Goal: Complete application form: Complete application form

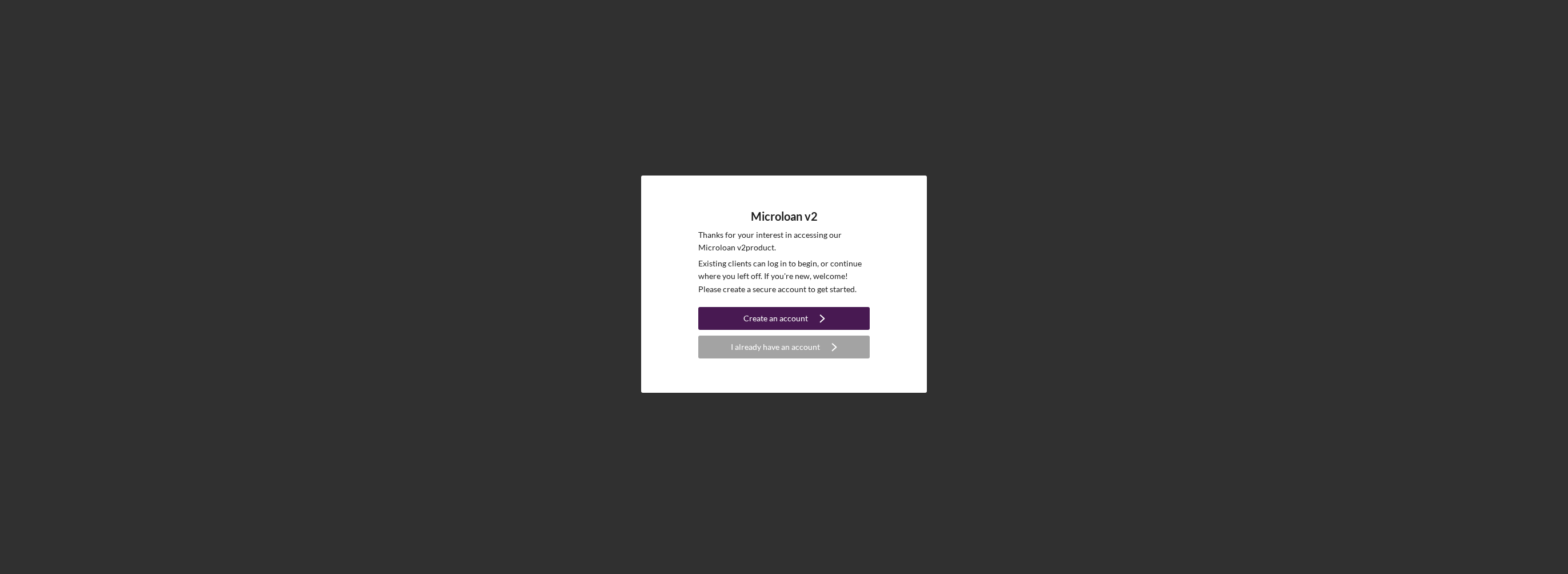
click at [782, 318] on div "Create an account" at bounding box center [775, 318] width 65 height 23
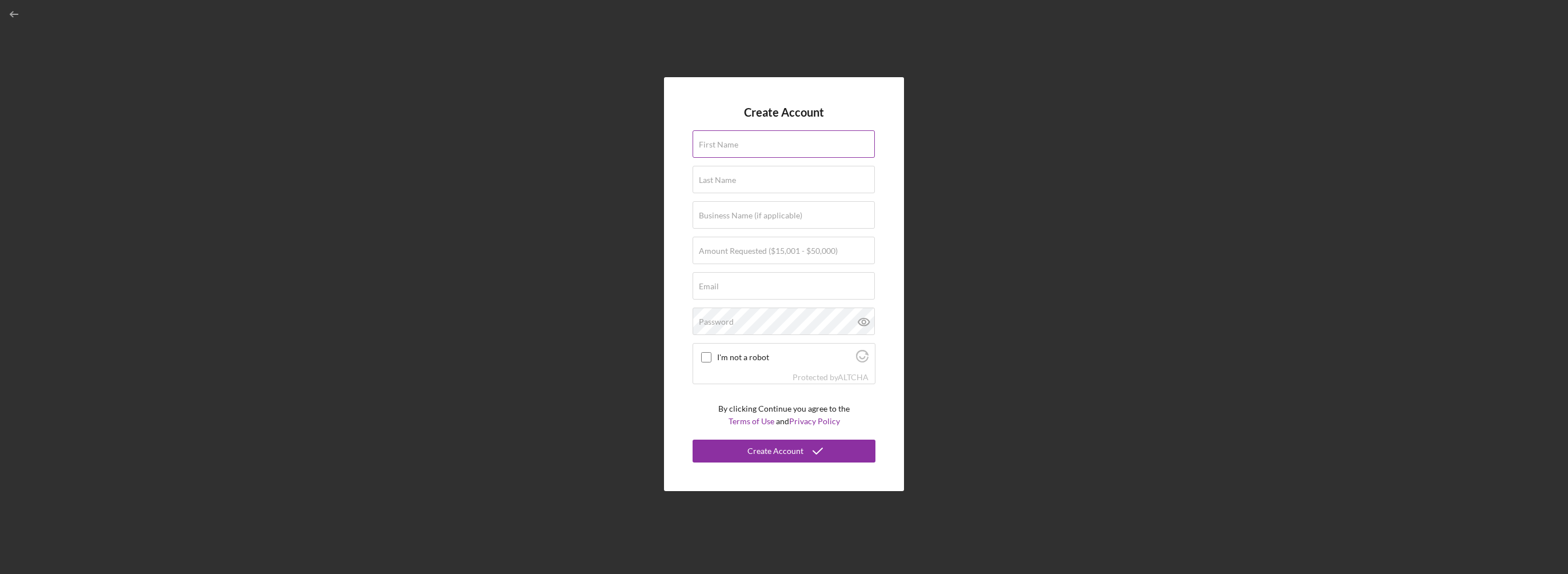
click at [751, 146] on input "First Name" at bounding box center [783, 144] width 182 height 27
type input "Bodo [PERSON_NAME]"
type input "lemur International Inc."
type input "[EMAIL_ADDRESS][DOMAIN_NAME]"
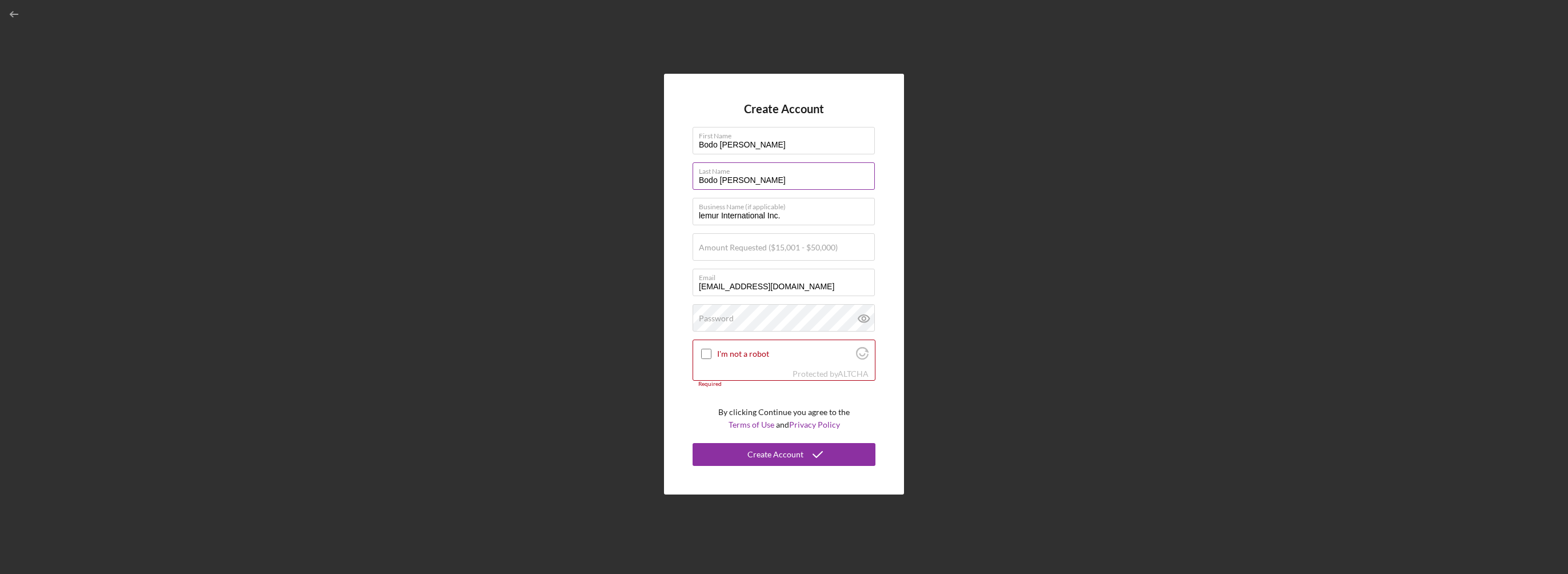
drag, startPoint x: 741, startPoint y: 179, endPoint x: 823, endPoint y: 180, distance: 82.0
click at [823, 180] on input "Bodo [PERSON_NAME]" at bounding box center [783, 176] width 182 height 27
click at [738, 181] on input "Bodo [PERSON_NAME]" at bounding box center [783, 176] width 182 height 27
drag, startPoint x: 740, startPoint y: 181, endPoint x: 666, endPoint y: 175, distance: 74.2
click at [666, 175] on div "Create Account First Name [PERSON_NAME] Last Name [PERSON_NAME] Business Name (…" at bounding box center [784, 284] width 240 height 420
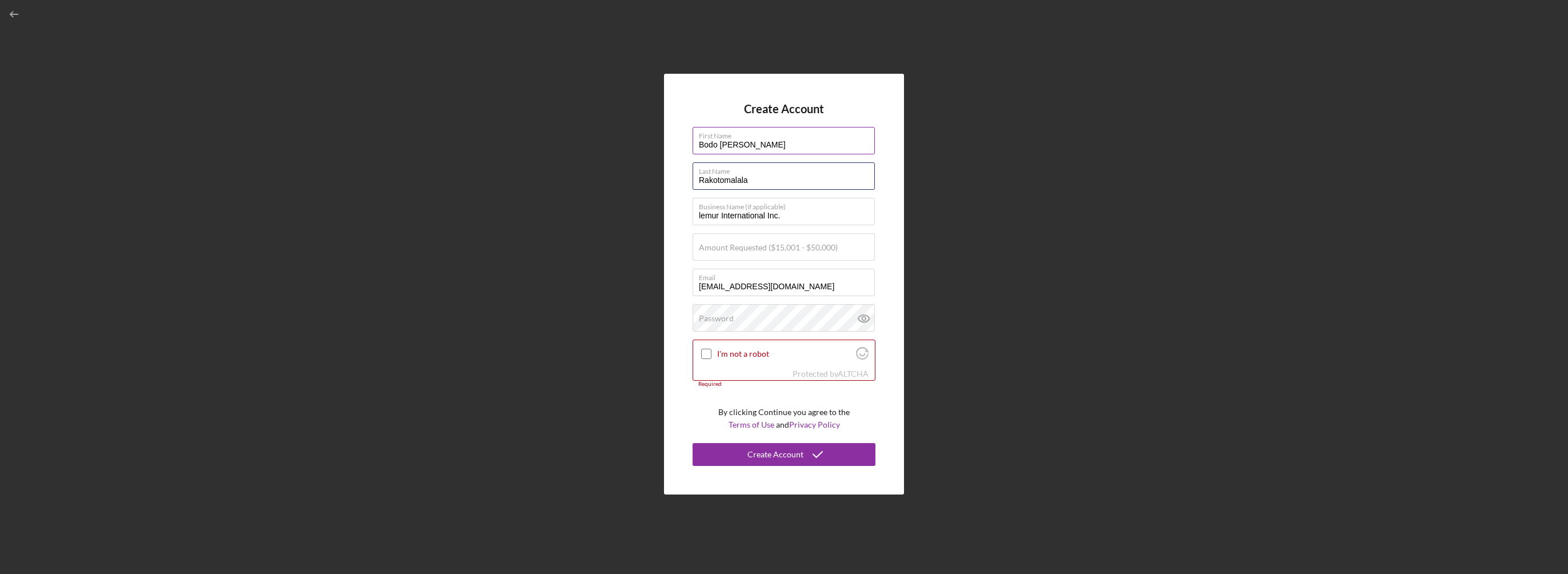
type input "Rakotomalala"
drag, startPoint x: 743, startPoint y: 144, endPoint x: 844, endPoint y: 149, distance: 101.1
click at [844, 149] on input "Bodo [PERSON_NAME]" at bounding box center [783, 140] width 182 height 27
type input "[PERSON_NAME]"
click at [1026, 222] on div "Create Account First Name [PERSON_NAME] Last Name Rakotomalala Business Name (i…" at bounding box center [783, 284] width 1556 height 568
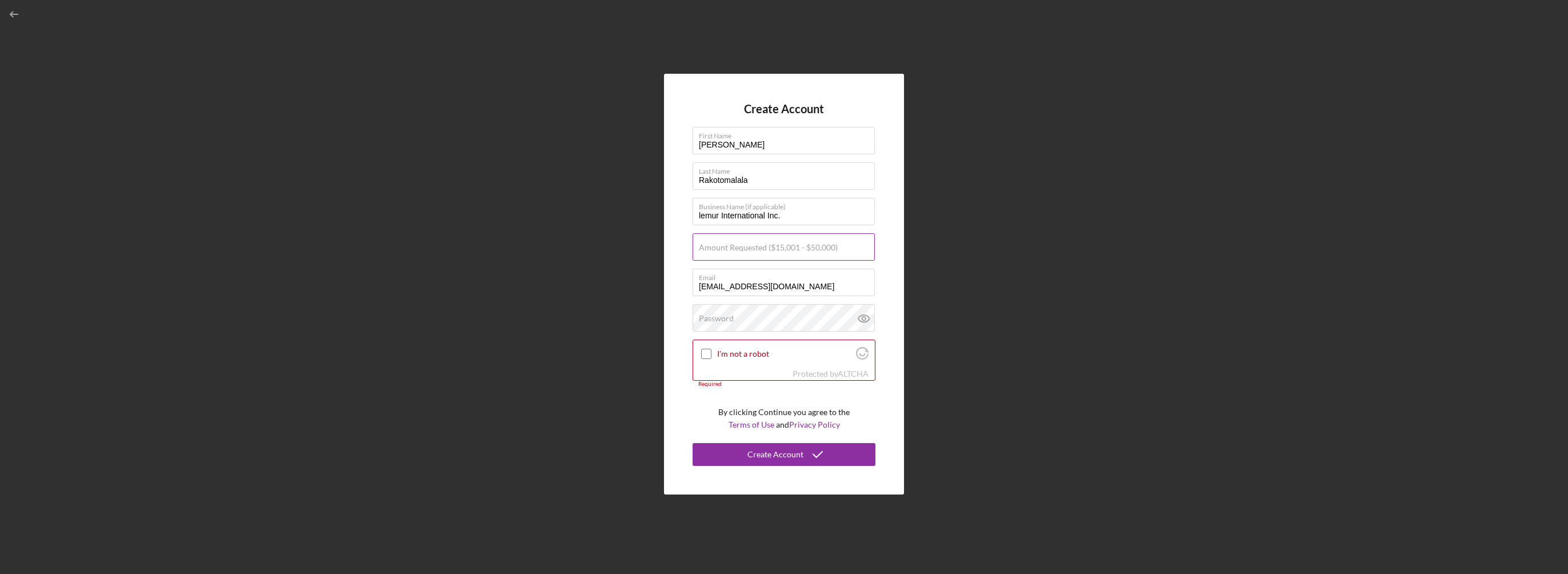
click at [732, 247] on label "Amount Requested ($15,001 - $50,000)" at bounding box center [768, 247] width 139 height 9
click at [732, 247] on input "Amount Requested ($15,001 - $50,000)" at bounding box center [783, 247] width 182 height 27
type input "$50,000"
click at [752, 313] on div "Password" at bounding box center [784, 318] width 183 height 29
click at [863, 315] on g at bounding box center [864, 318] width 11 height 7
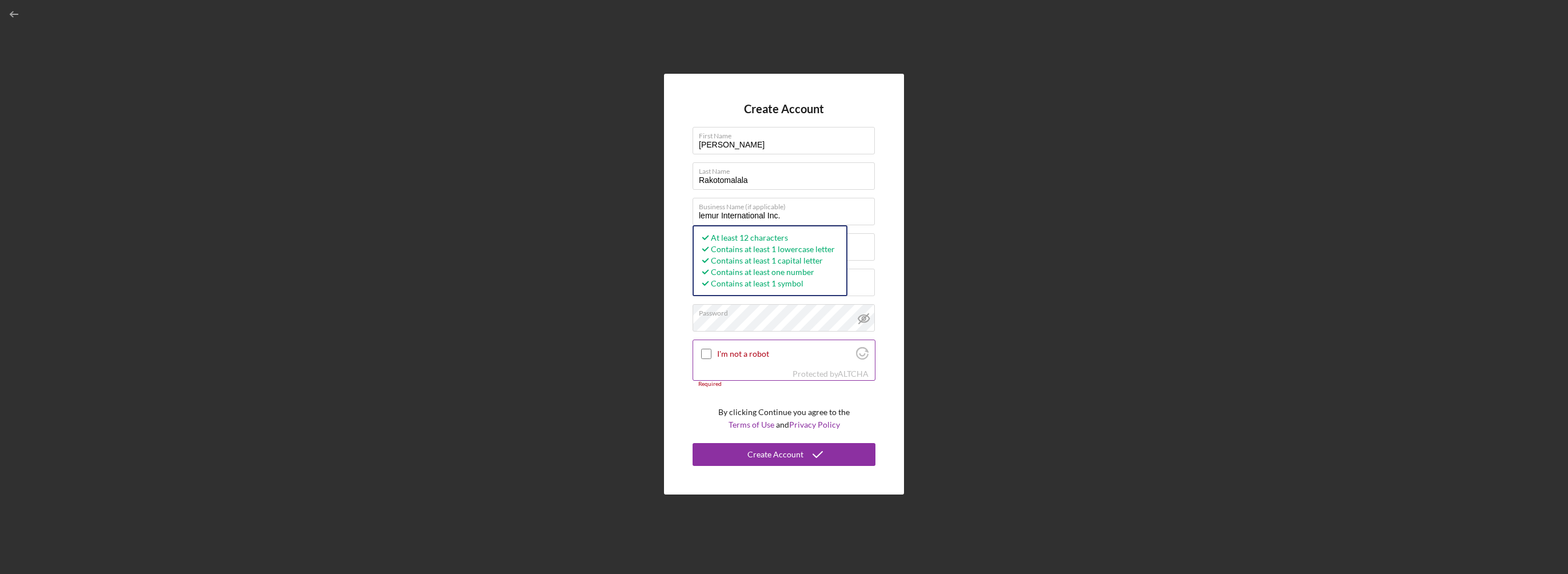
click at [704, 354] on input "I'm not a robot" at bounding box center [706, 354] width 10 height 10
checkbox input "true"
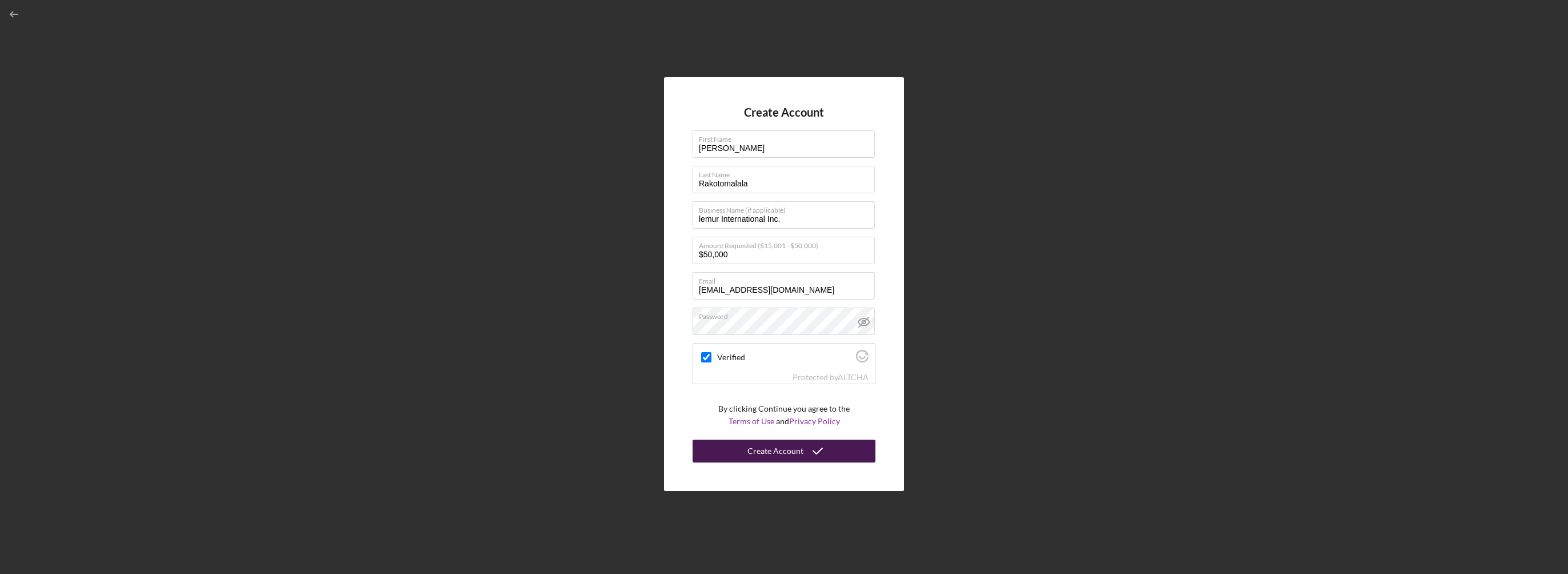
click at [774, 450] on div "Create Account" at bounding box center [775, 451] width 56 height 23
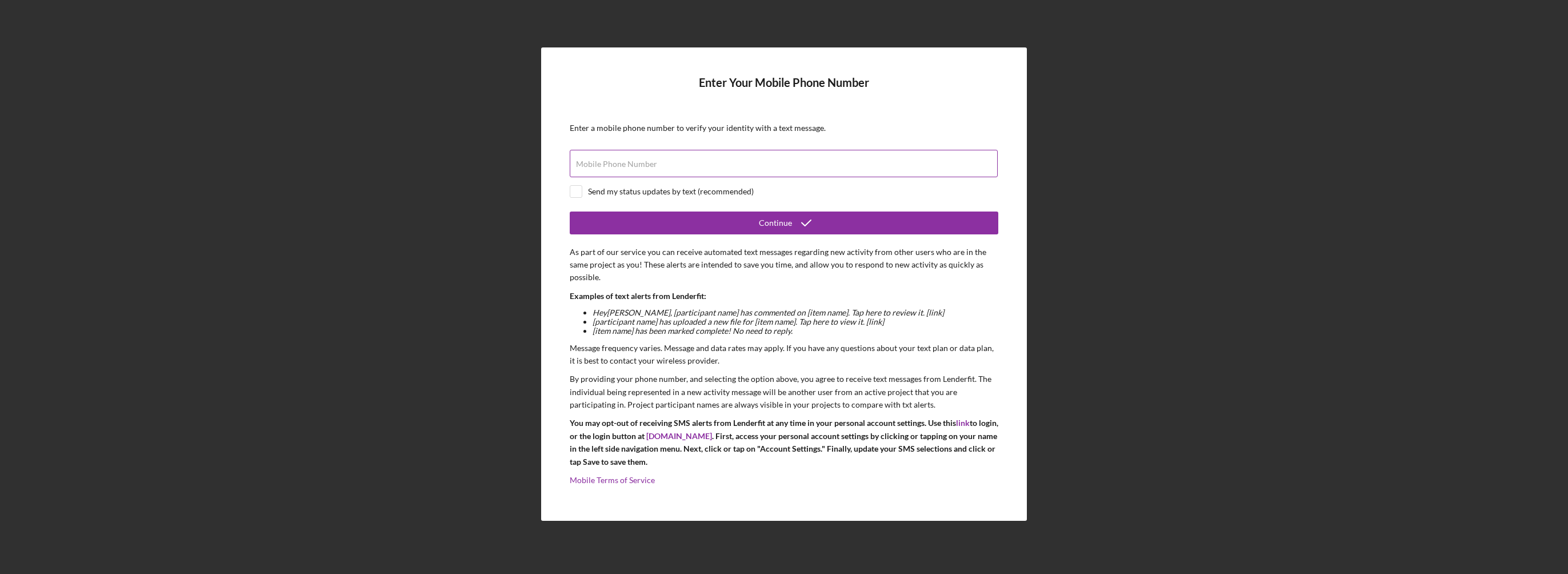
click at [686, 167] on input "Mobile Phone Number" at bounding box center [783, 163] width 428 height 27
type input "[PHONE_NUMBER]"
click at [581, 187] on input "checkbox" at bounding box center [576, 191] width 12 height 12
checkbox input "true"
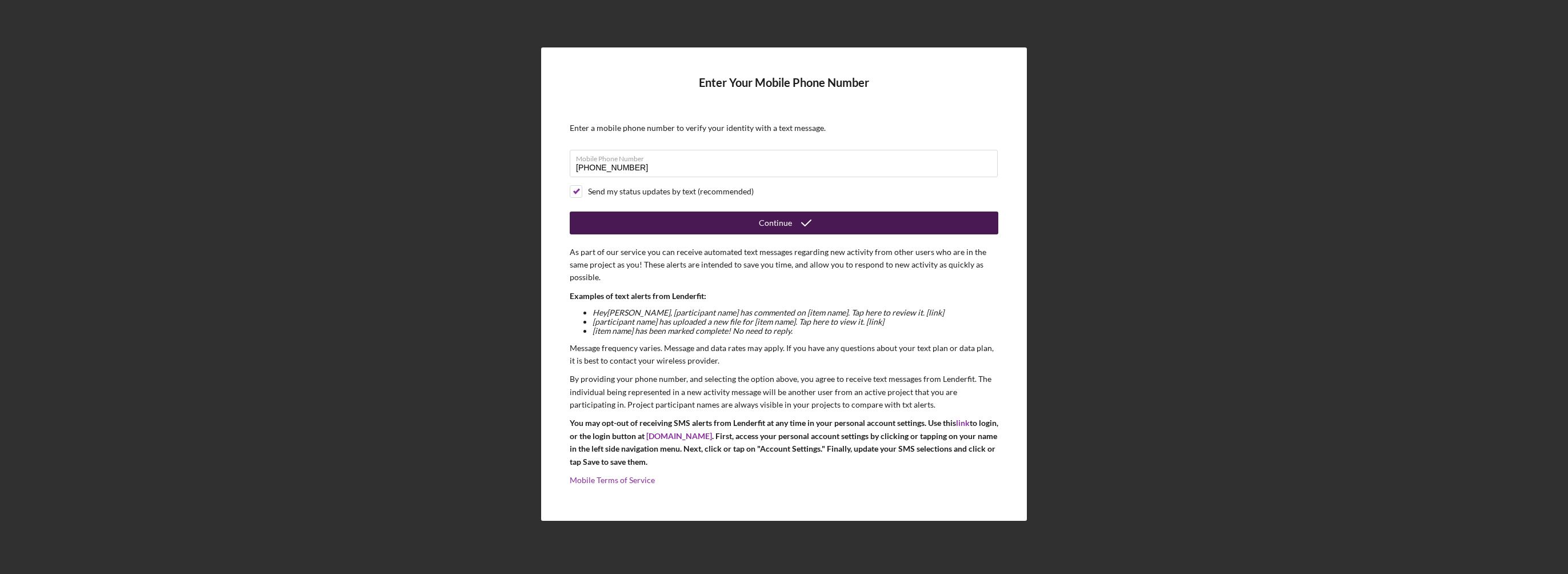
click at [676, 218] on button "Continue" at bounding box center [784, 223] width 429 height 23
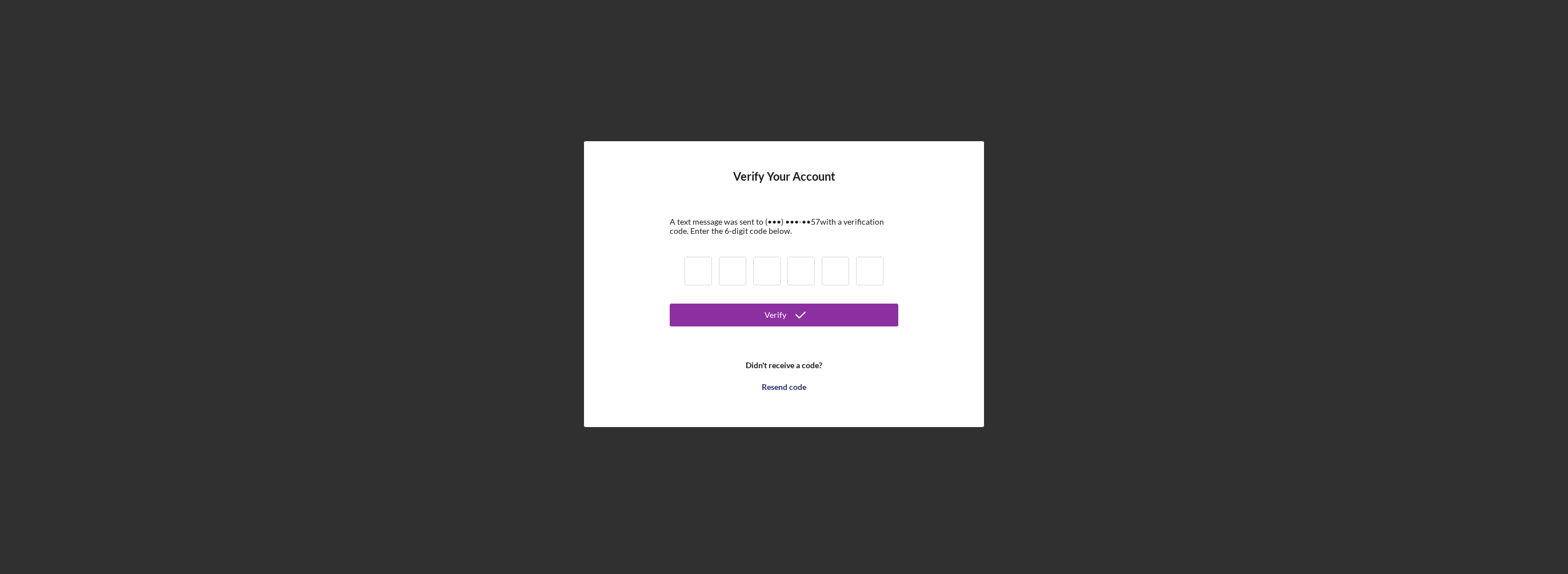
click at [695, 274] on input at bounding box center [698, 271] width 27 height 29
type input "2"
type input "5"
type input "4"
type input "0"
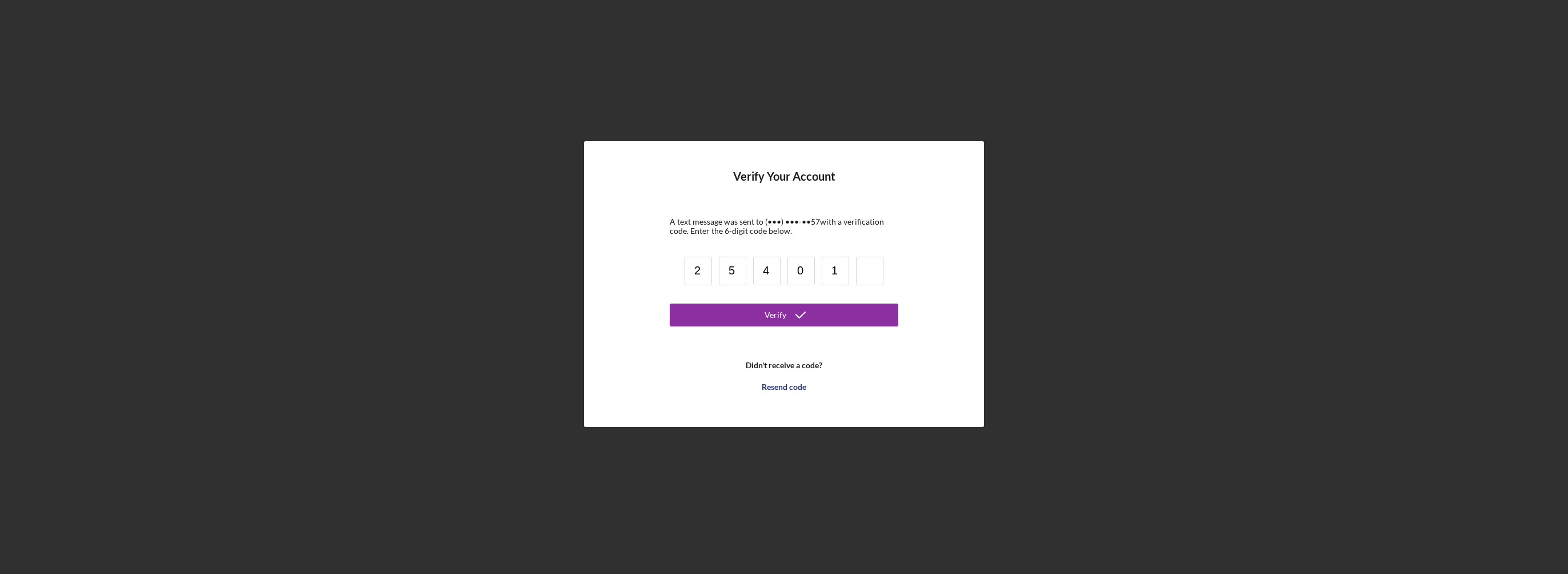
type input "1"
type input "9"
click at [718, 315] on button "Verify" at bounding box center [784, 315] width 229 height 23
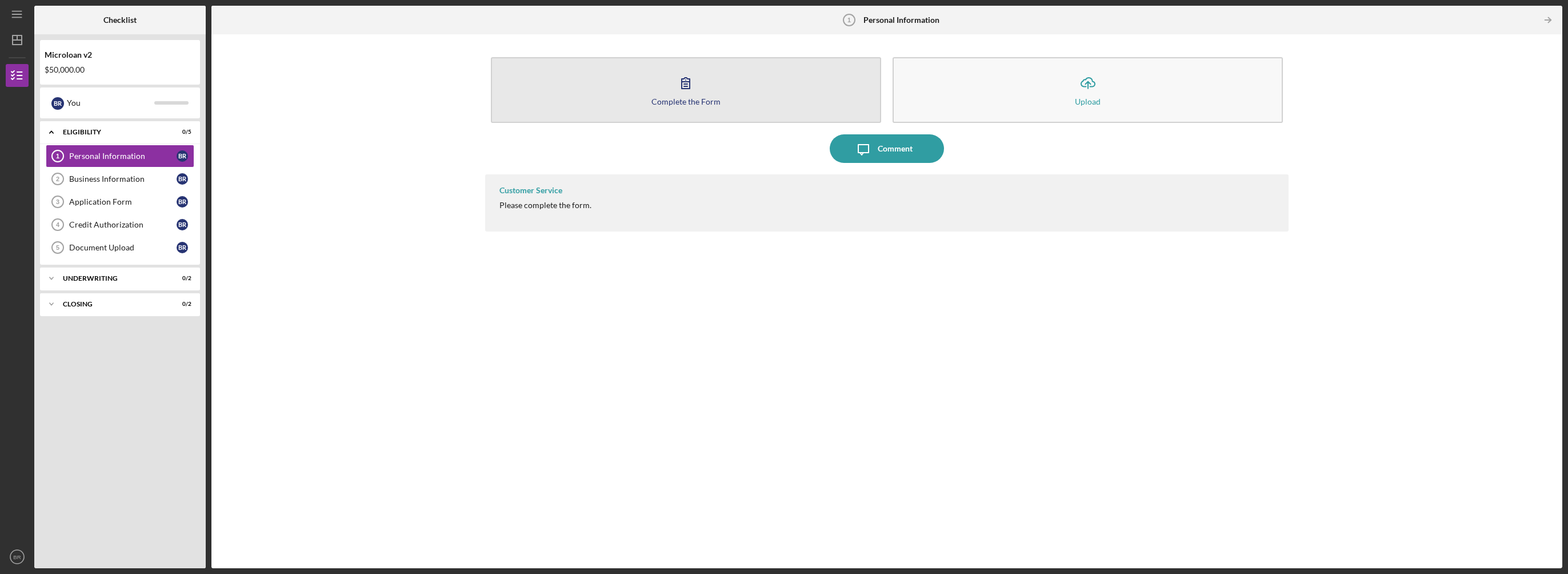
click at [681, 89] on icon "button" at bounding box center [685, 83] width 29 height 29
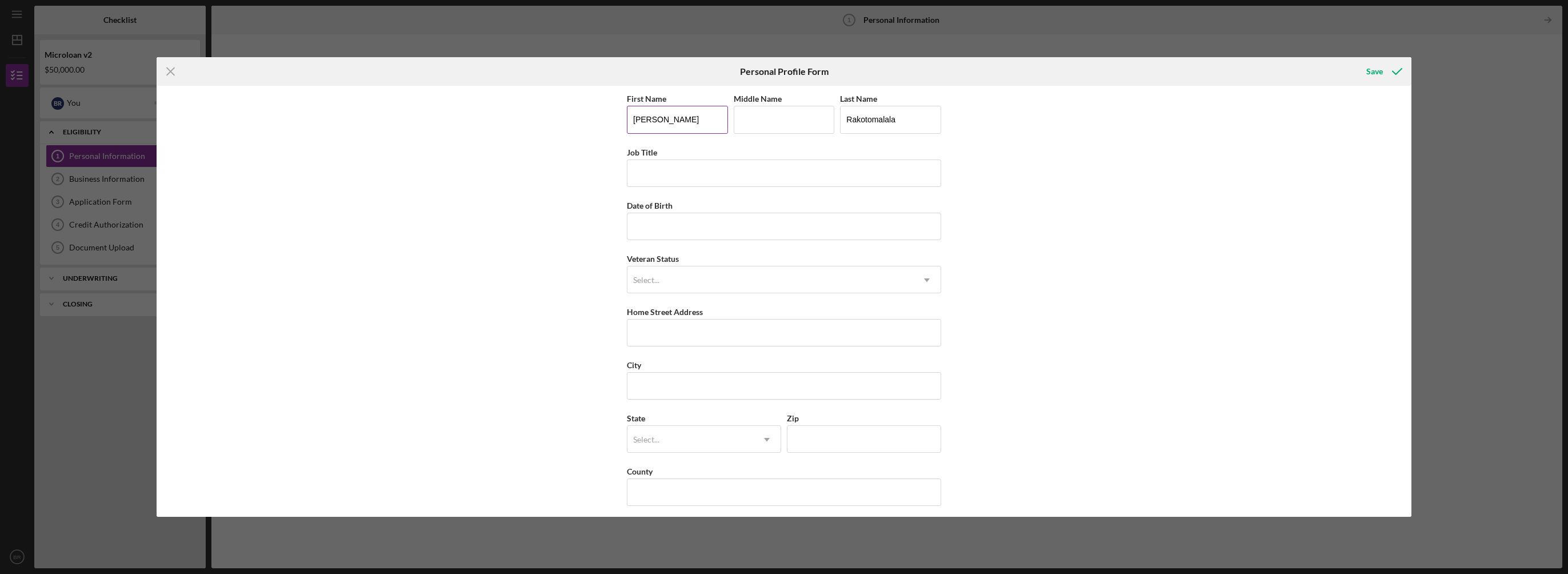
drag, startPoint x: 693, startPoint y: 118, endPoint x: 716, endPoint y: 117, distance: 23.0
click at [693, 118] on input "[PERSON_NAME]" at bounding box center [677, 119] width 101 height 27
type input "Bodo"
click at [747, 118] on input "Middle Name" at bounding box center [784, 119] width 101 height 27
type input "[PERSON_NAME]"
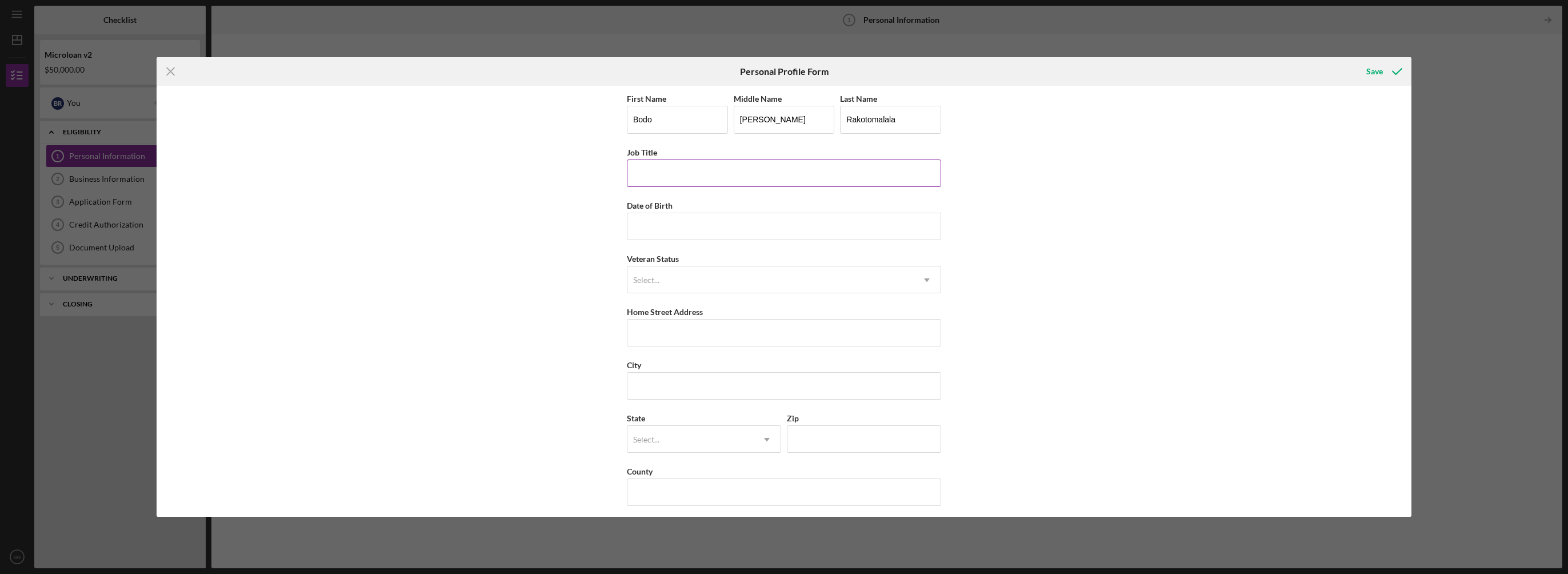
click at [763, 172] on input "Job Title" at bounding box center [784, 173] width 314 height 27
type input "President"
click at [749, 224] on input "Date of Birth" at bounding box center [784, 226] width 314 height 27
type input "[DATE]"
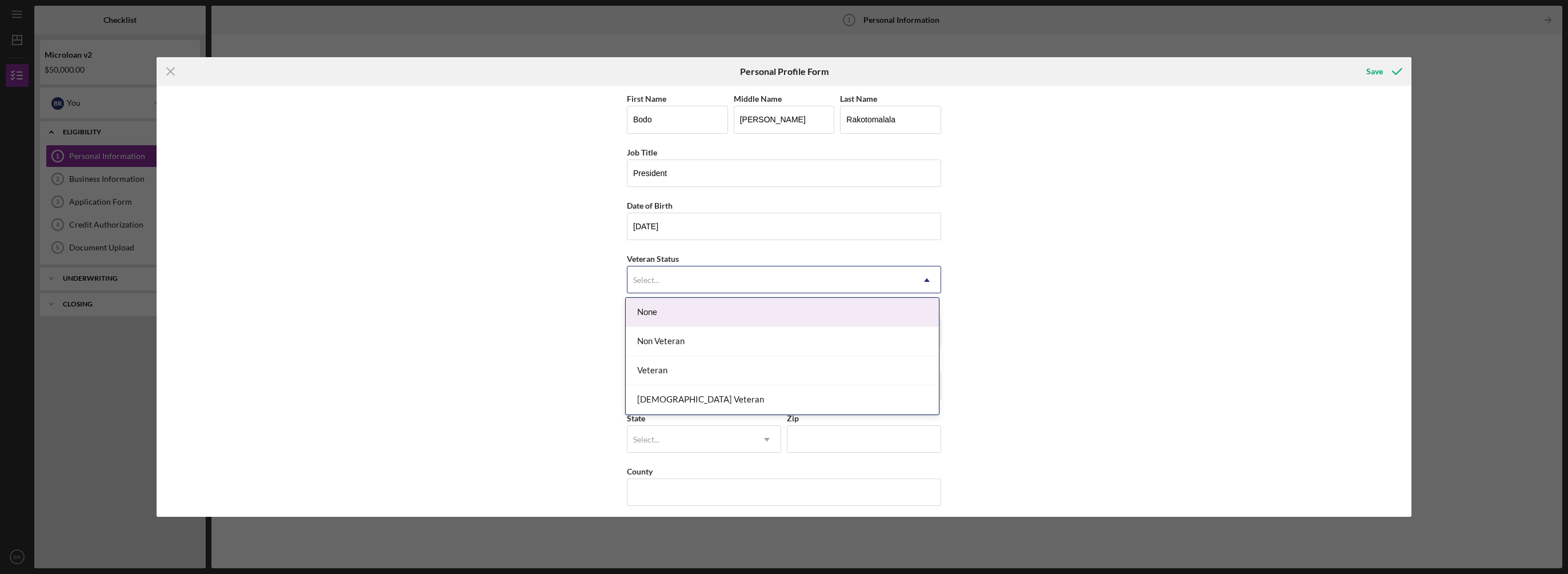
click at [772, 279] on div "Select..." at bounding box center [770, 279] width 285 height 26
click at [742, 310] on div "None" at bounding box center [782, 312] width 313 height 29
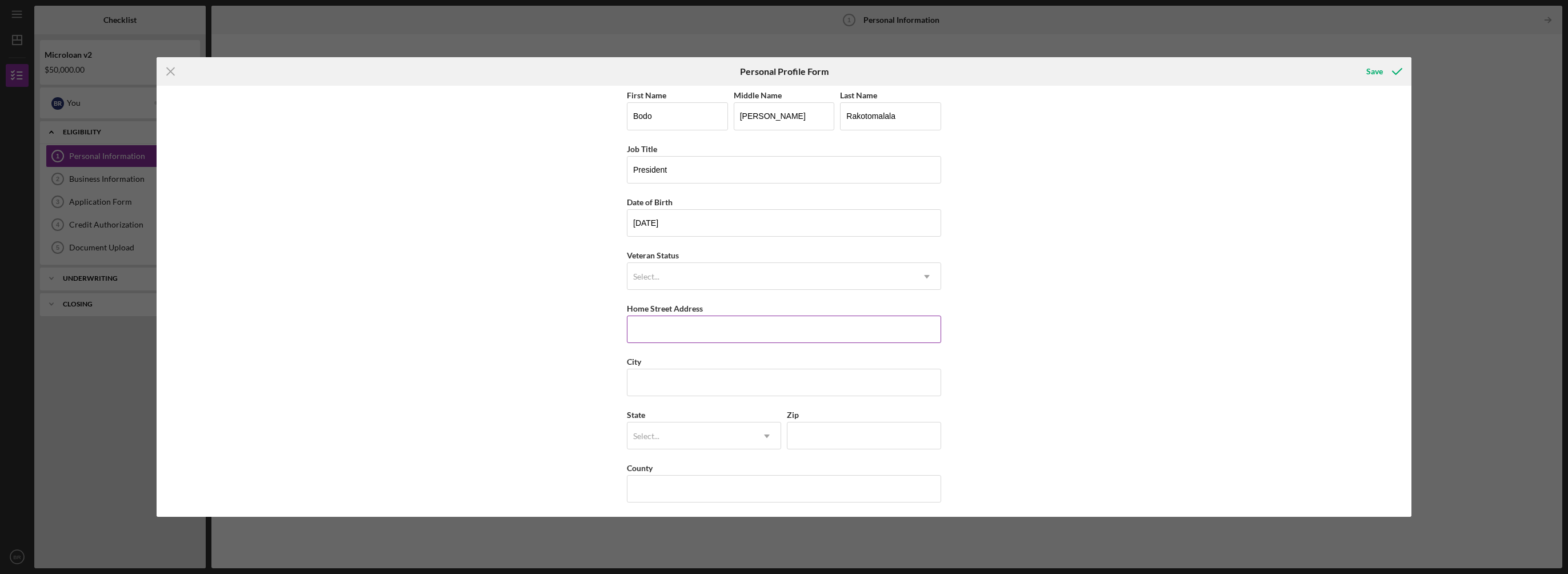
scroll to position [5, 0]
click at [711, 331] on input "Home Street Address" at bounding box center [784, 327] width 314 height 27
type input "[STREET_ADDRESS]"
type input "el cerrito"
type input "94530"
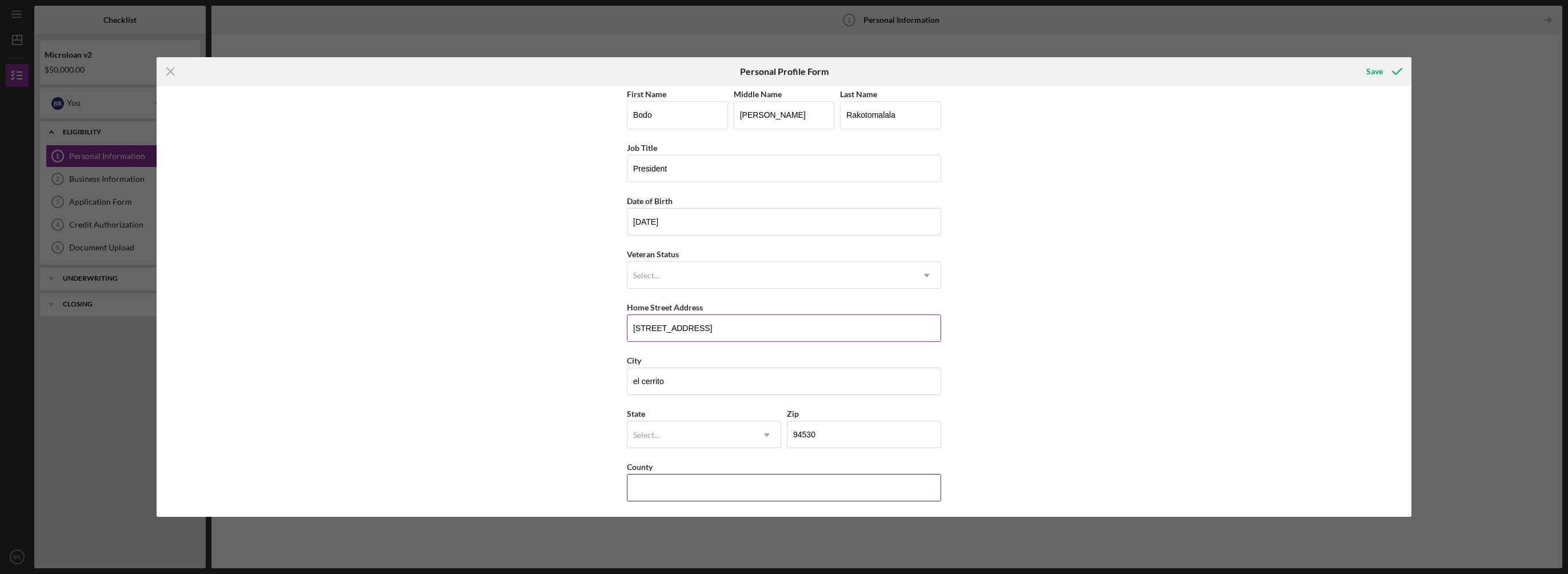
type input "CA"
click at [1049, 351] on div "First Name Bodo Middle Name [PERSON_NAME] Last Name [PERSON_NAME] Job Title Pre…" at bounding box center [783, 301] width 1255 height 430
click at [699, 436] on div "Select..." at bounding box center [690, 435] width 126 height 26
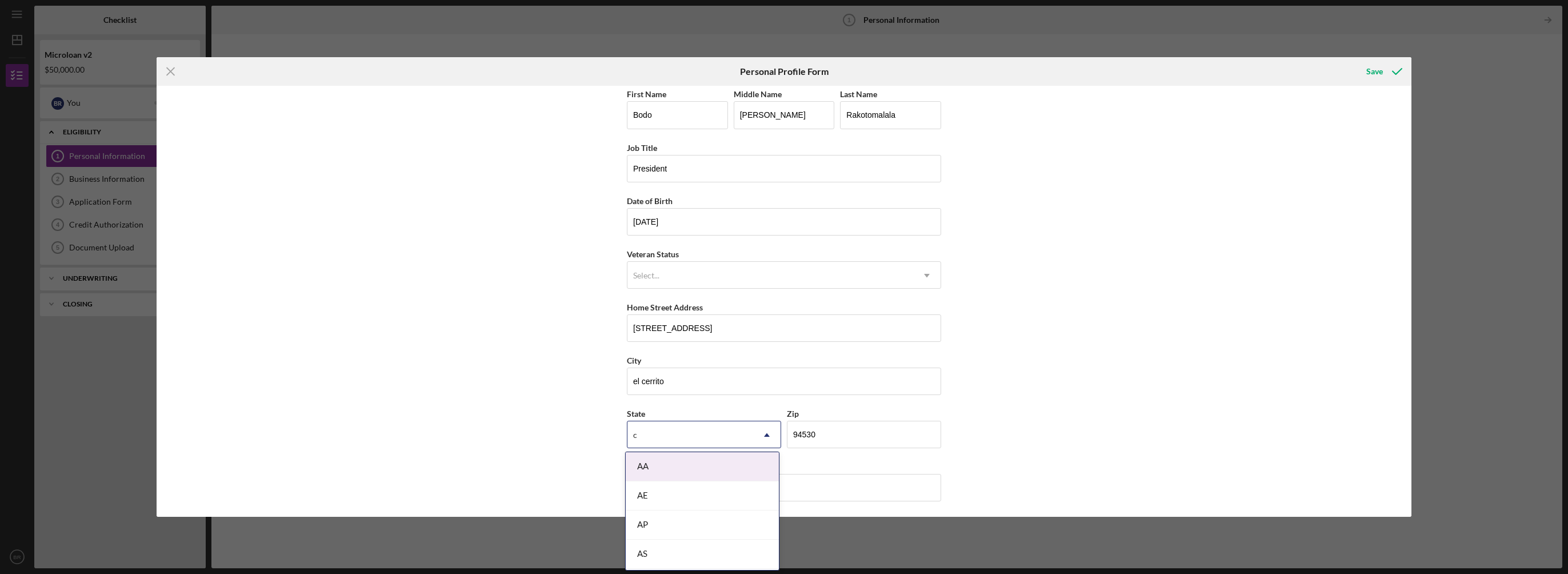
type input "ca"
click at [685, 525] on div "CA" at bounding box center [702, 525] width 153 height 29
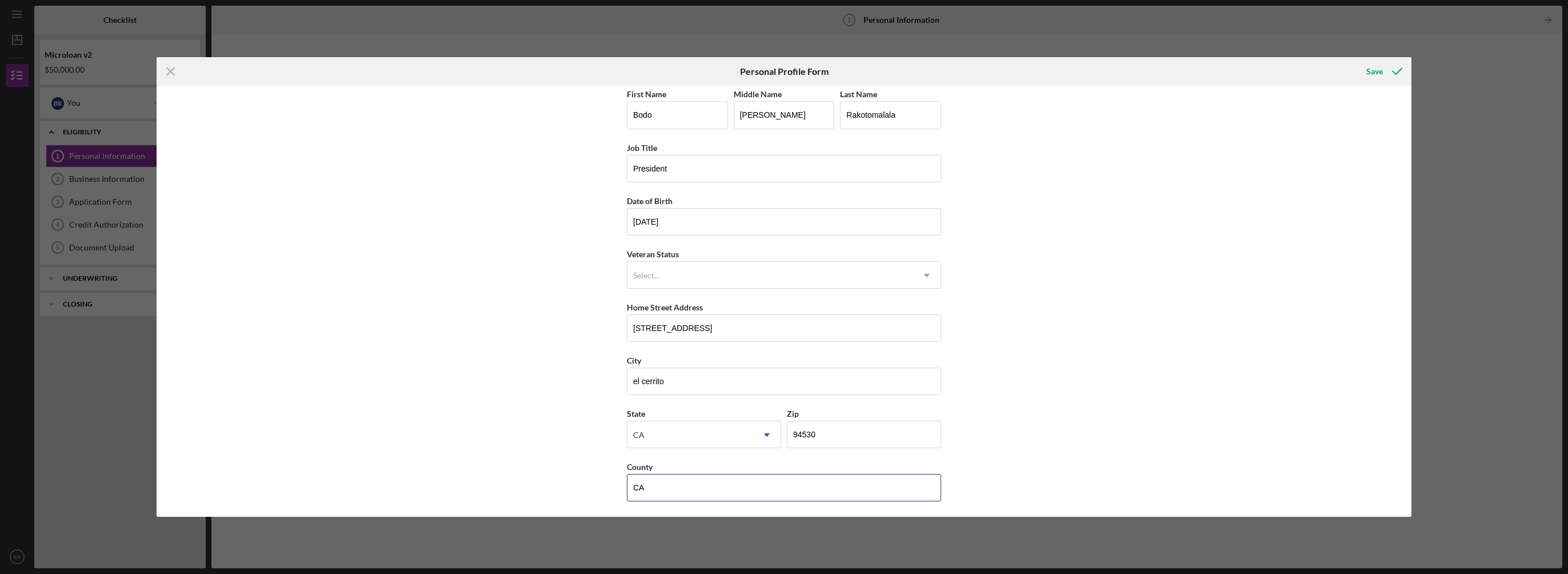
drag, startPoint x: 696, startPoint y: 485, endPoint x: 575, endPoint y: 474, distance: 121.5
click at [576, 474] on div "First Name Bodo Middle Name [PERSON_NAME] Last Name [PERSON_NAME] Job Title Pre…" at bounding box center [783, 301] width 1255 height 430
type input "contra [PERSON_NAME]"
click at [797, 273] on div "Select..." at bounding box center [770, 275] width 285 height 26
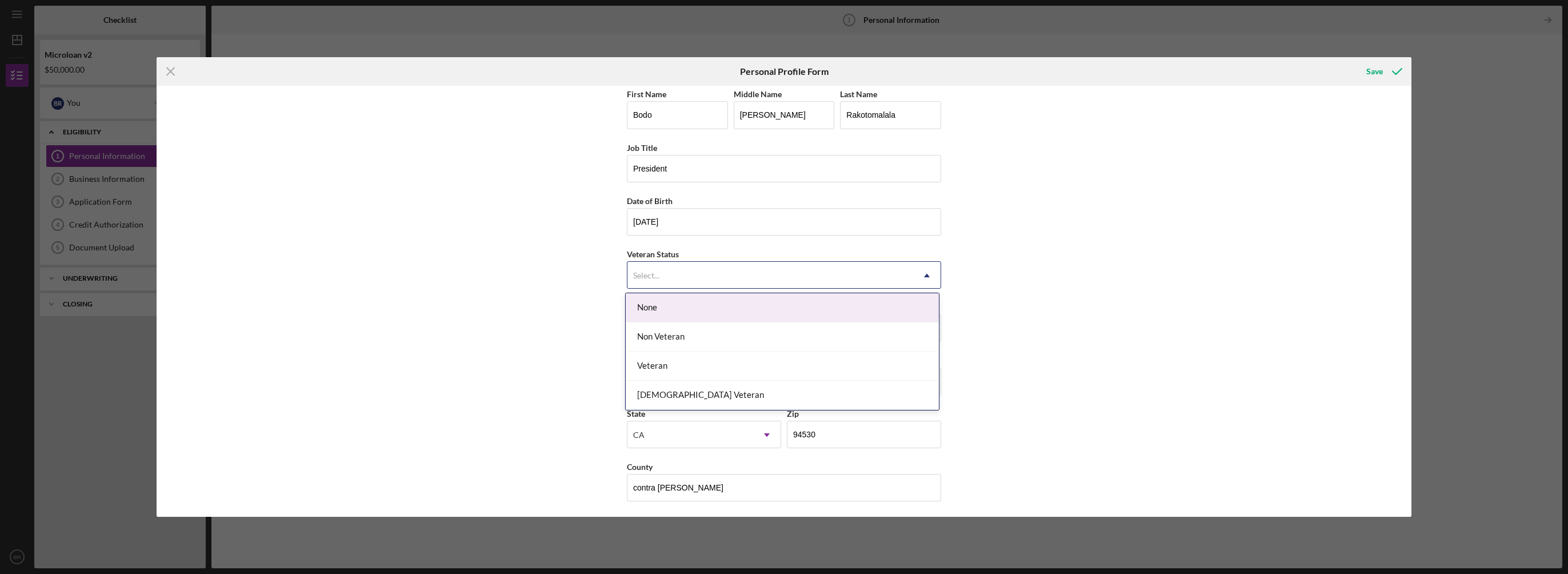
click at [784, 307] on div "None" at bounding box center [782, 308] width 313 height 29
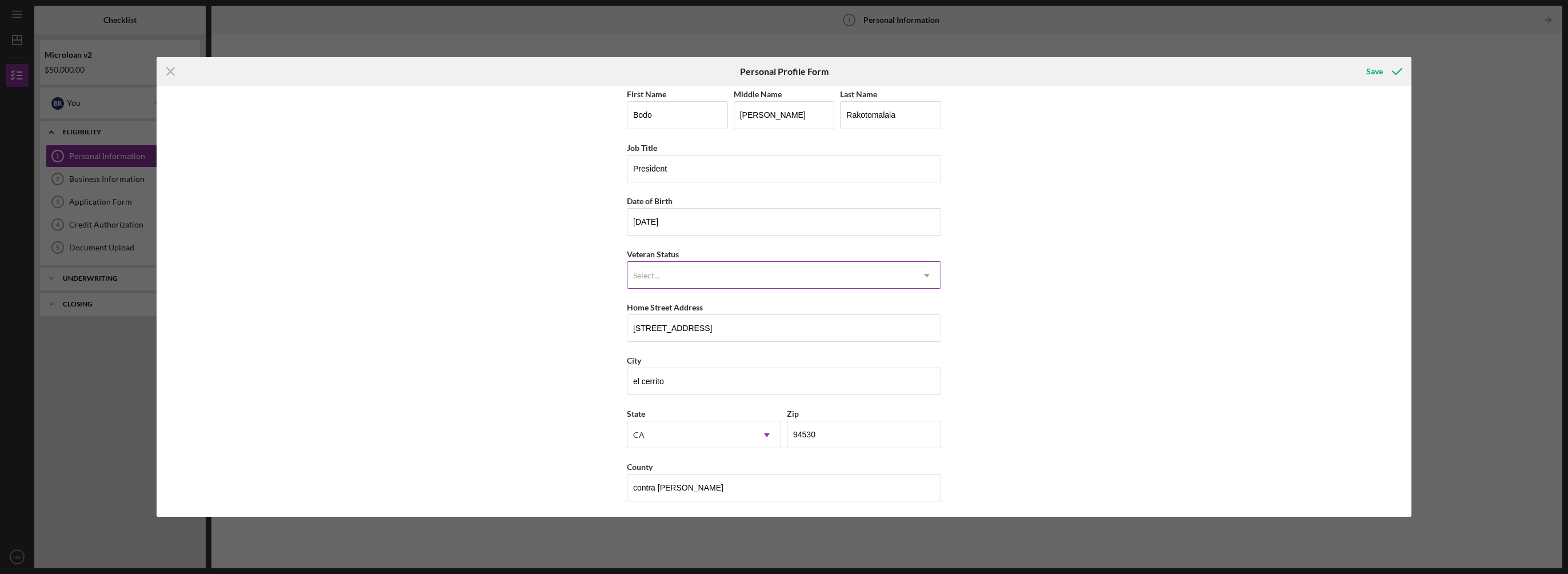
click at [801, 273] on div "Select..." at bounding box center [770, 275] width 285 height 26
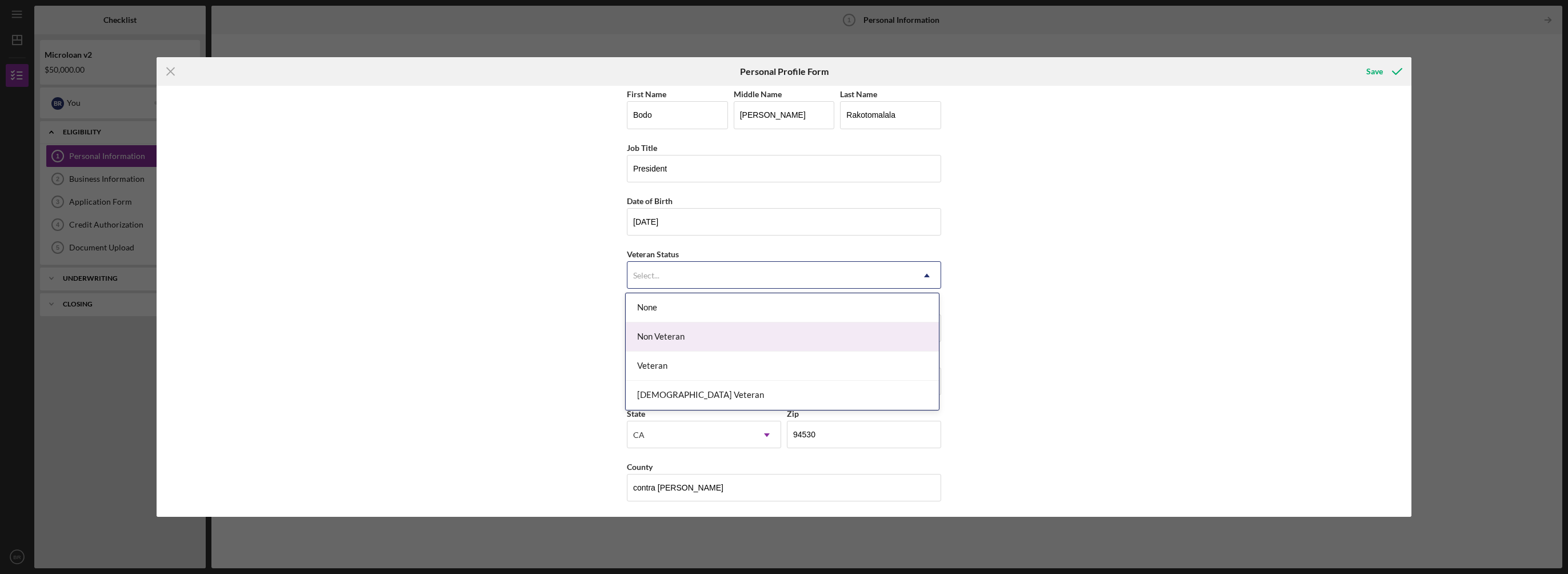
click at [771, 341] on div "Non Veteran" at bounding box center [782, 337] width 313 height 29
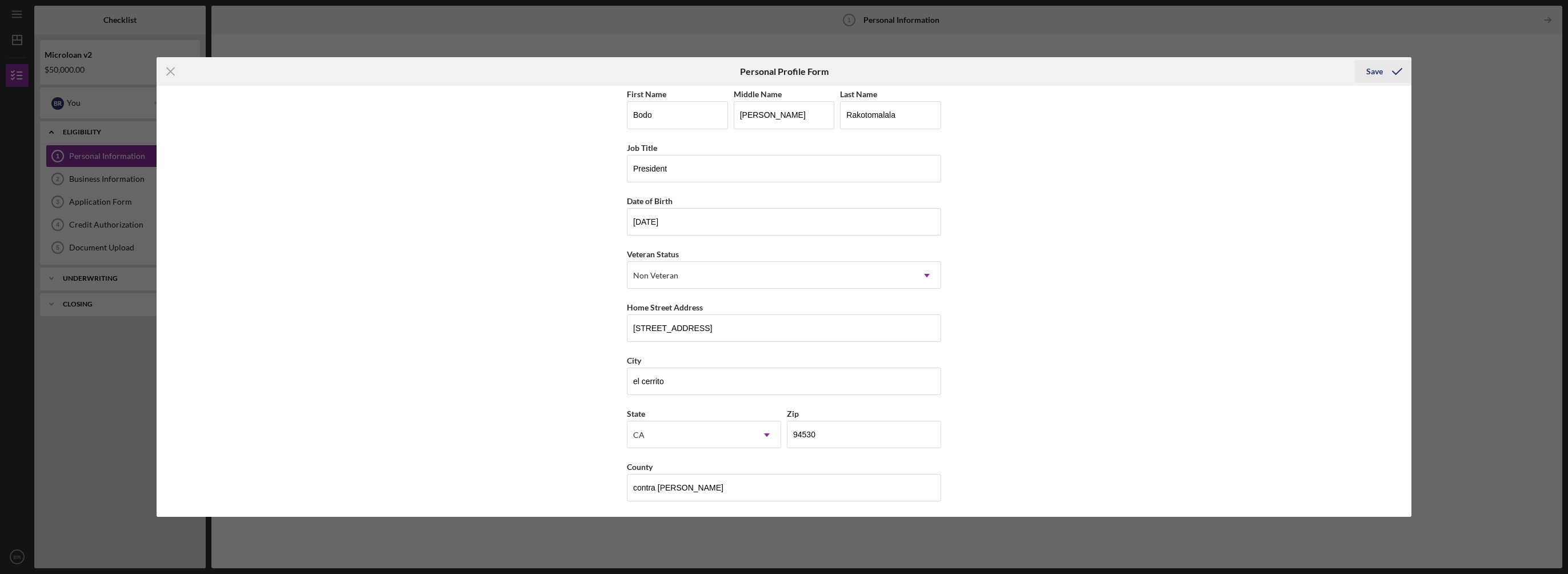
click at [1371, 70] on div "Save" at bounding box center [1374, 72] width 16 height 23
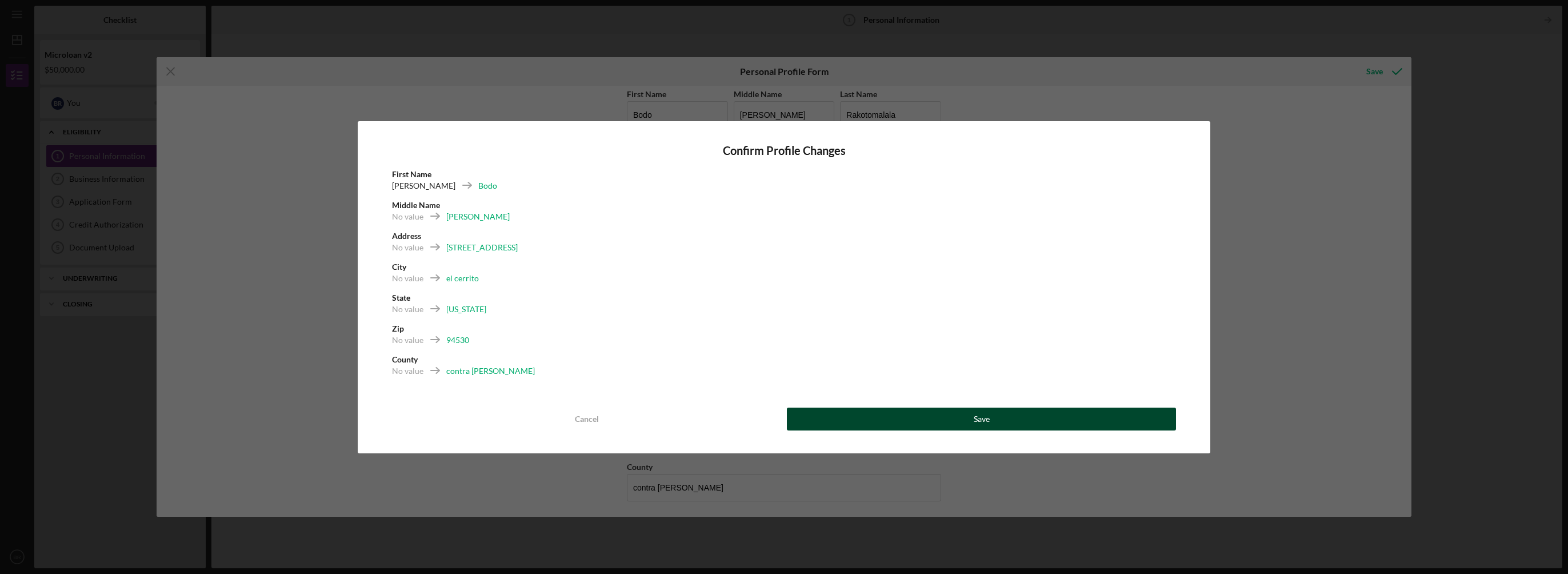
click at [954, 421] on button "Save" at bounding box center [981, 419] width 389 height 23
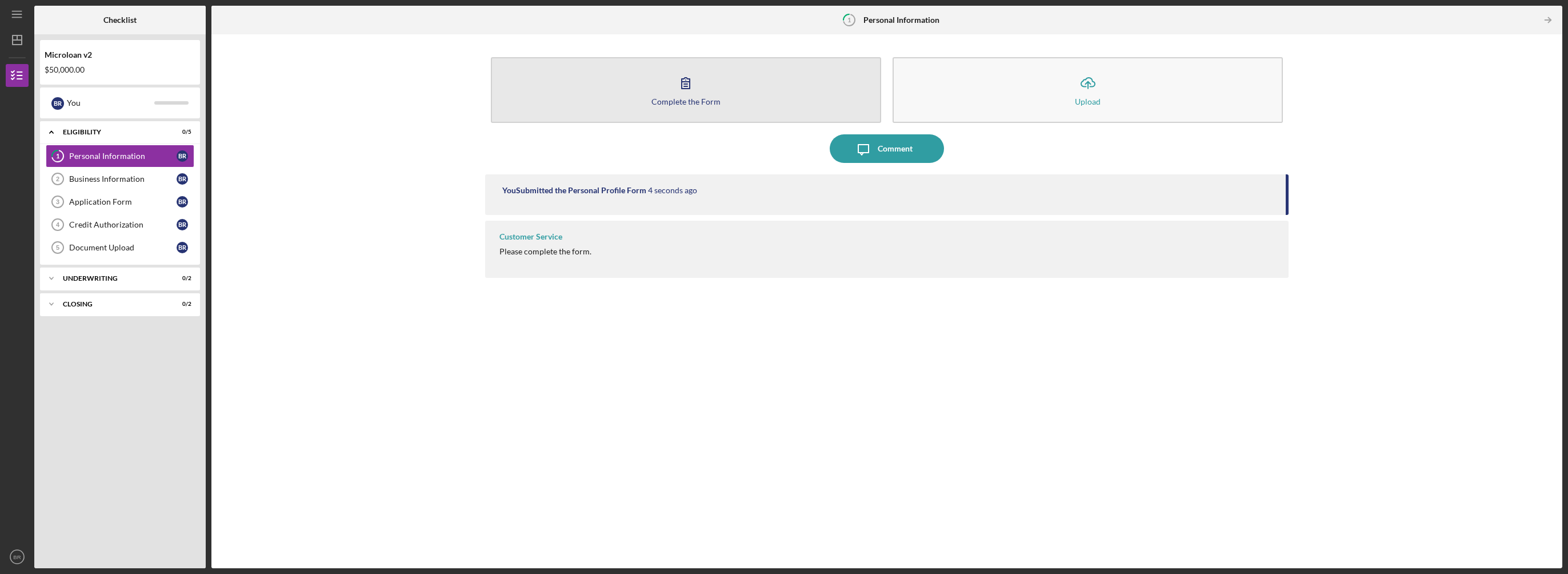
click at [651, 91] on button "Complete the Form Form" at bounding box center [685, 90] width 390 height 66
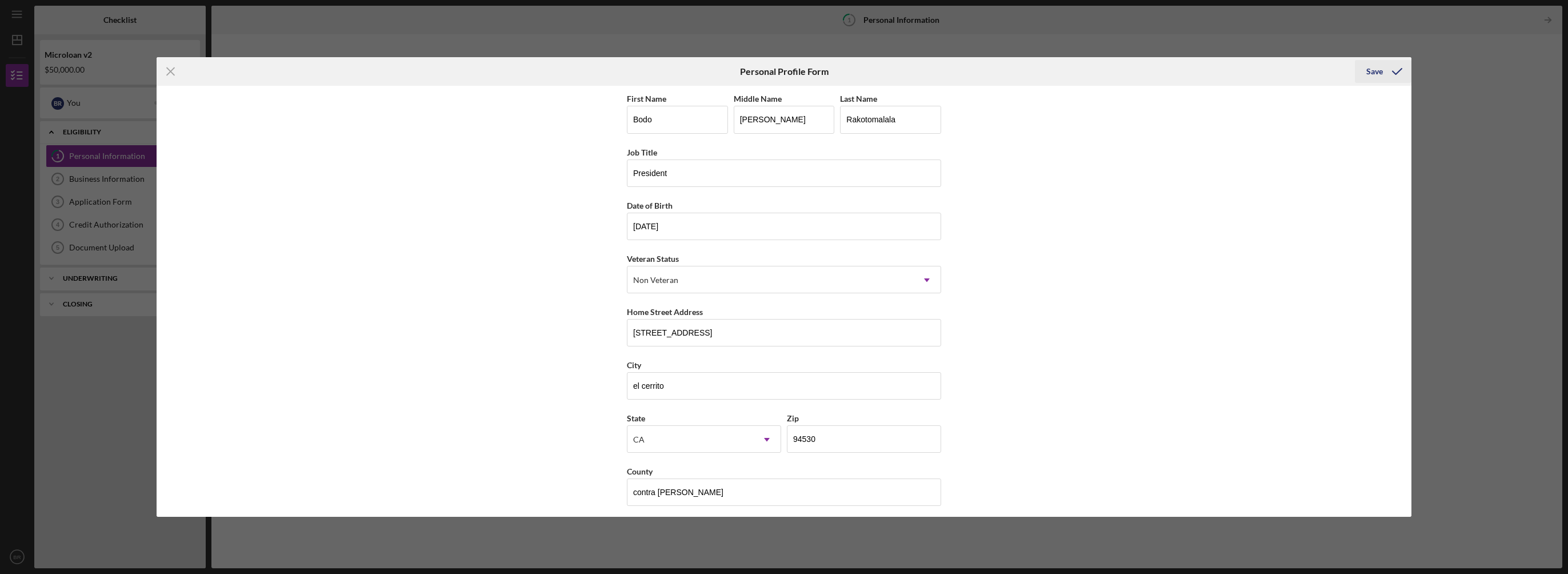
click at [1381, 69] on div "Save" at bounding box center [1374, 72] width 16 height 23
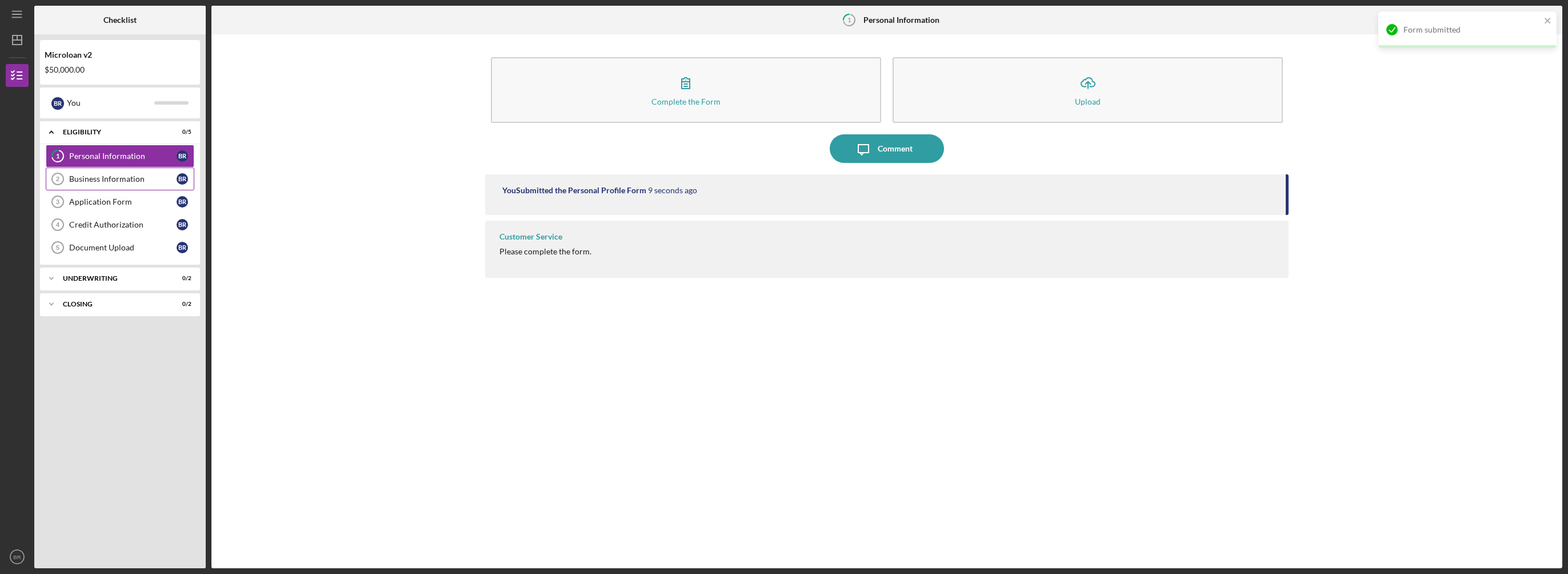
click at [126, 180] on div "Business Information" at bounding box center [123, 178] width 107 height 9
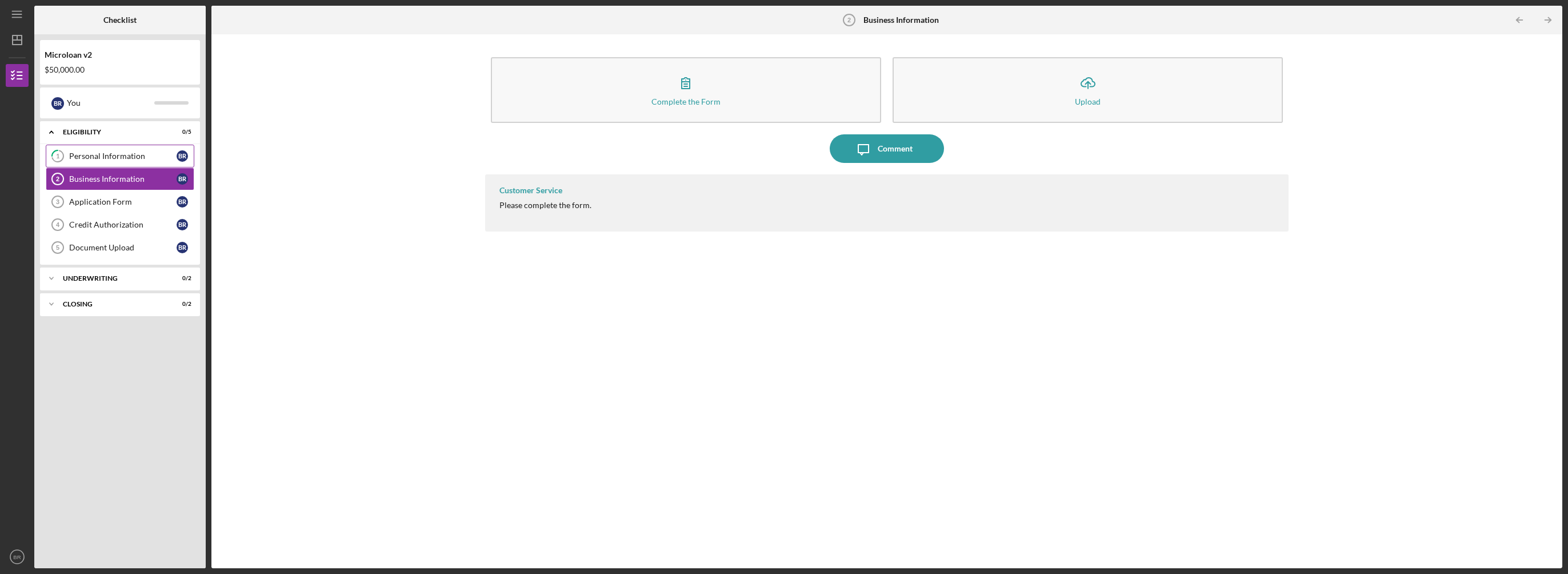
click at [135, 155] on div "Personal Information" at bounding box center [123, 156] width 107 height 9
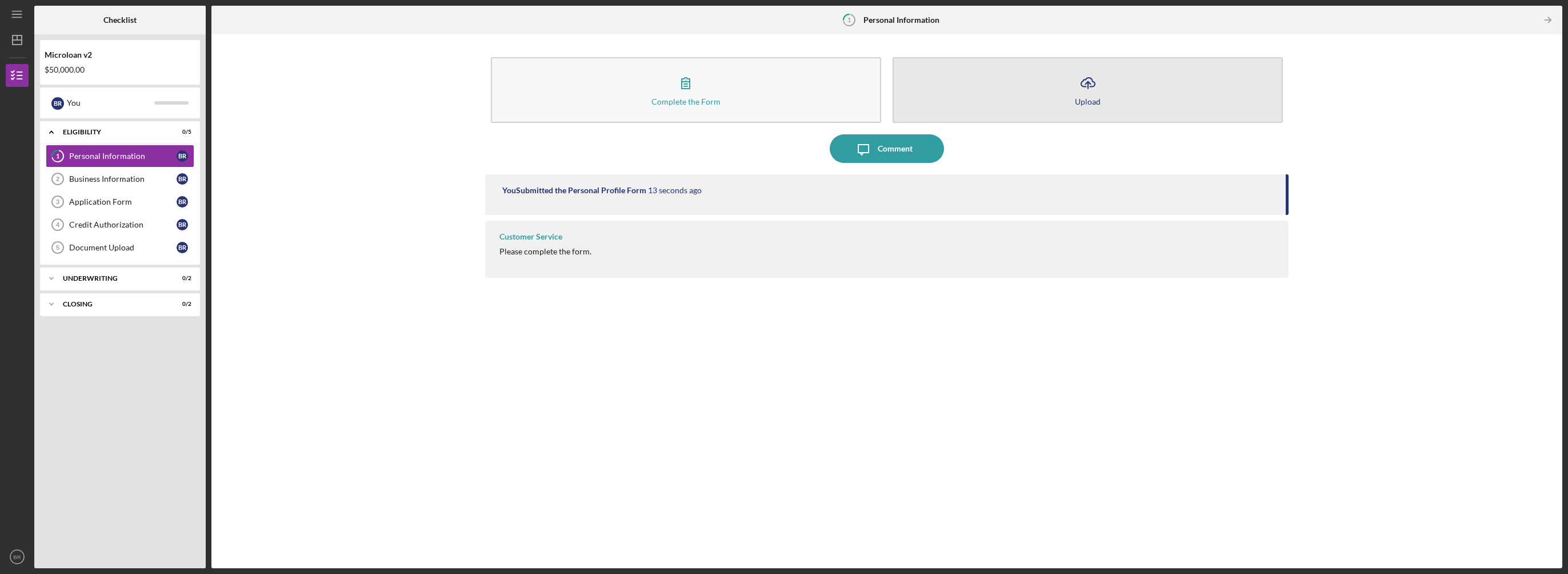
click at [1015, 95] on button "Icon/Upload Upload" at bounding box center [1087, 90] width 390 height 66
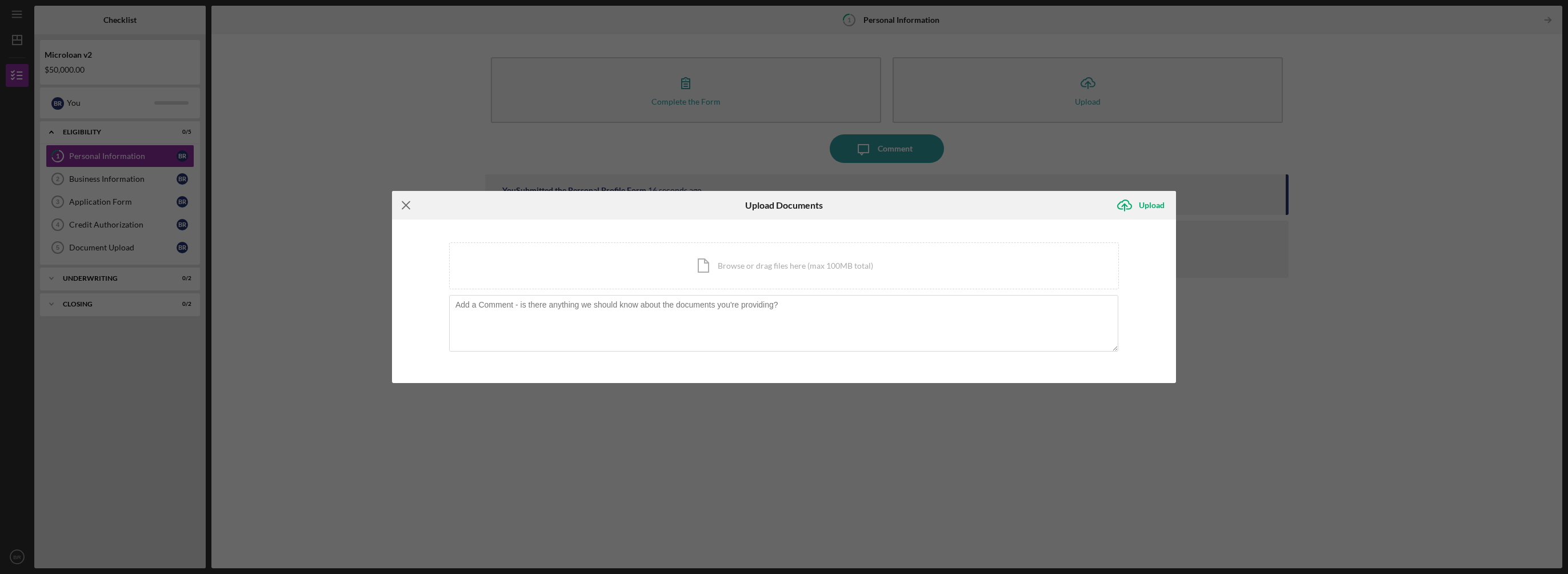
click at [407, 203] on line at bounding box center [406, 205] width 7 height 7
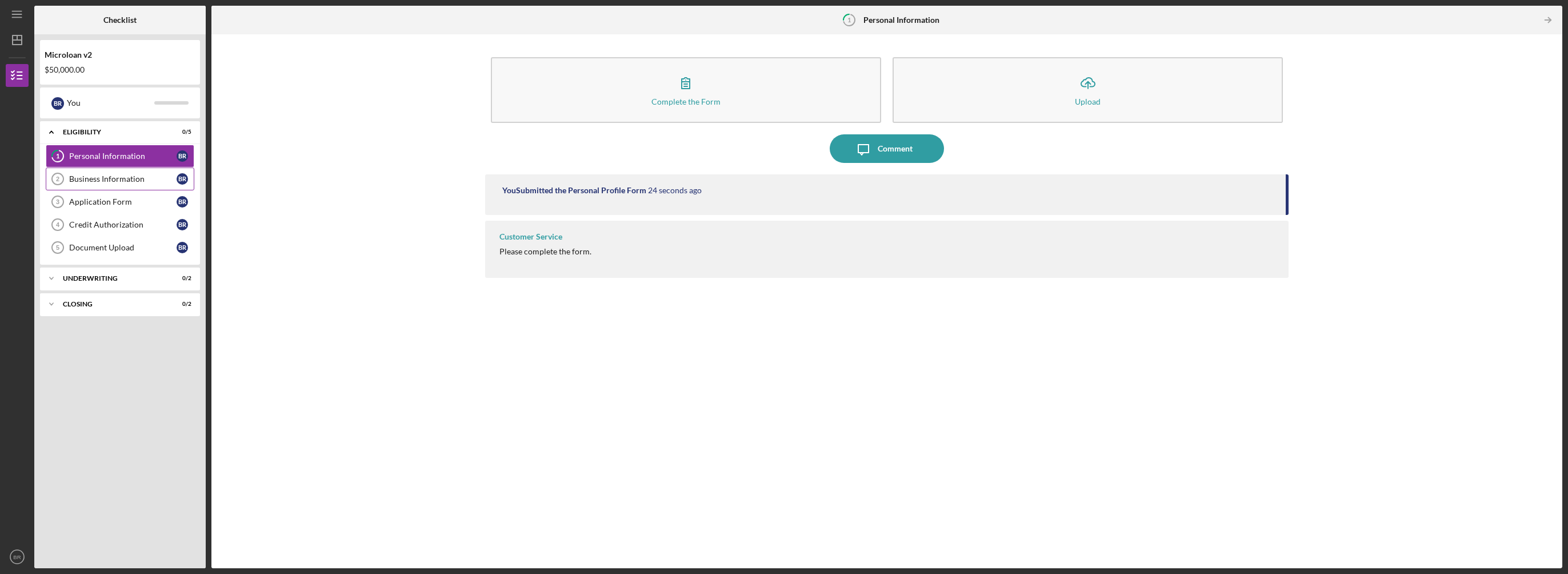
click at [146, 175] on div "Business Information" at bounding box center [123, 178] width 107 height 9
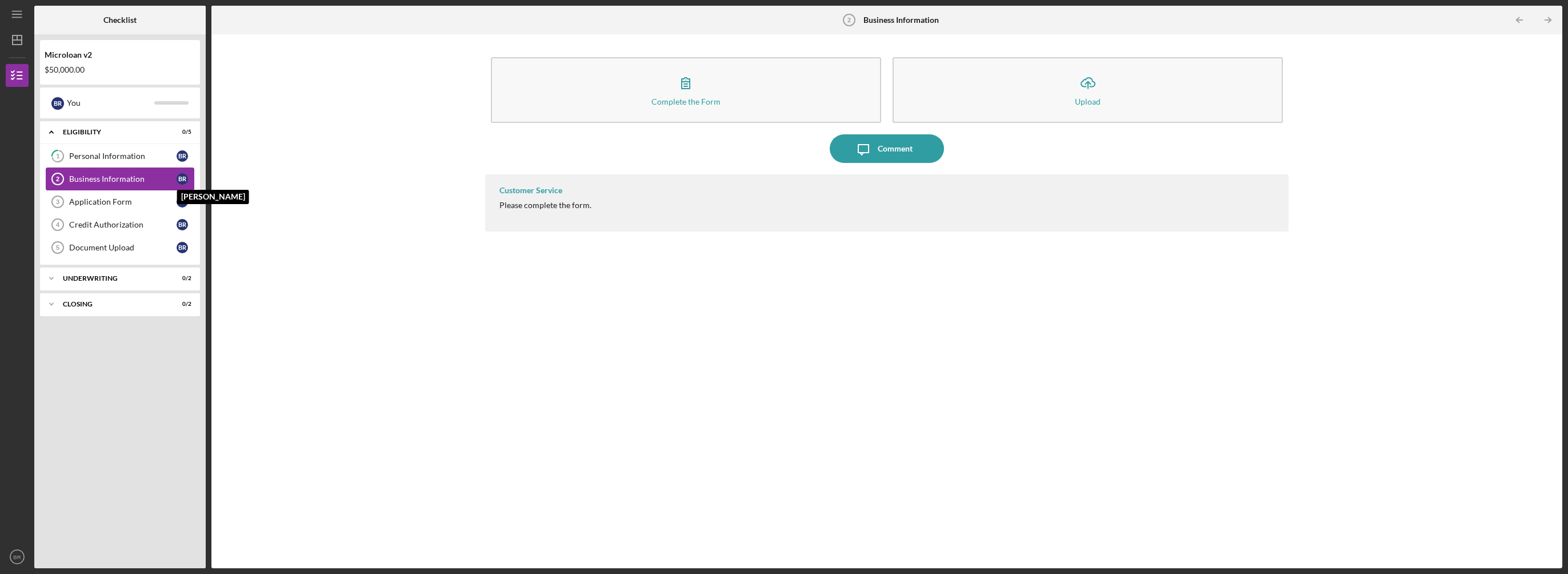
click at [180, 176] on div "B R" at bounding box center [182, 178] width 12 height 12
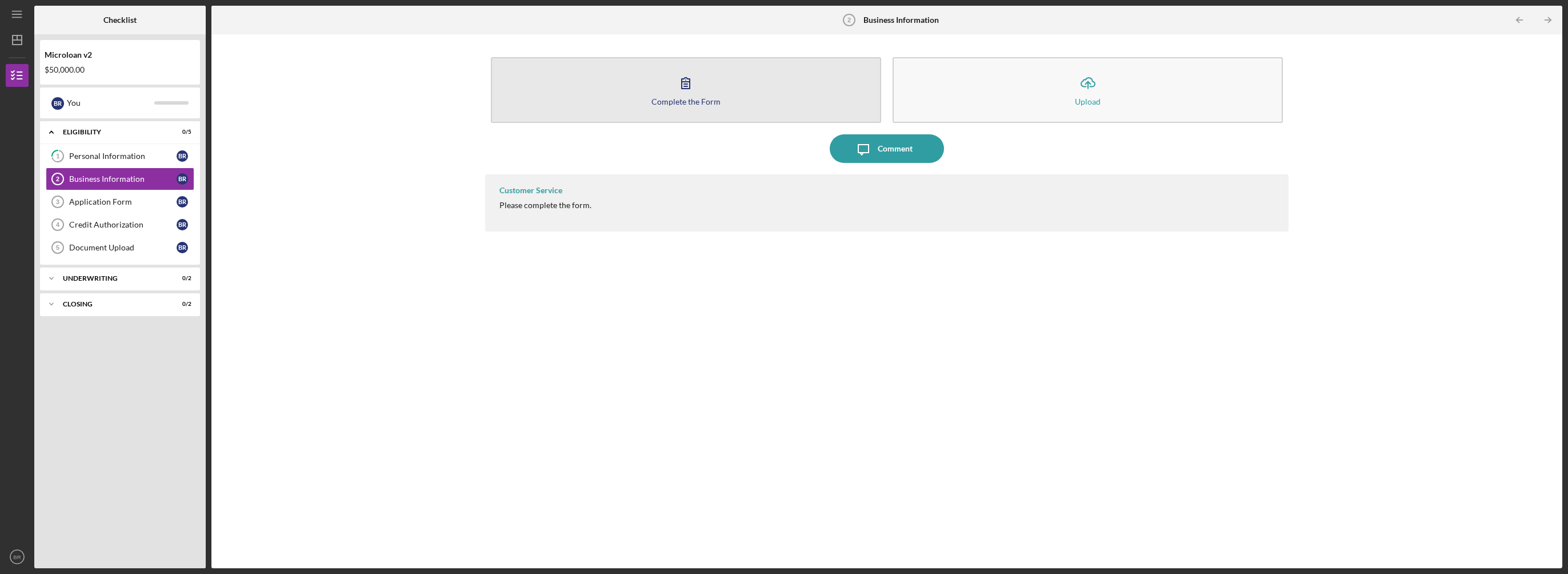
click at [691, 89] on icon "button" at bounding box center [685, 83] width 29 height 29
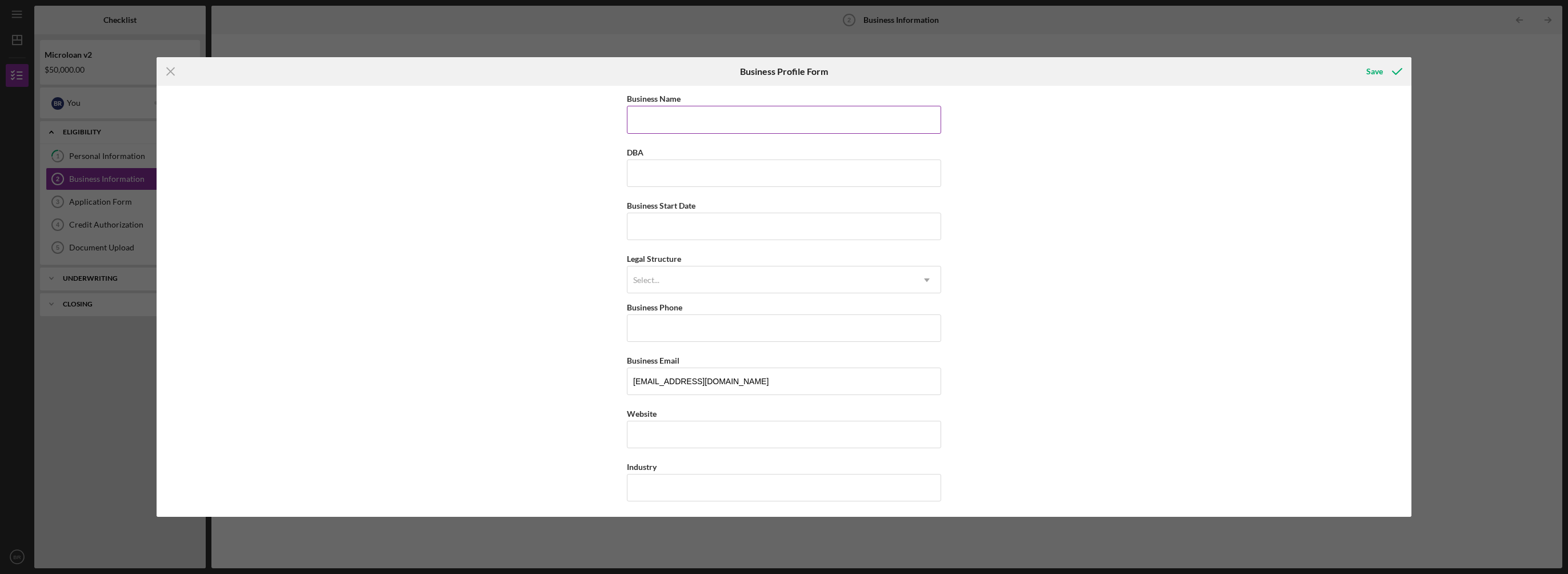
click at [709, 130] on input "Business Name" at bounding box center [784, 119] width 314 height 27
type input "Lemur International Inc"
click at [1078, 181] on div "Business Name Lemur International Inc DBA Business Start Date Legal Structure S…" at bounding box center [783, 301] width 1255 height 430
click at [651, 231] on input "Business Start Date" at bounding box center [784, 226] width 314 height 27
type input "[DATE]"
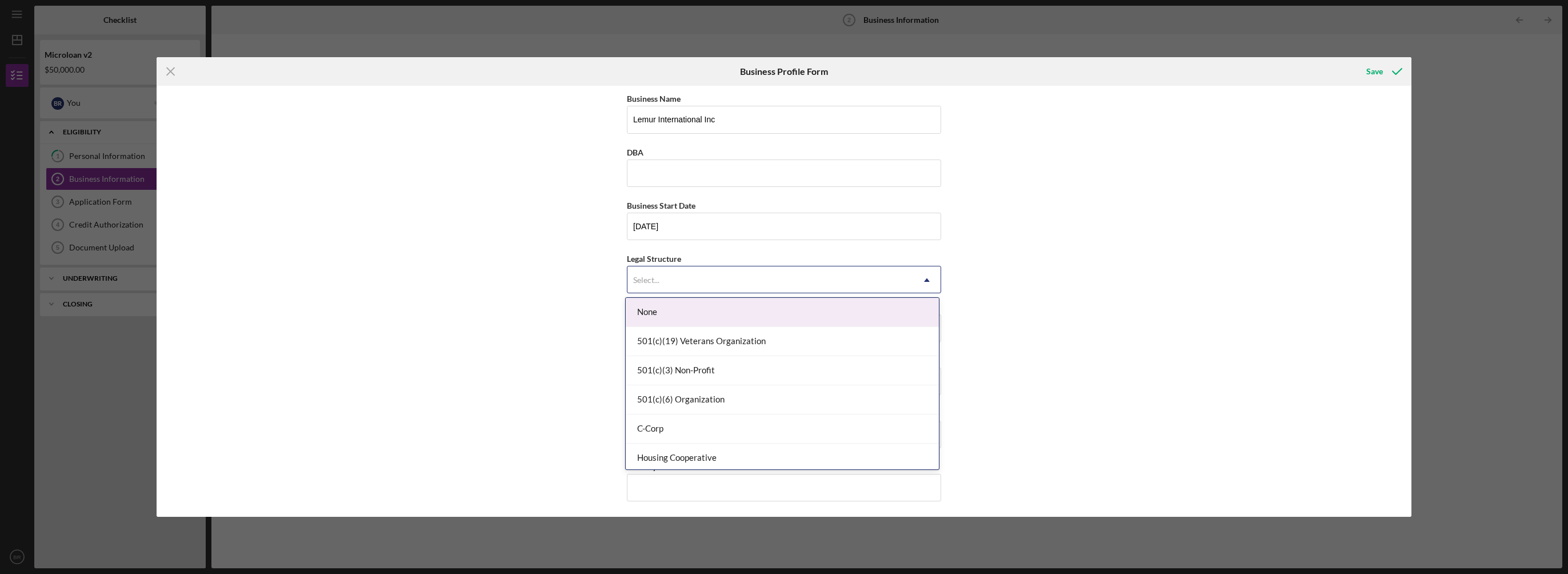
click at [667, 275] on div "Select..." at bounding box center [770, 279] width 285 height 26
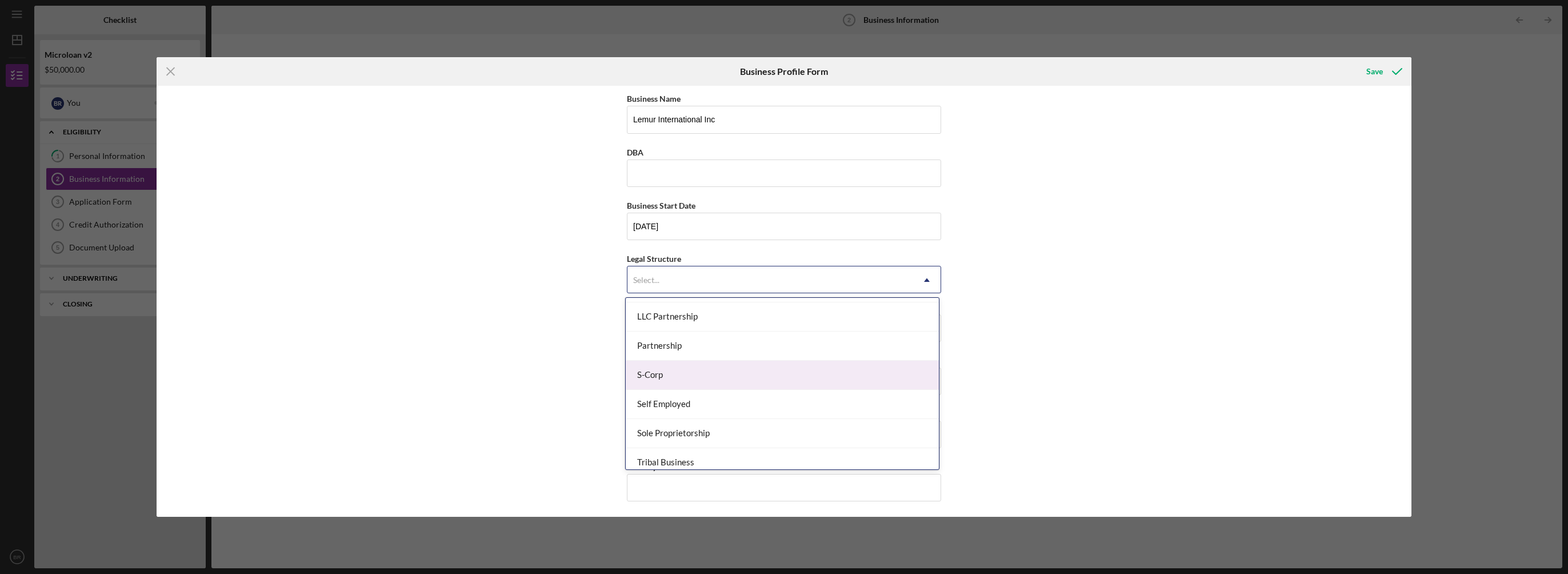
click at [748, 377] on div "S-Corp" at bounding box center [782, 375] width 313 height 29
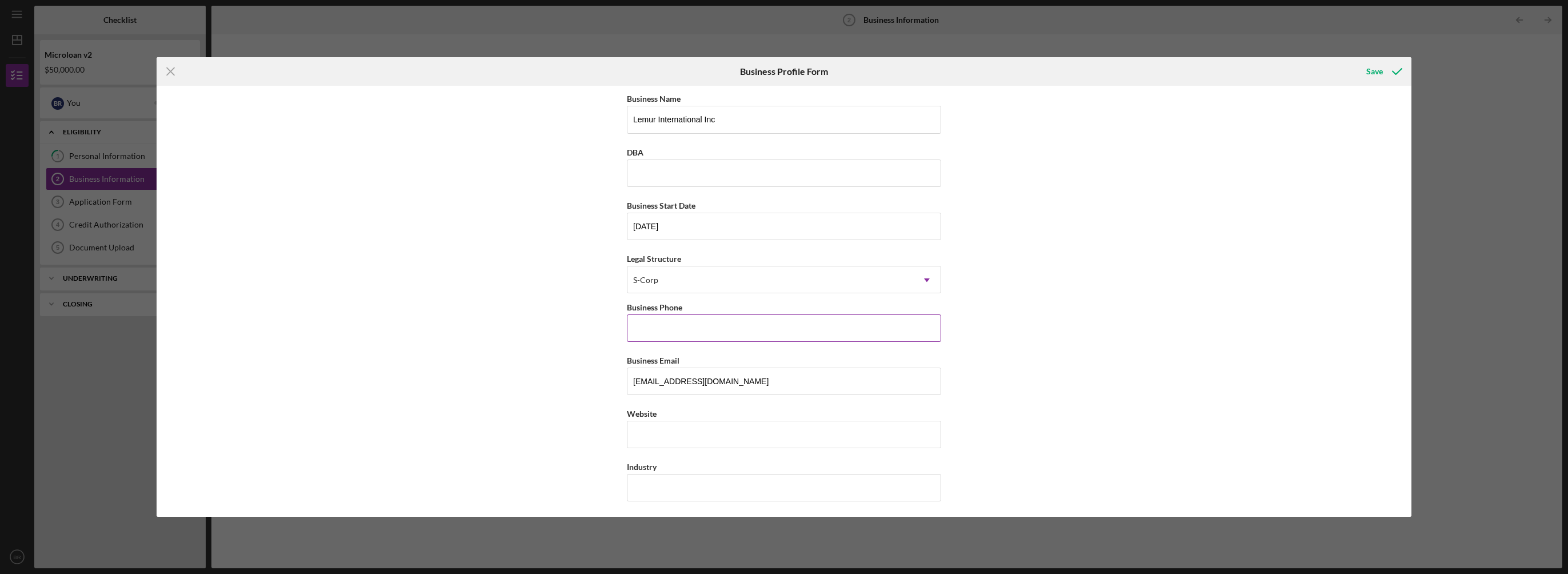
click at [730, 328] on input "Business Phone" at bounding box center [784, 327] width 314 height 27
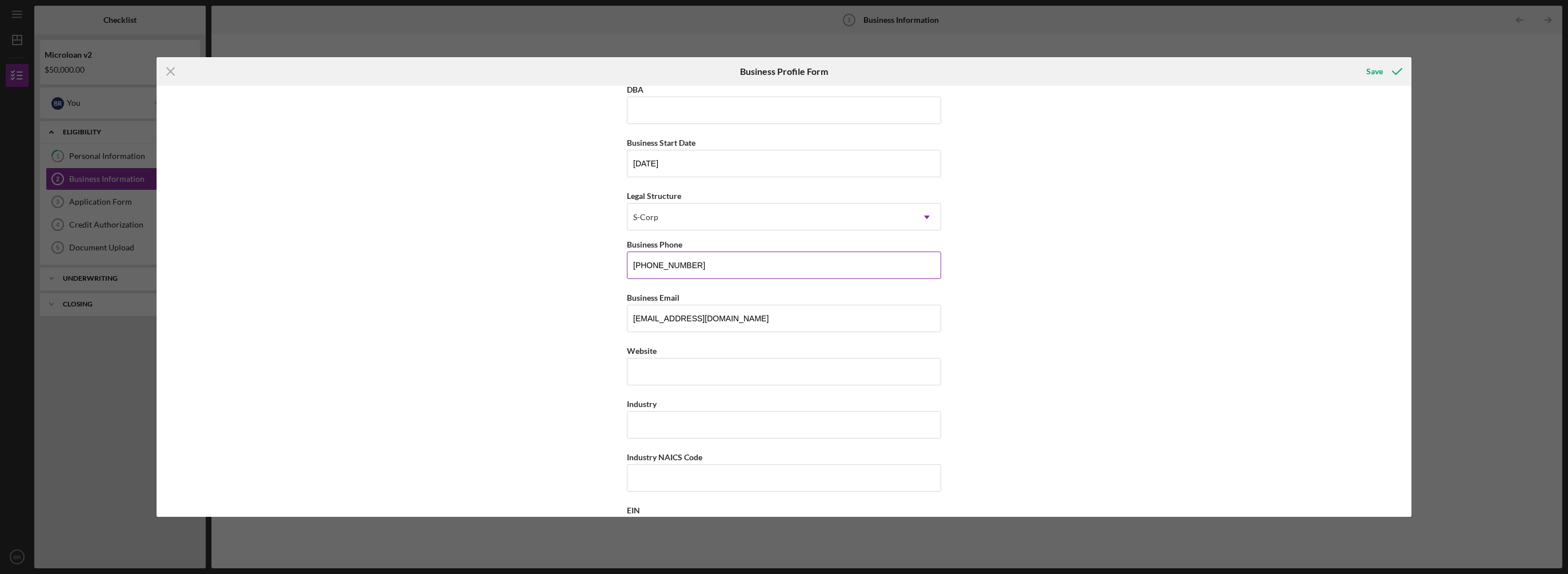
scroll to position [172, 0]
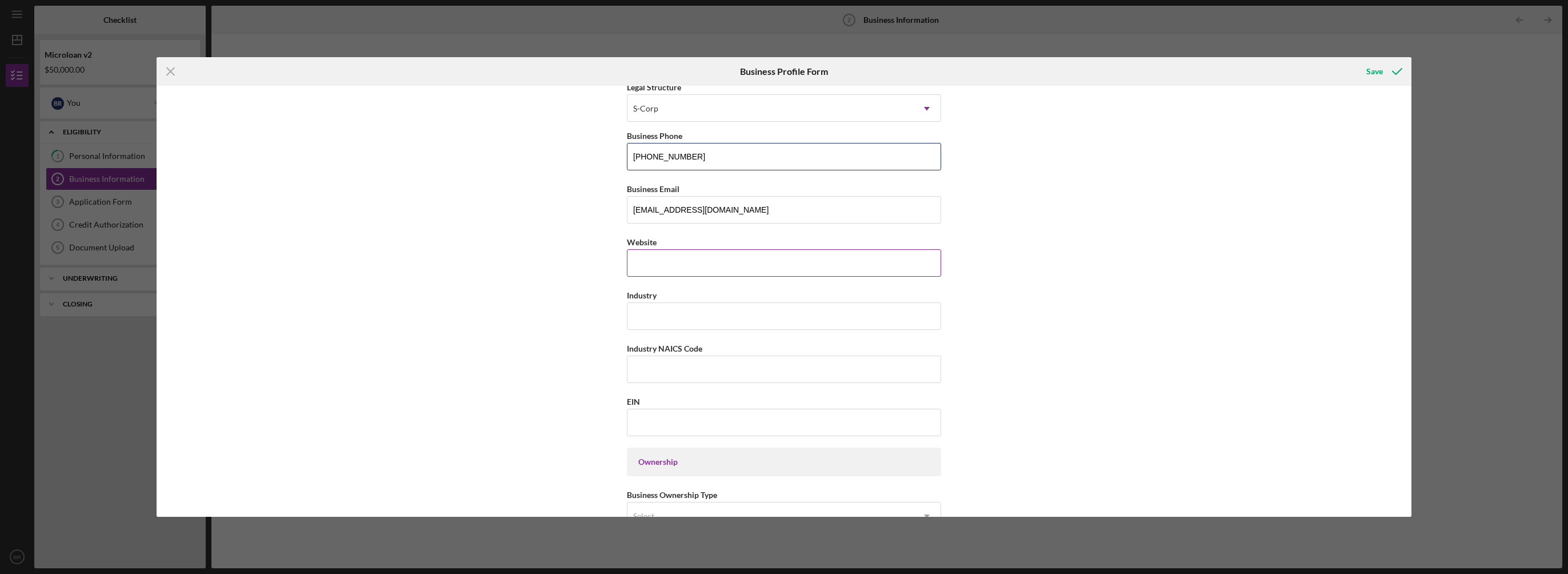
type input "[PHONE_NUMBER]"
click at [723, 266] on input "Website" at bounding box center [784, 262] width 314 height 27
type input "w"
type input "[DOMAIN_NAME]"
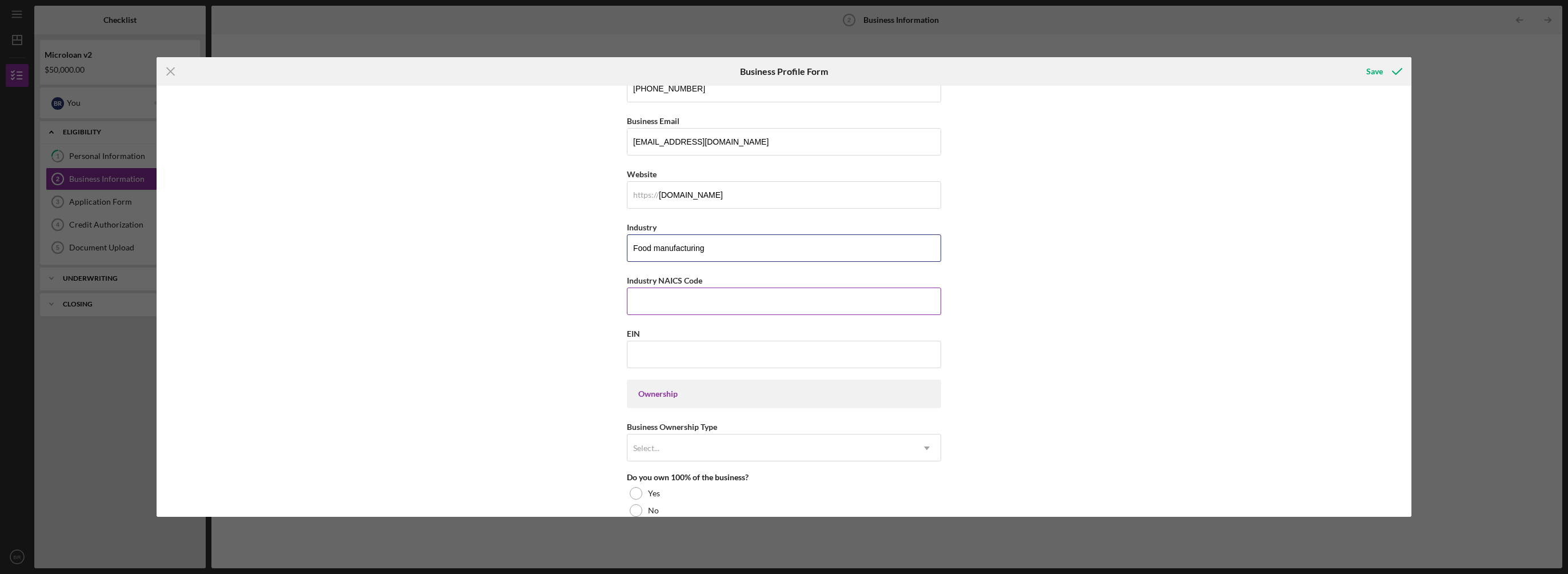
scroll to position [285, 0]
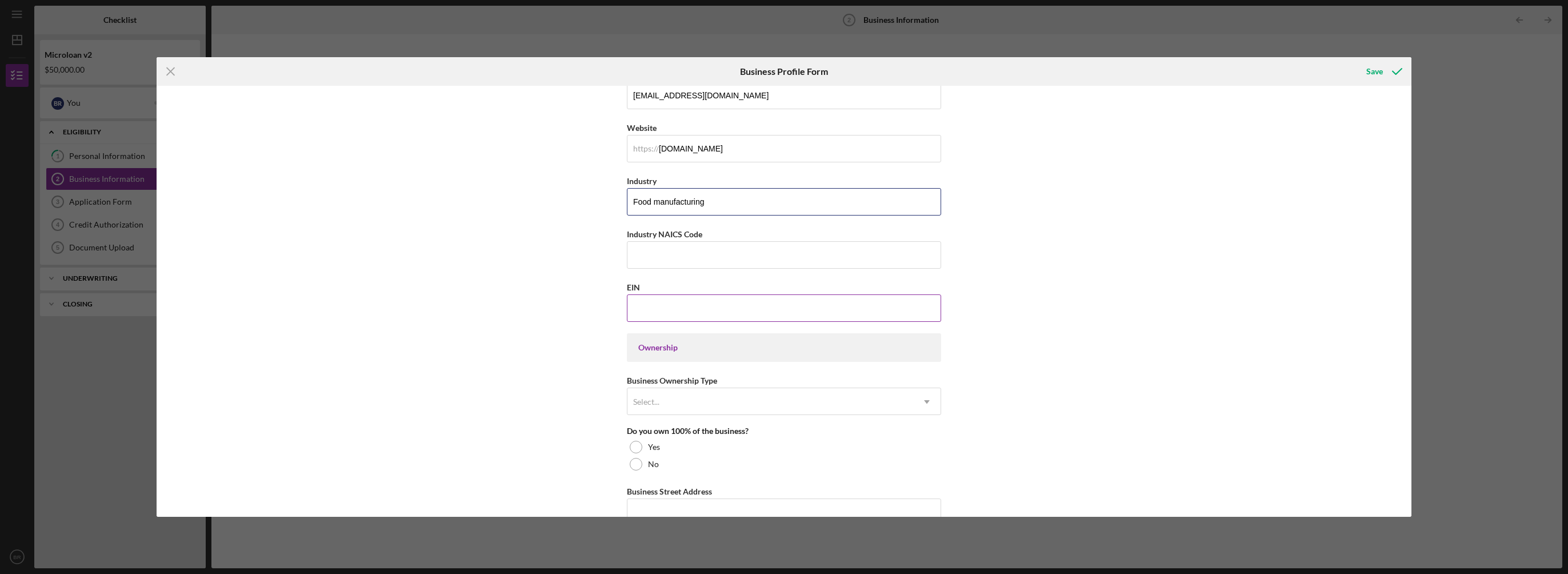
type input "Food manufacturing"
click at [706, 302] on input "EIN" at bounding box center [784, 307] width 314 height 27
type input "[US_EMPLOYER_IDENTIFICATION_NUMBER]"
click at [740, 394] on div "Select..." at bounding box center [770, 401] width 285 height 26
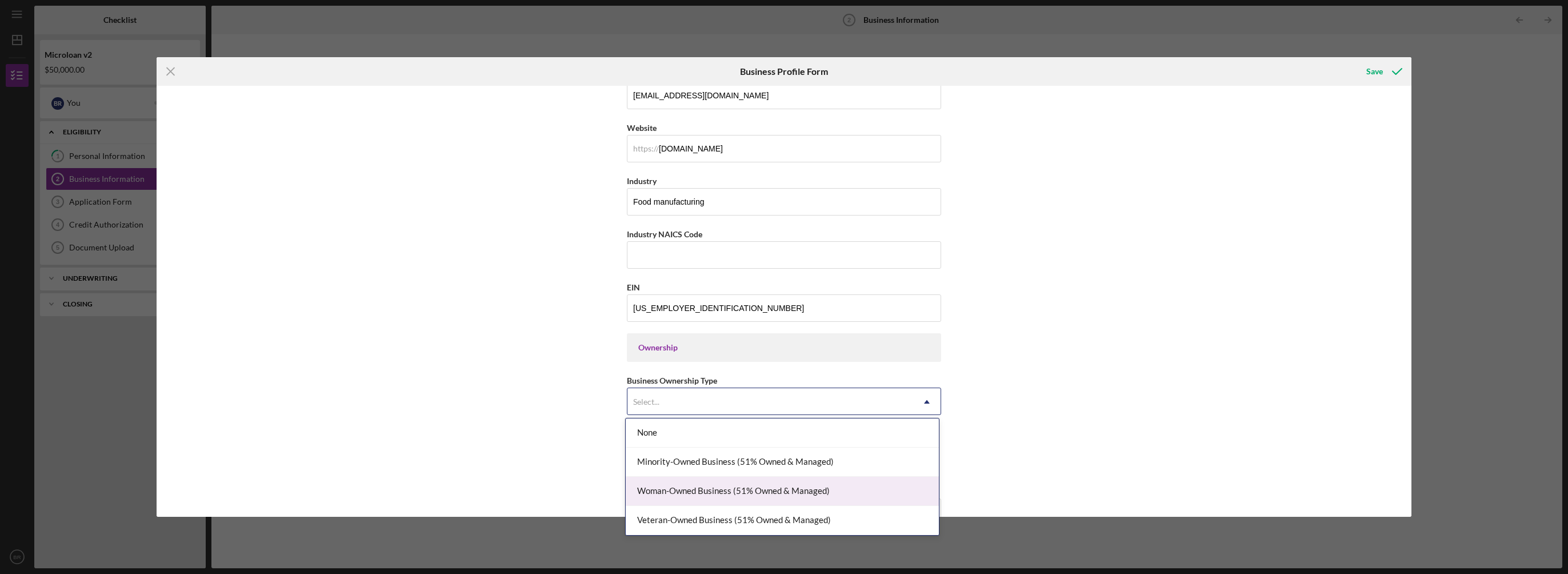
click at [768, 485] on div "Woman-Owned Business (51% Owned & Managed)" at bounding box center [782, 491] width 313 height 29
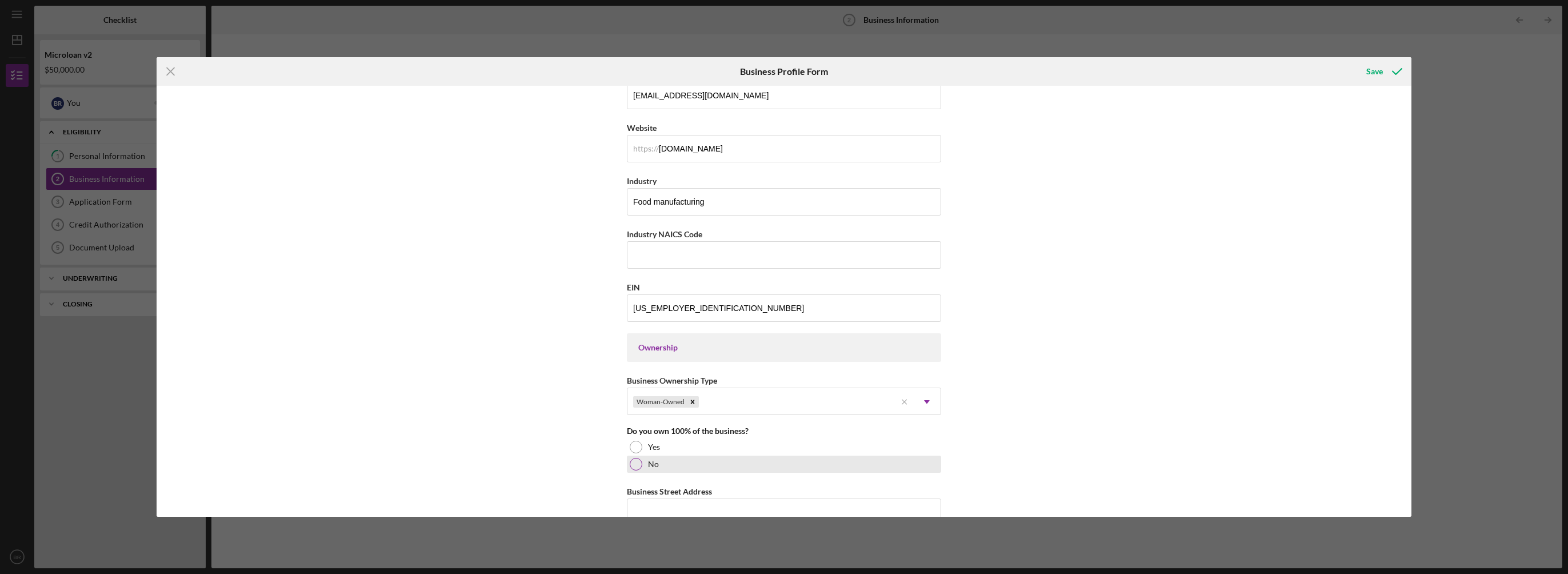
click at [638, 462] on div at bounding box center [636, 464] width 13 height 13
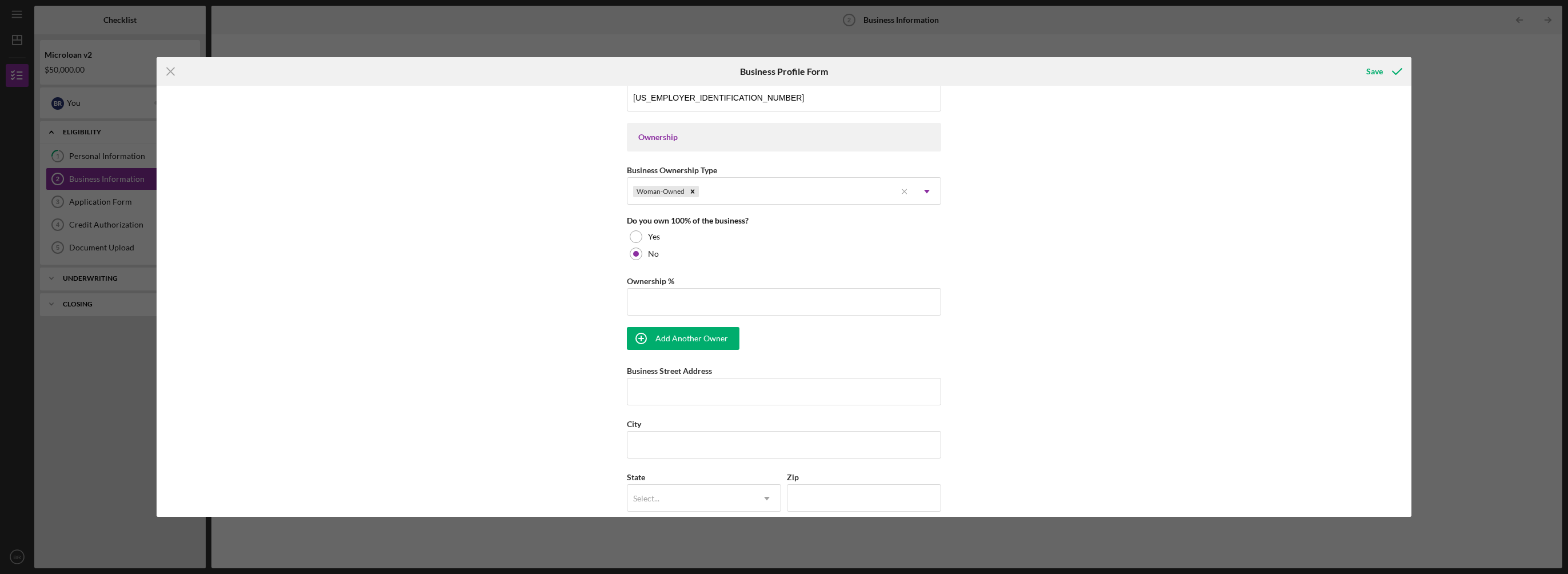
scroll to position [514, 0]
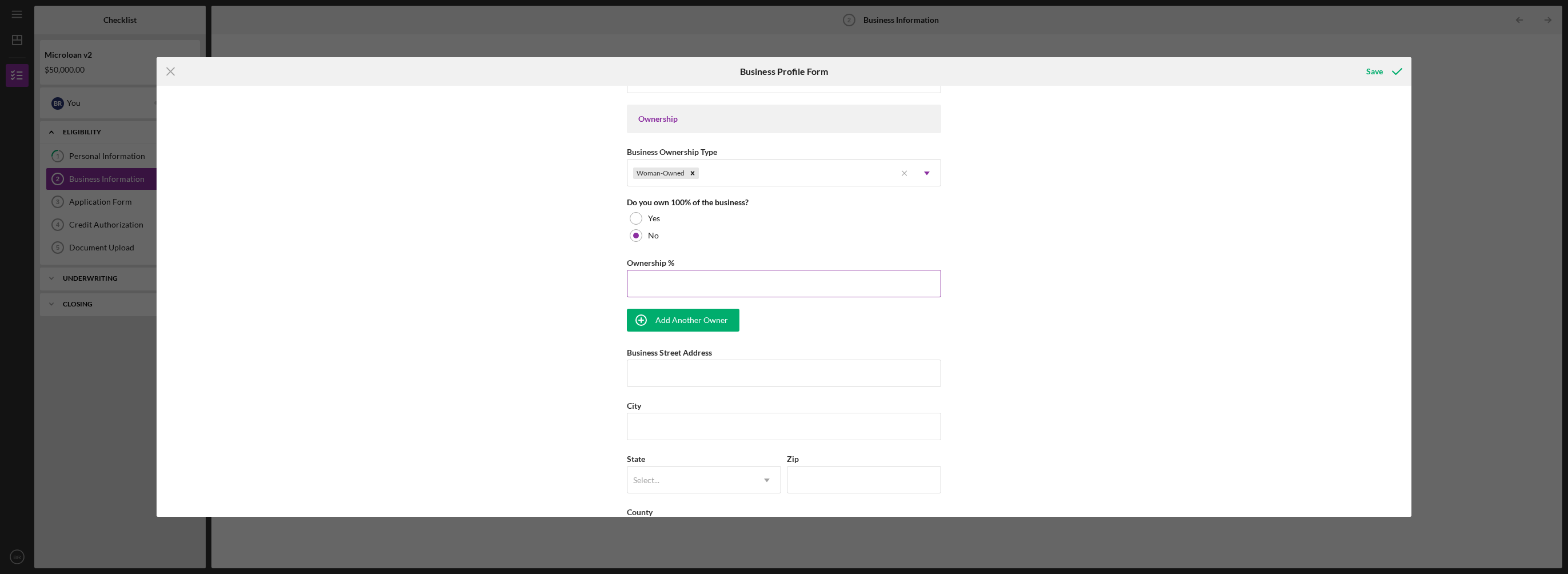
click at [666, 279] on input "Ownership %" at bounding box center [784, 283] width 314 height 27
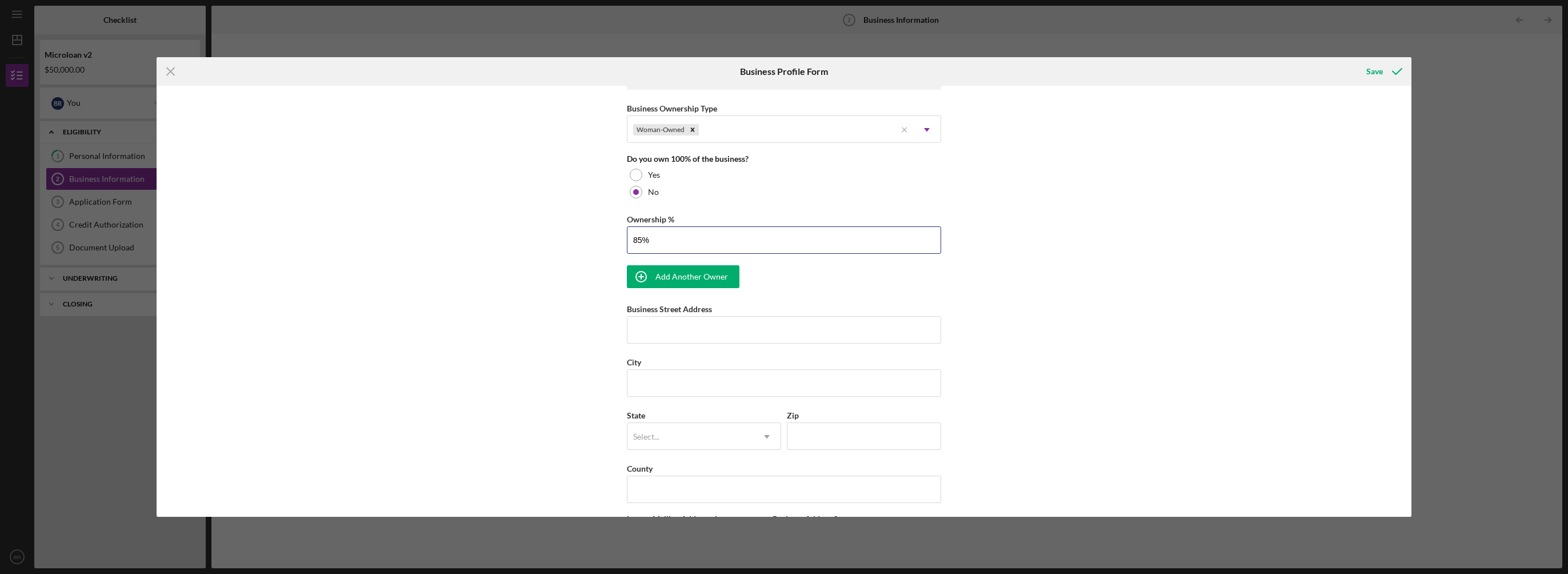
scroll to position [629, 0]
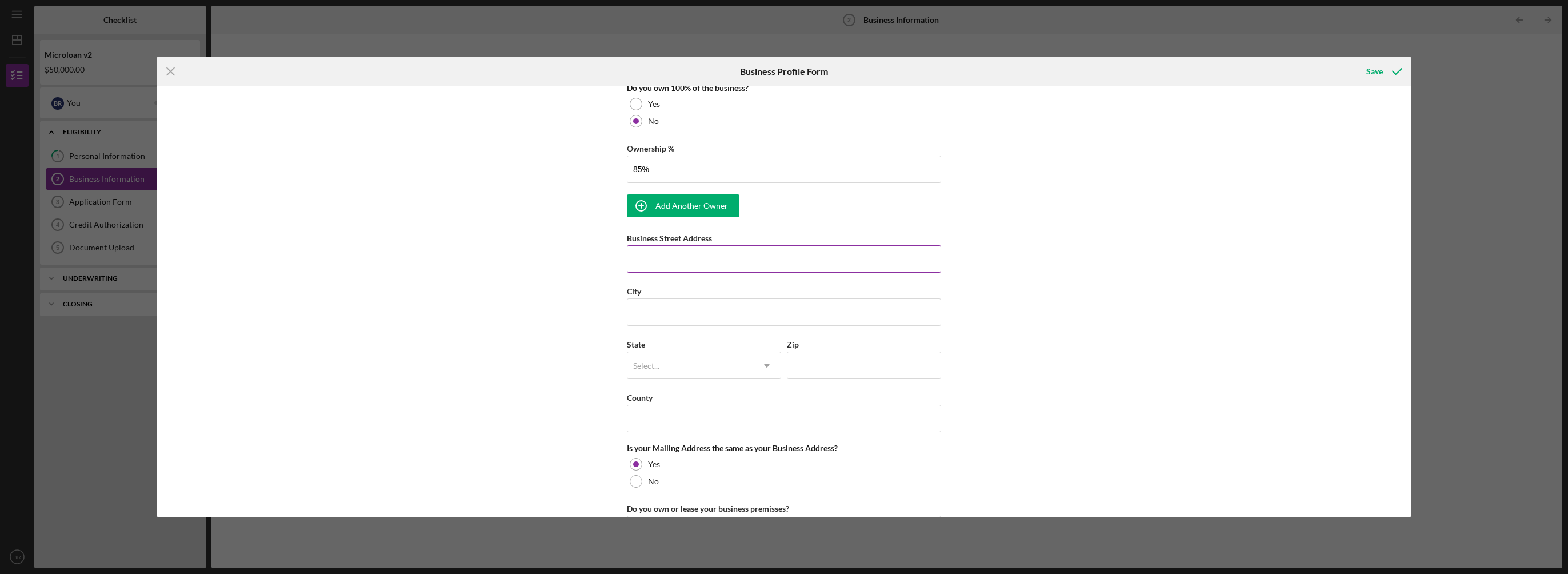
type input "85.00%"
click at [692, 260] on input "Business Street Address" at bounding box center [784, 259] width 314 height 27
type input "[STREET_ADDRESS][PERSON_NAME]"
type input "[GEOGRAPHIC_DATA]"
type input "94806"
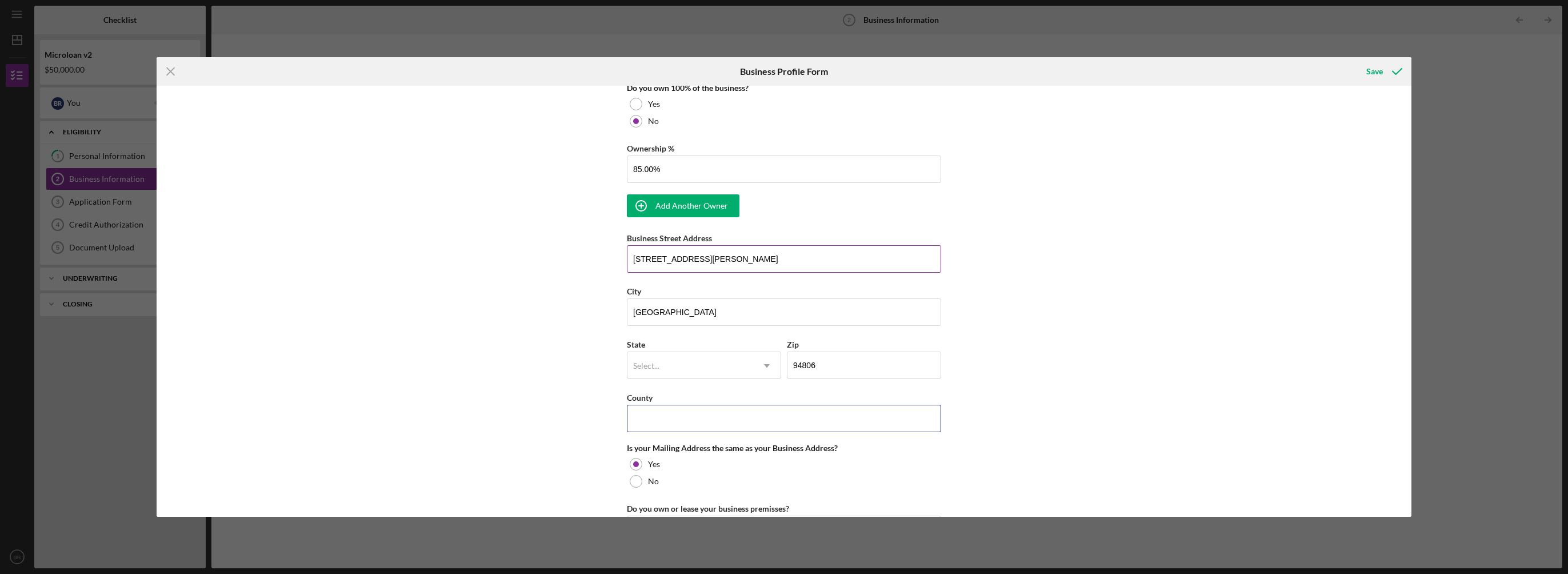
type input "CA"
click at [995, 329] on div "Business Name Lemur International Inc DBA Business Start Date [DATE] Legal Stru…" at bounding box center [783, 301] width 1255 height 430
click at [708, 361] on div "Select..." at bounding box center [690, 365] width 126 height 26
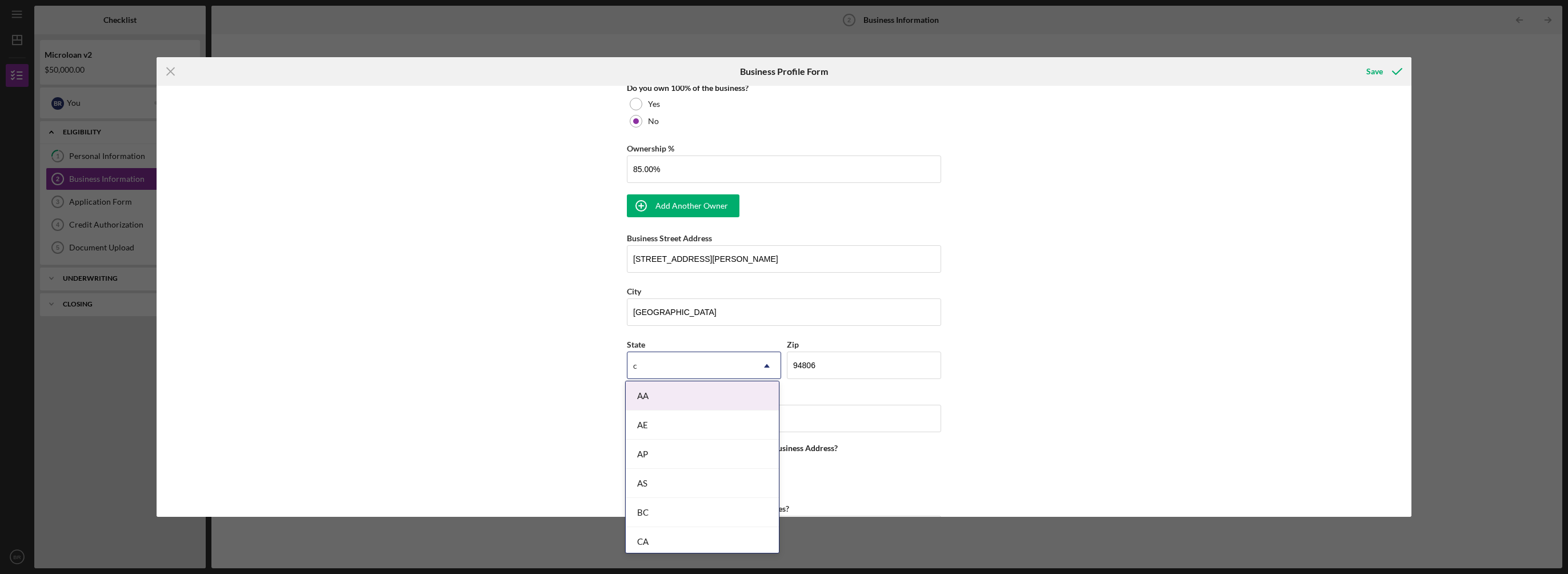
type input "ca"
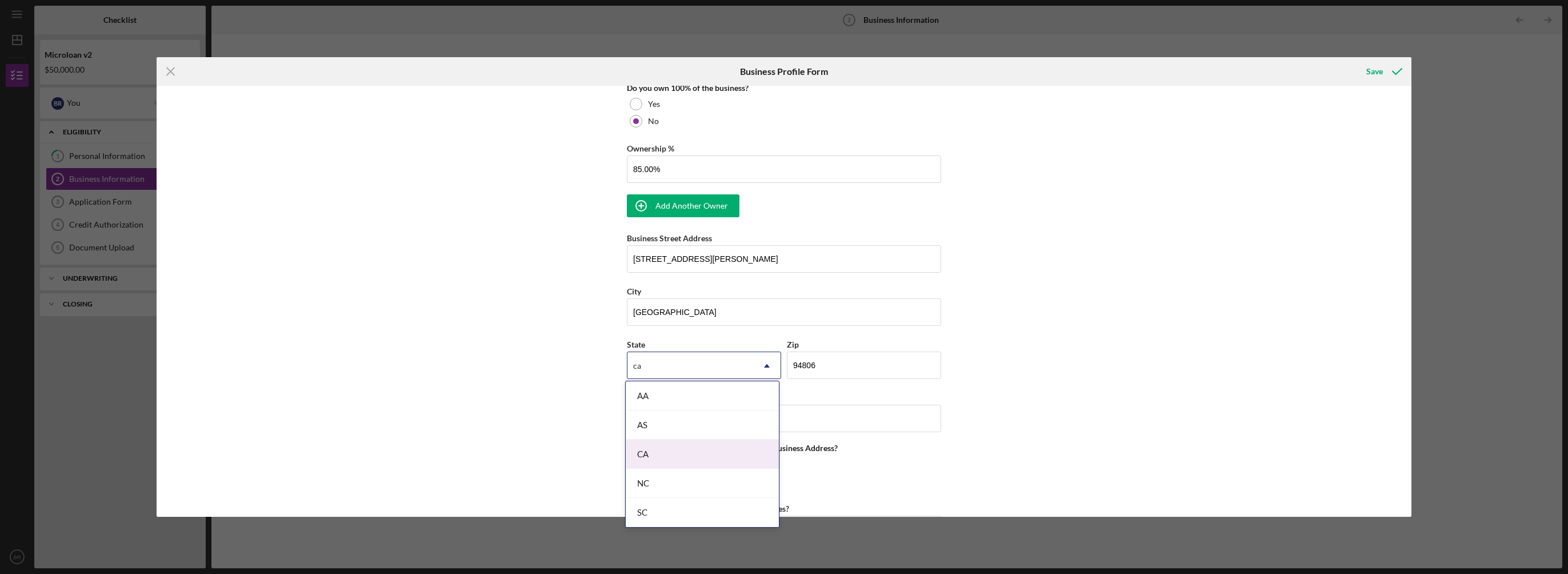
click at [706, 453] on div "CA" at bounding box center [702, 454] width 153 height 29
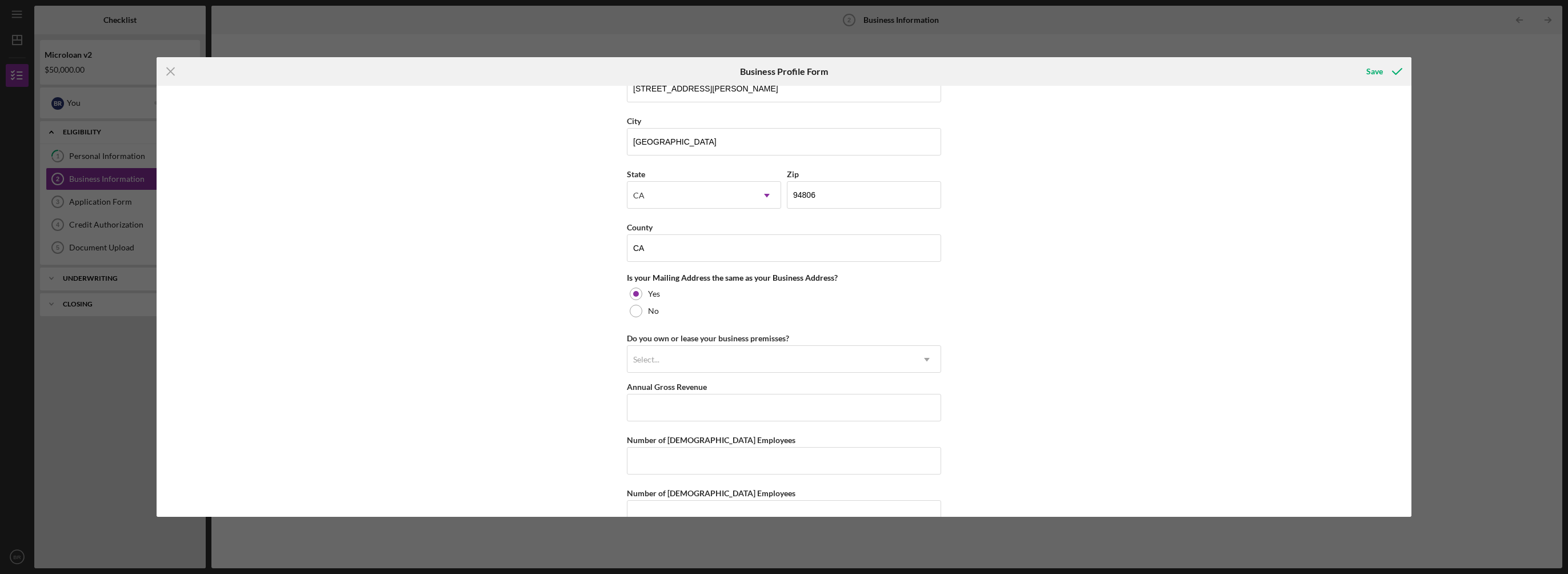
scroll to position [800, 0]
click at [637, 304] on div at bounding box center [636, 309] width 13 height 13
click at [802, 358] on input "Mailing Street Address" at bounding box center [784, 357] width 314 height 27
type input "[DOMAIN_NAME] 5326"
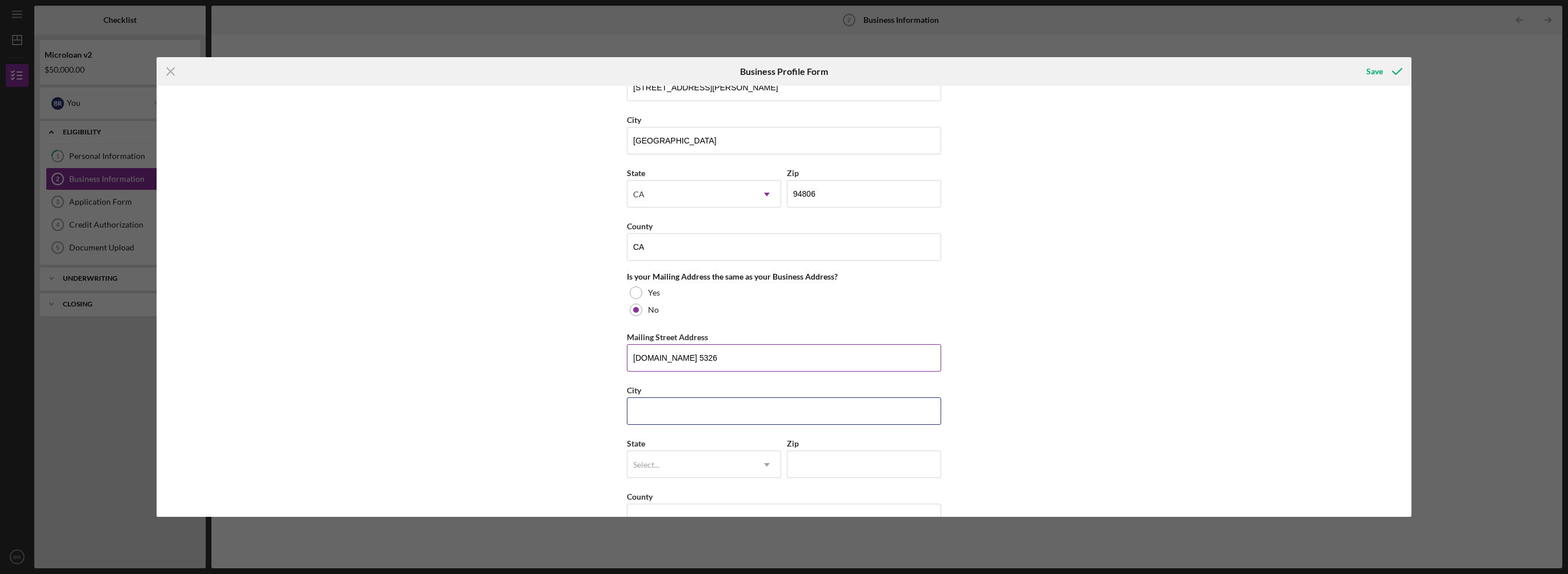
type input "[GEOGRAPHIC_DATA]"
type input "94805"
type input "CA"
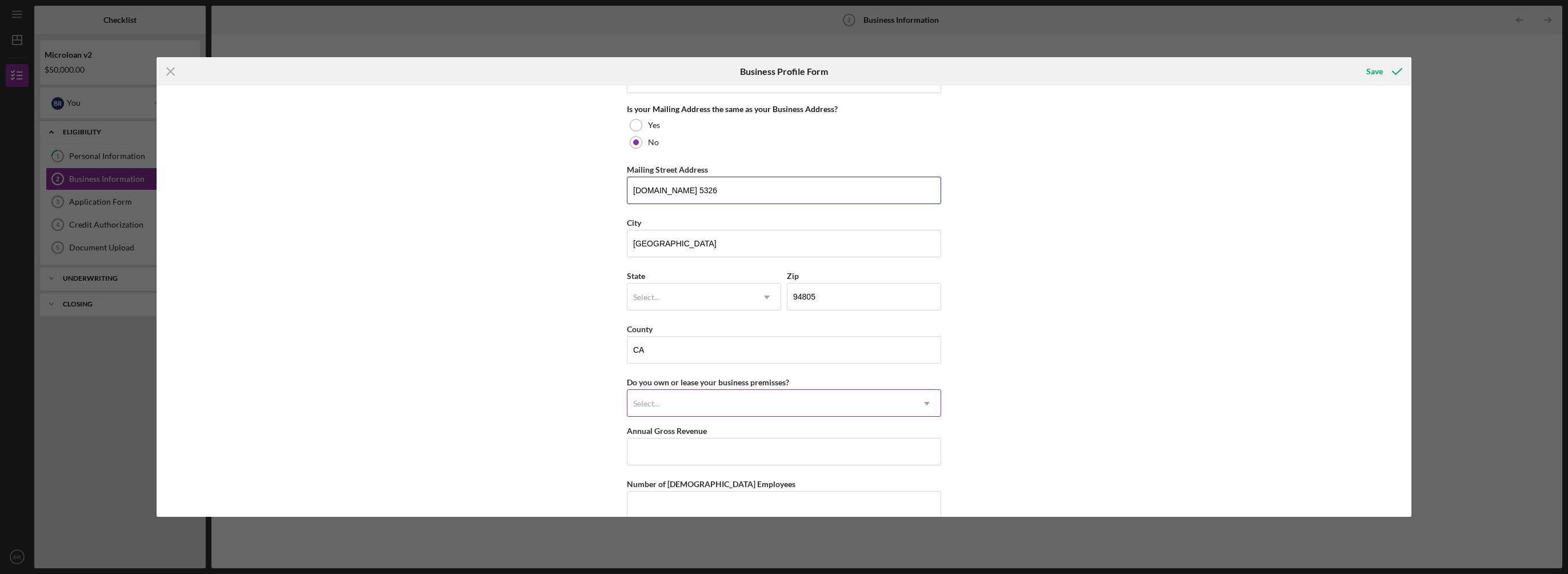
scroll to position [971, 0]
click at [687, 289] on div "Select..." at bounding box center [690, 293] width 126 height 26
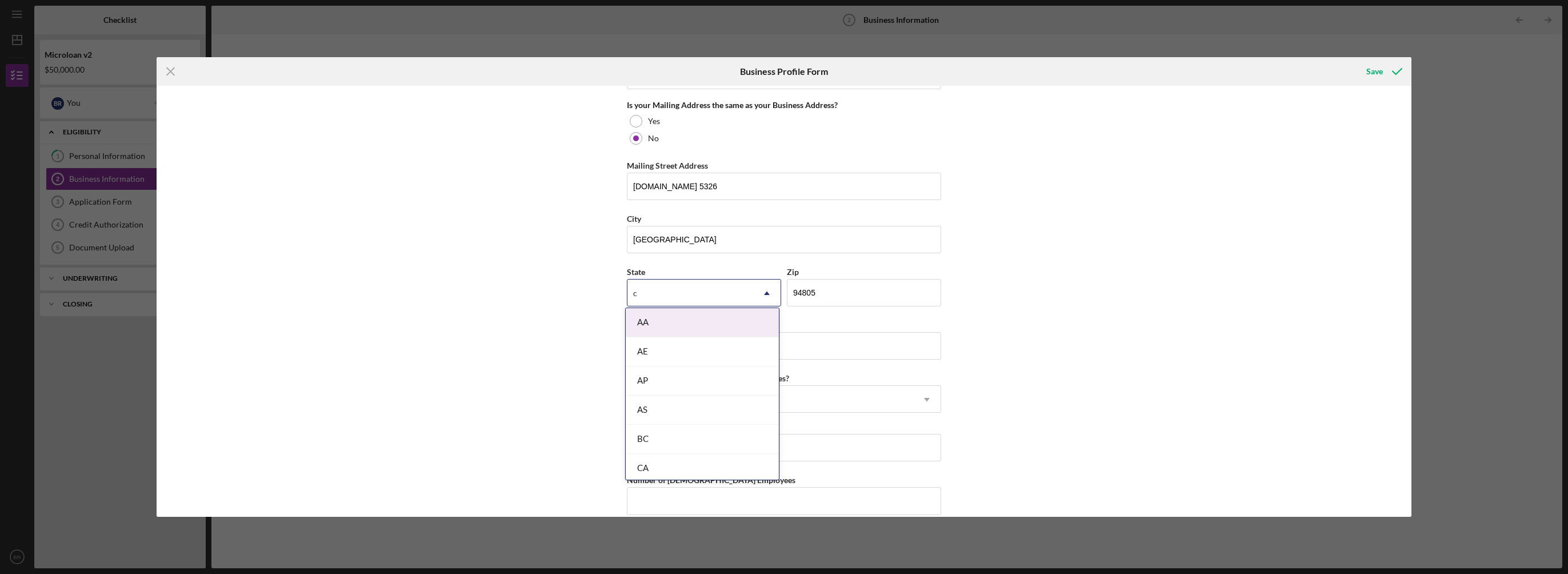
type input "ca"
click at [673, 378] on div "CA" at bounding box center [702, 381] width 153 height 29
click at [850, 348] on input "CA" at bounding box center [784, 345] width 314 height 27
type input "C"
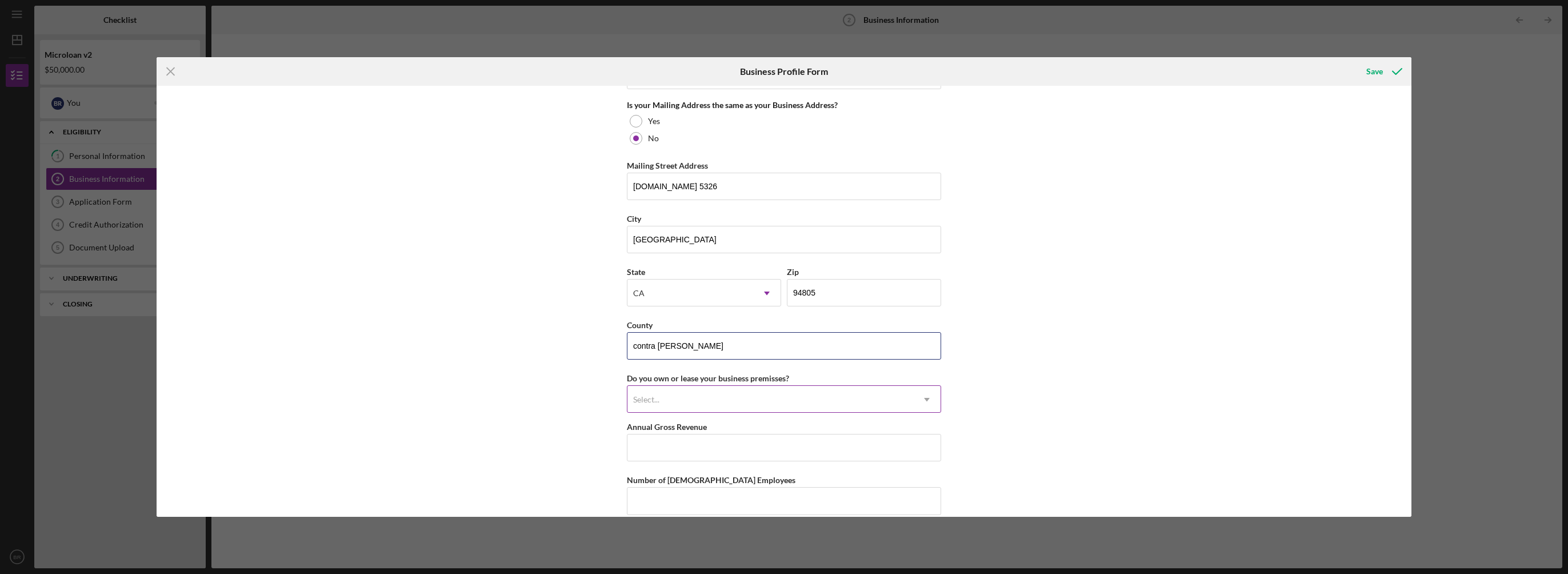
type input "contra [PERSON_NAME]"
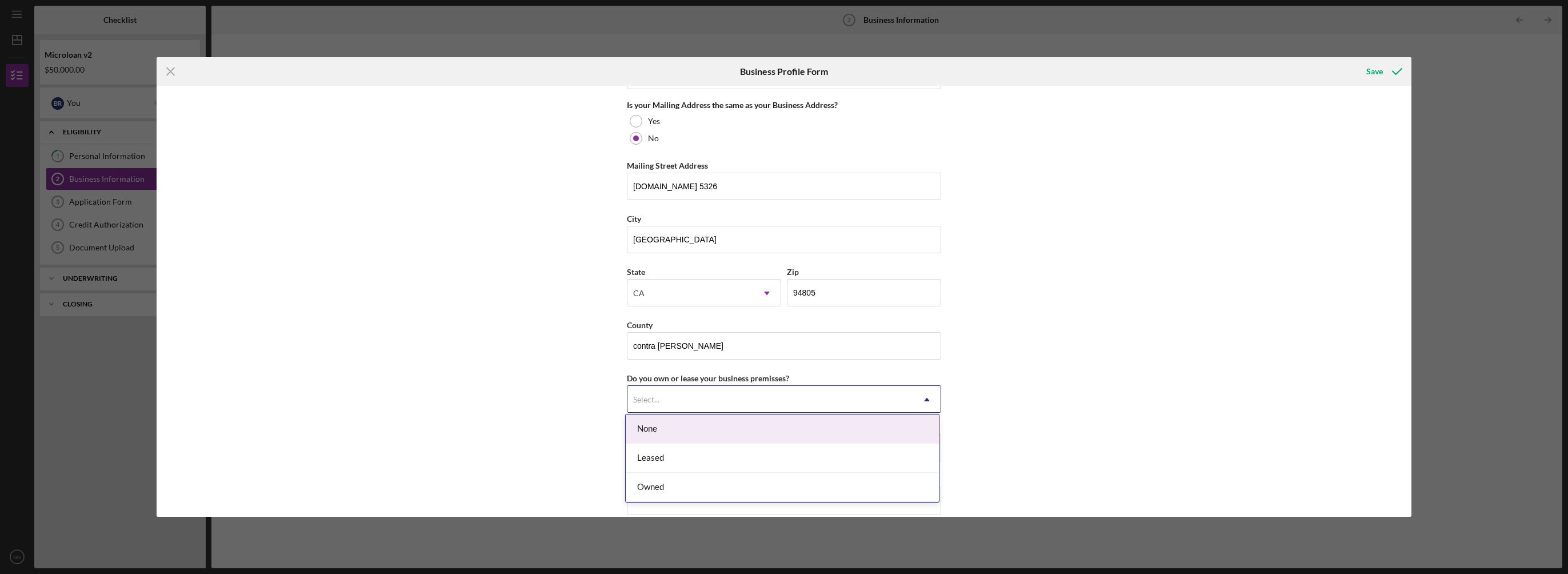
click at [830, 389] on div "Select..." at bounding box center [770, 399] width 285 height 26
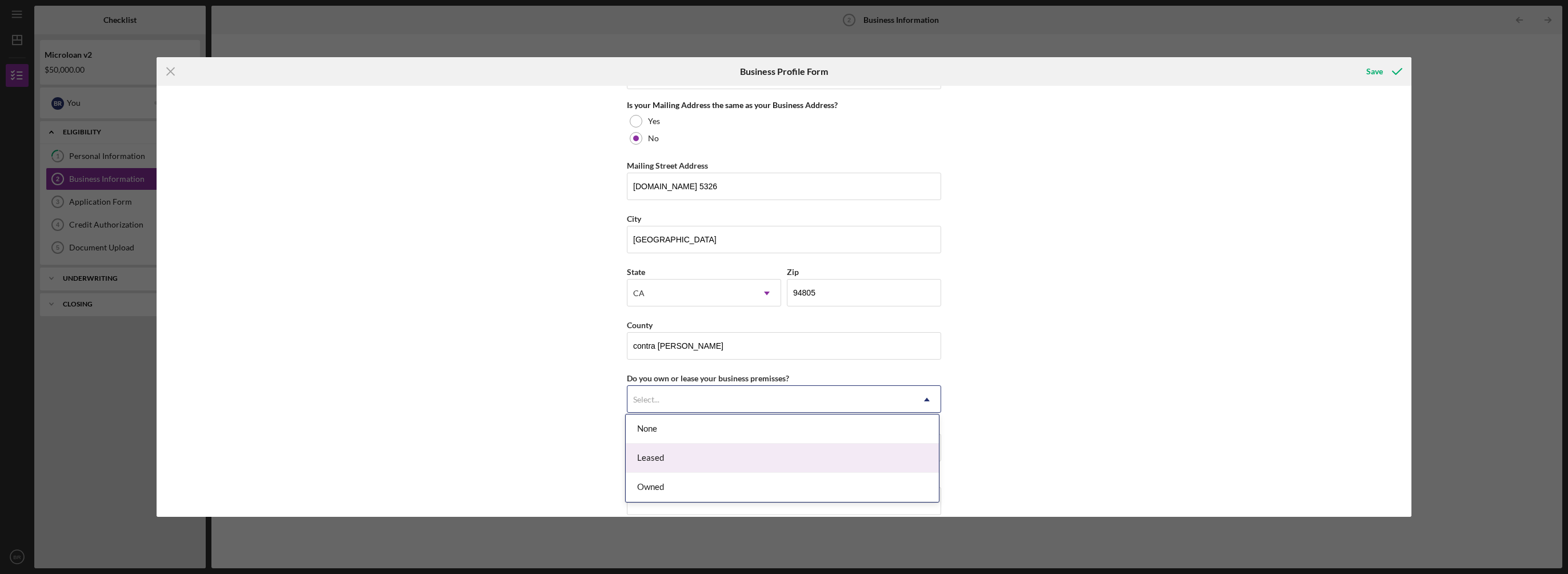
click at [771, 455] on div "Leased" at bounding box center [782, 458] width 313 height 29
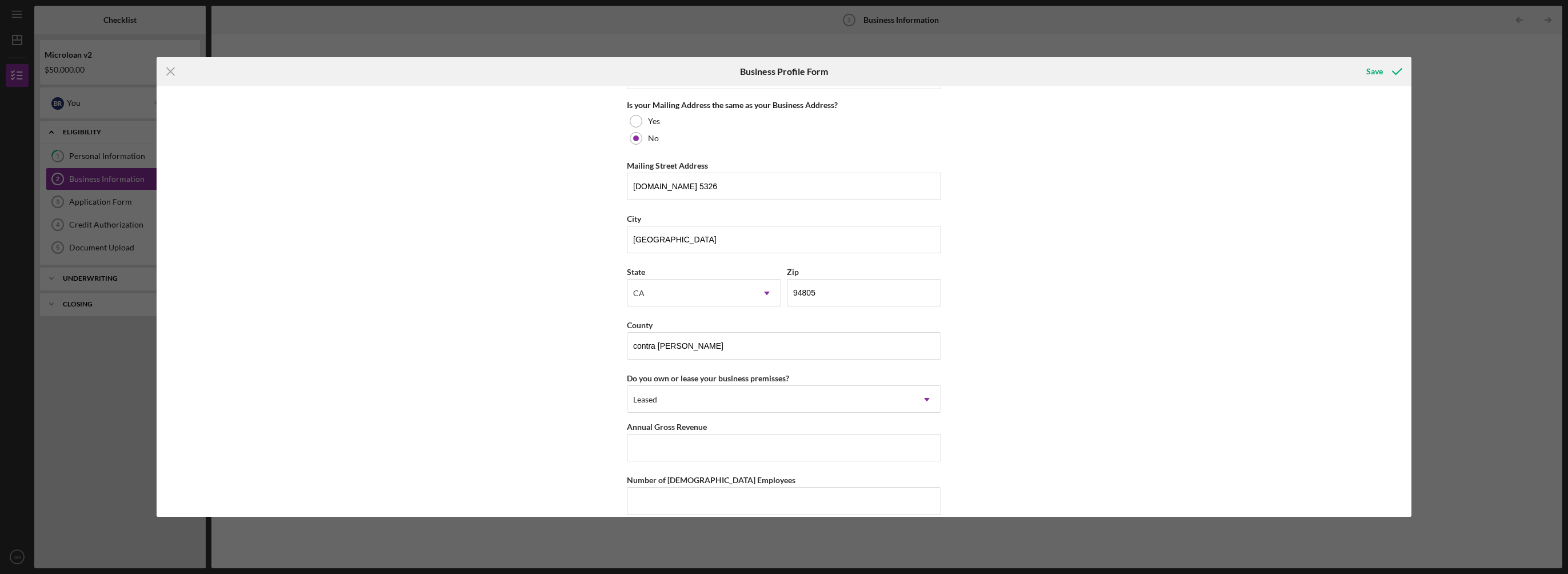
click at [1062, 418] on div "Business Name Lemur International Inc DBA Business Start Date [DATE] Legal Stru…" at bounding box center [783, 301] width 1255 height 430
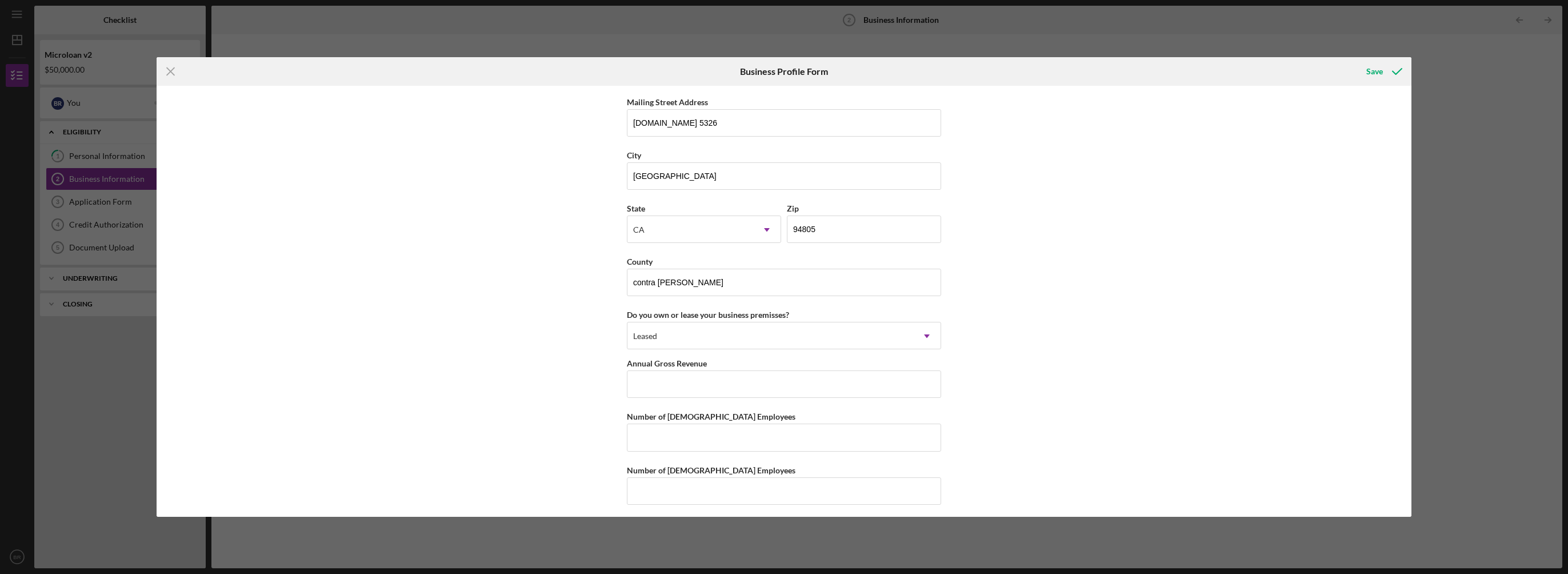
scroll to position [1035, 0]
click at [750, 381] on input "Annual Gross Revenue" at bounding box center [784, 383] width 314 height 27
type input "$990,000"
click at [813, 432] on input "Number of [DEMOGRAPHIC_DATA] Employees" at bounding box center [784, 436] width 314 height 27
type input "2"
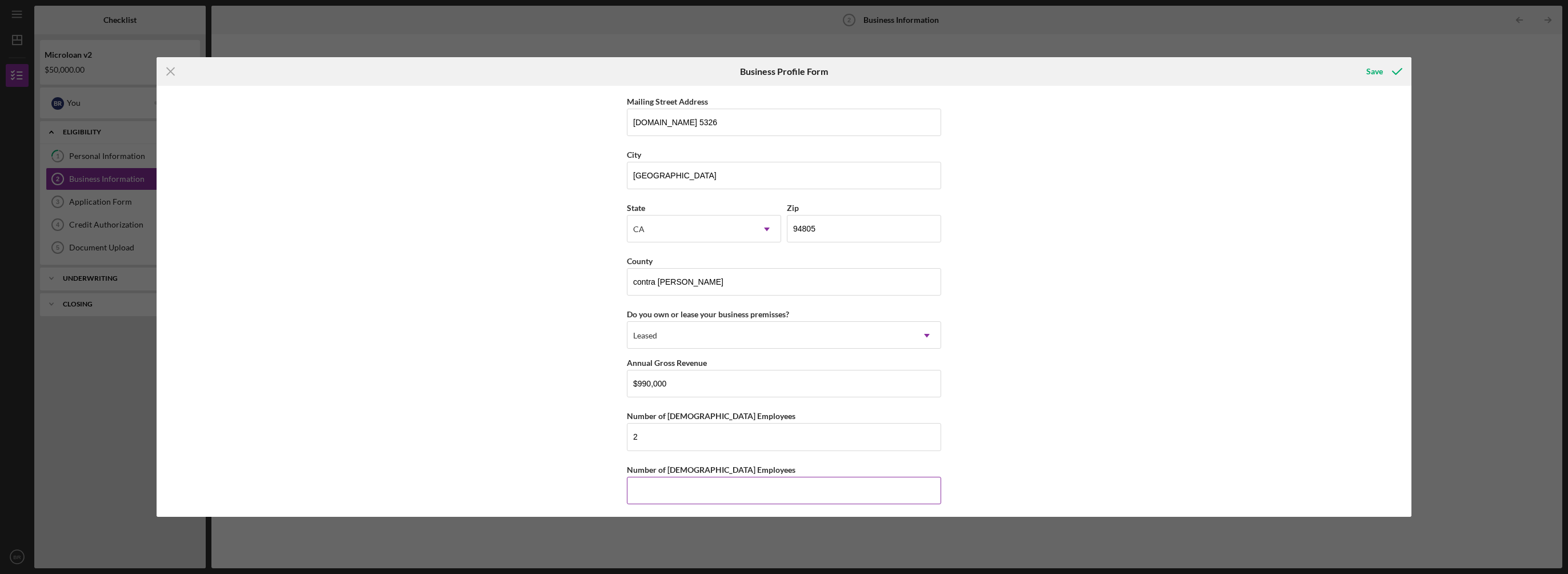
click at [812, 488] on input "Number of [DEMOGRAPHIC_DATA] Employees" at bounding box center [784, 490] width 314 height 27
type input "2"
click at [1373, 70] on div "Save" at bounding box center [1374, 72] width 16 height 23
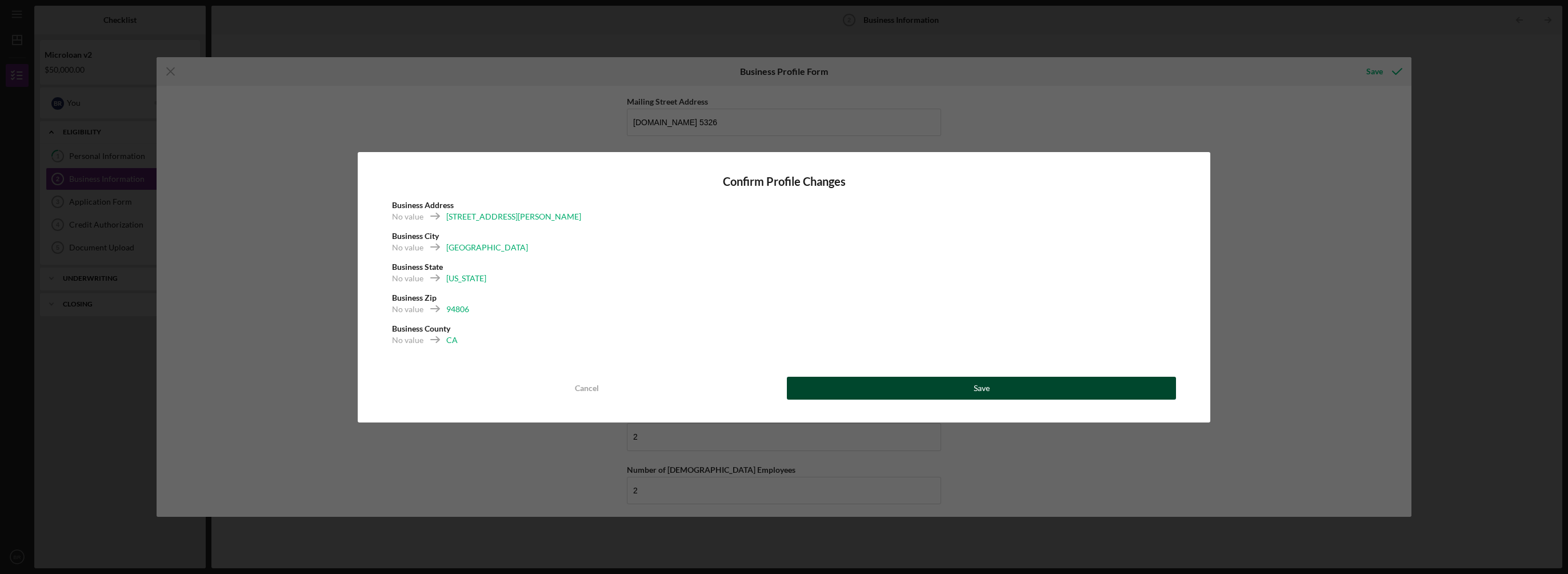
click at [1060, 389] on button "Save" at bounding box center [981, 388] width 389 height 23
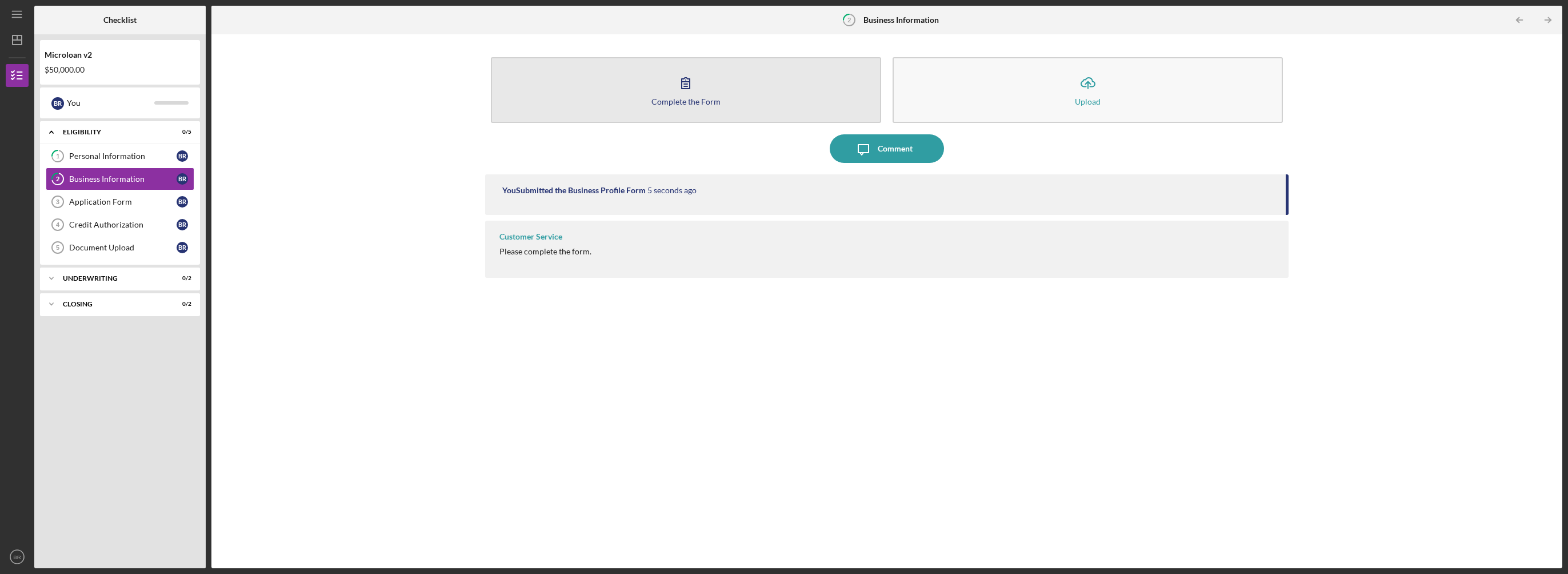
click at [685, 88] on icon "button" at bounding box center [685, 83] width 8 height 11
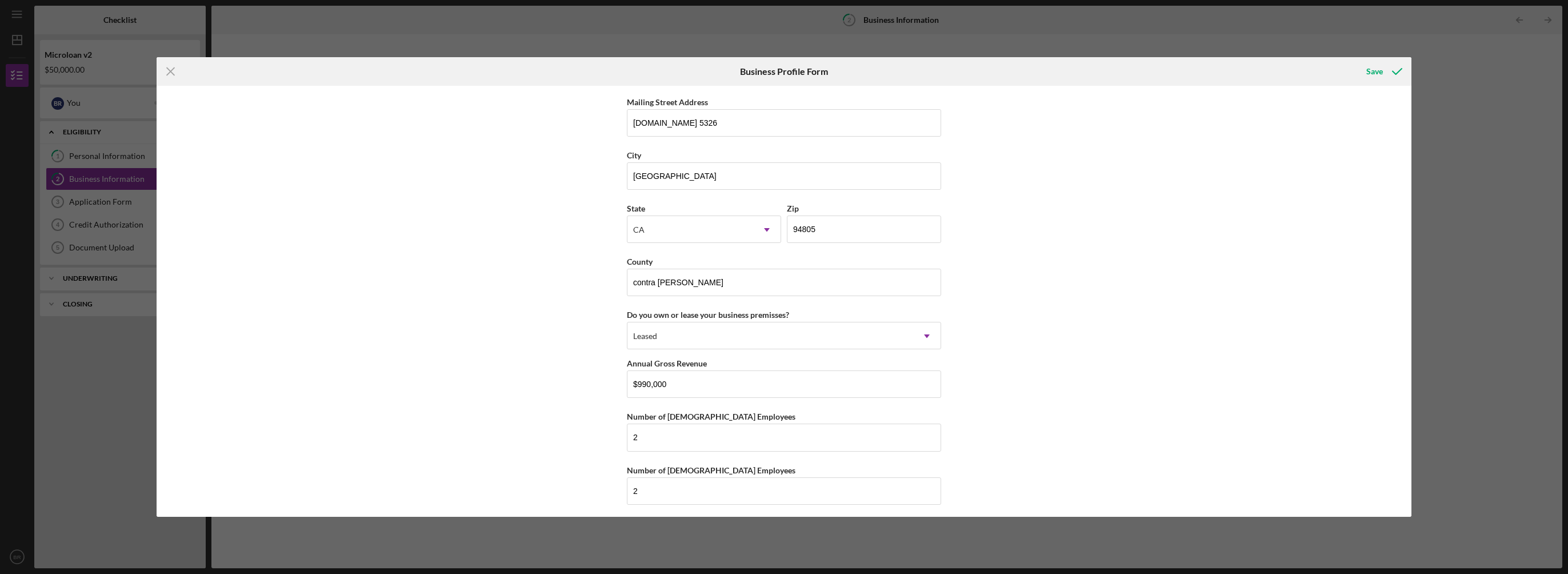
scroll to position [1035, 0]
drag, startPoint x: 620, startPoint y: 433, endPoint x: 612, endPoint y: 433, distance: 8.0
click at [612, 433] on div "Business Name Lemur International Inc DBA Business Start Date [DATE] Legal Stru…" at bounding box center [783, 301] width 1255 height 430
type input "3"
click at [643, 488] on input "2" at bounding box center [784, 490] width 314 height 27
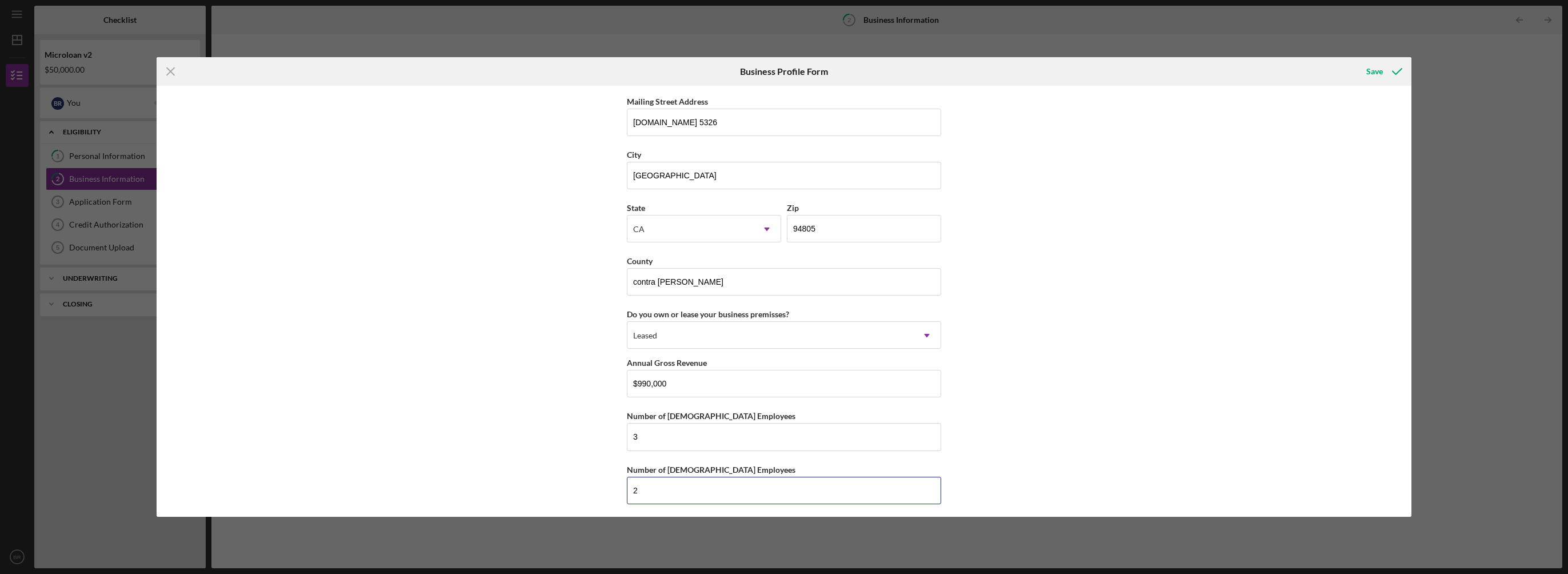
drag, startPoint x: 633, startPoint y: 486, endPoint x: 615, endPoint y: 486, distance: 18.0
click at [615, 486] on div "Business Name Lemur International Inc DBA Business Start Date [DATE] Legal Stru…" at bounding box center [783, 301] width 1255 height 430
type input "1"
click at [1074, 408] on div "Business Name Lemur International Inc DBA Business Start Date [DATE] Legal Stru…" at bounding box center [783, 301] width 1255 height 430
click at [1377, 69] on div "Save" at bounding box center [1374, 72] width 16 height 23
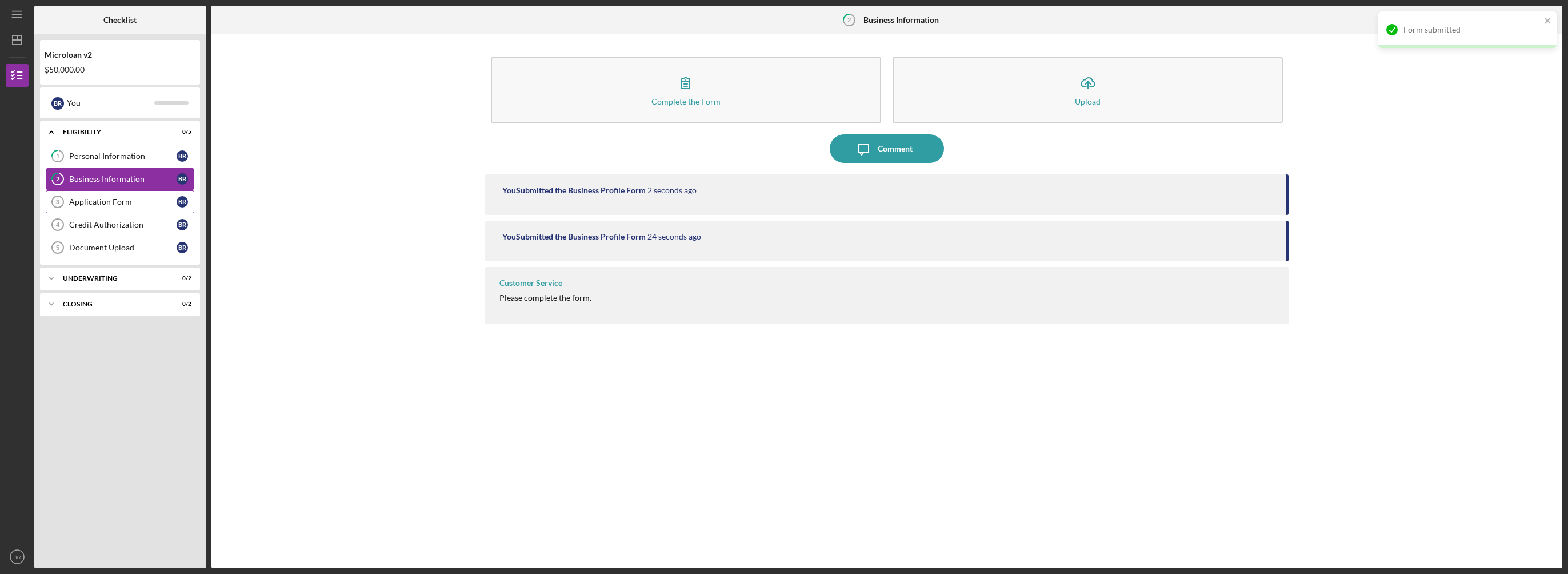
click at [123, 198] on div "Application Form" at bounding box center [123, 201] width 107 height 9
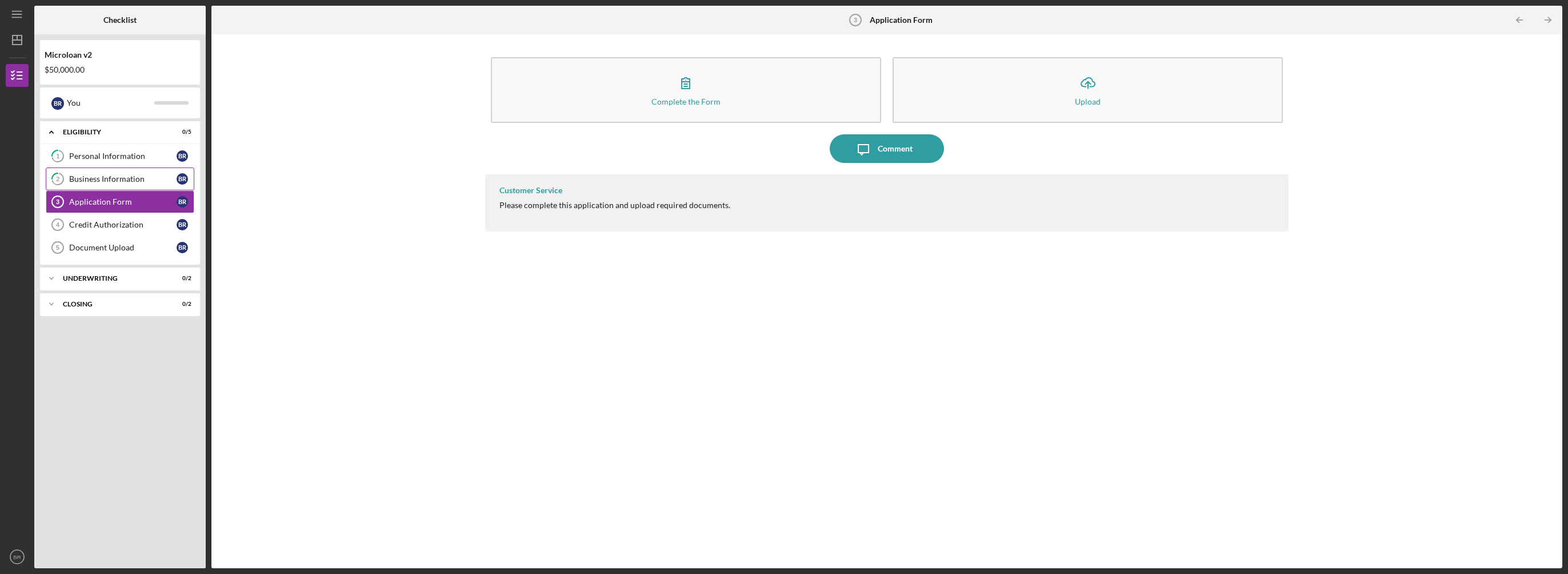
click at [123, 177] on div "Business Information" at bounding box center [123, 178] width 107 height 9
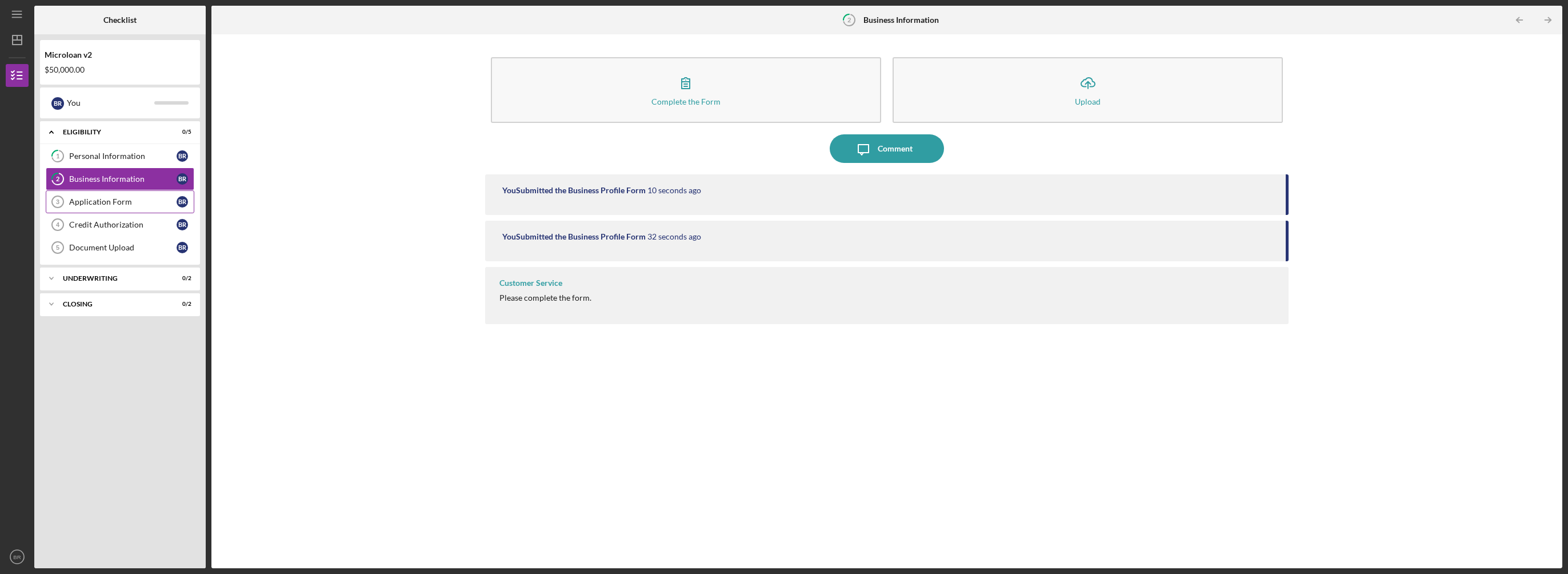
click at [159, 201] on div "Application Form" at bounding box center [123, 201] width 107 height 9
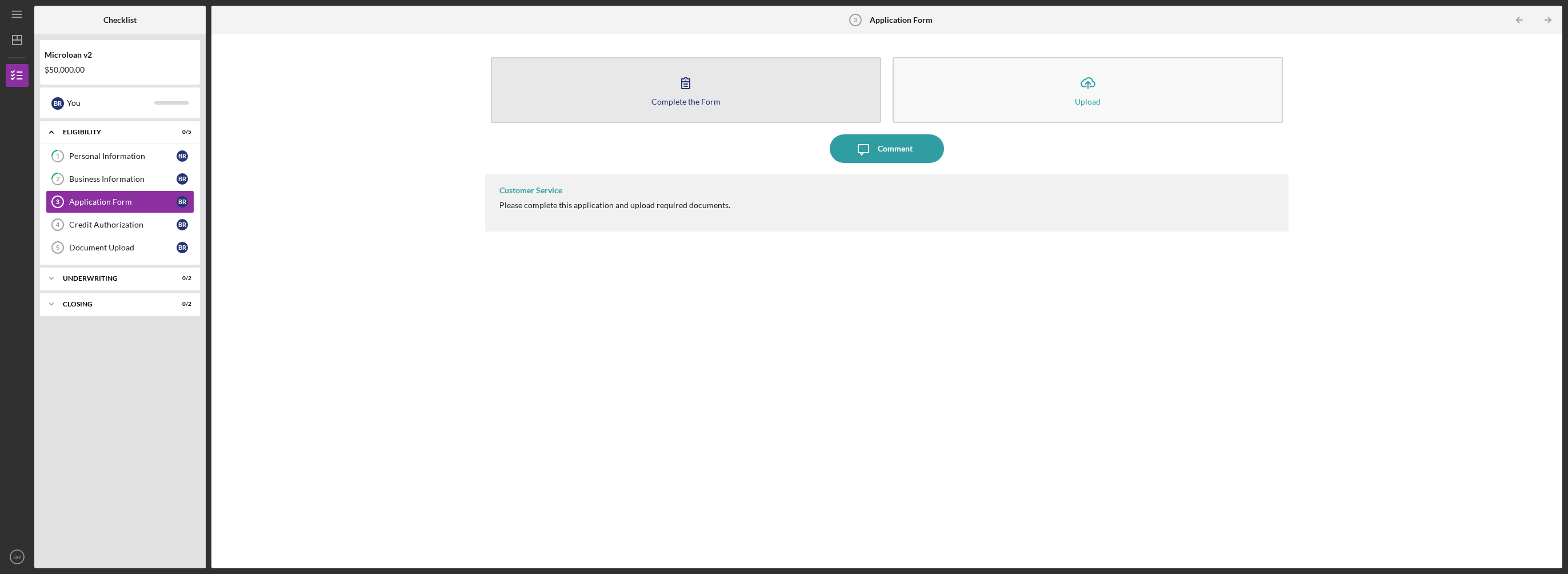
click at [686, 91] on icon "button" at bounding box center [685, 83] width 29 height 29
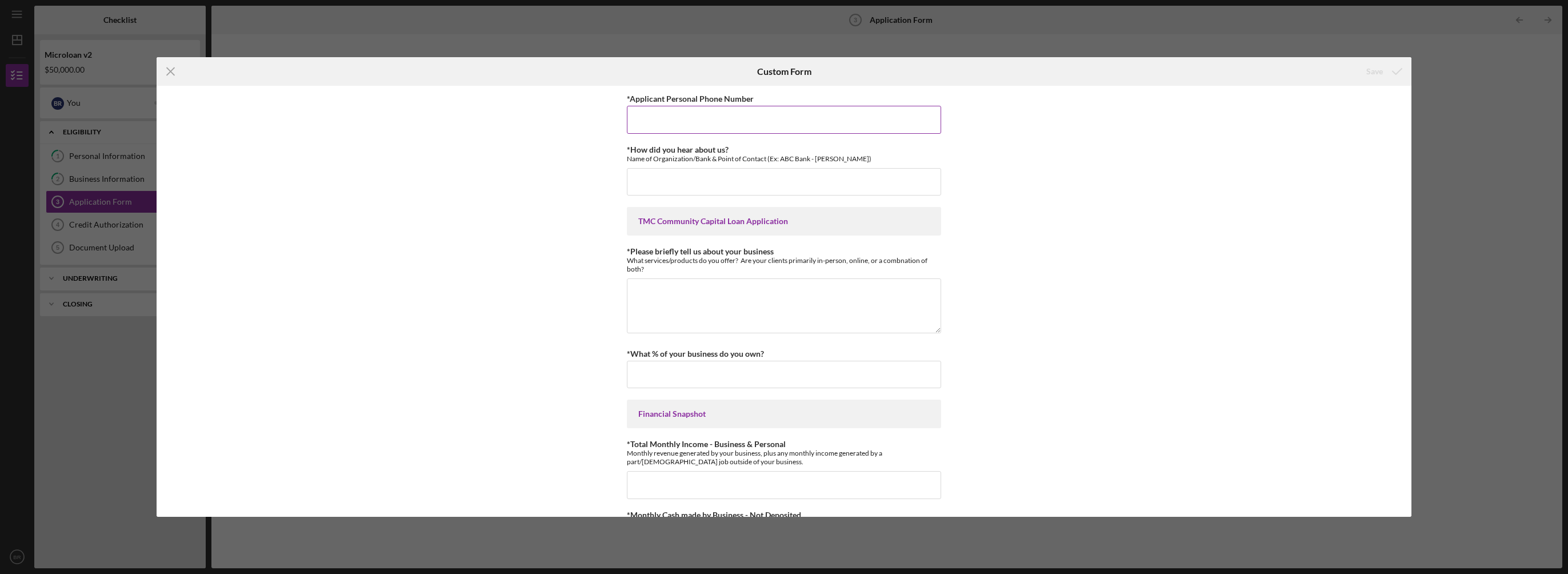
click at [660, 121] on input "*Applicant Personal Phone Number" at bounding box center [784, 119] width 314 height 27
type input "4155330557"
click at [662, 184] on input "*How did you hear about us?" at bounding box center [784, 181] width 314 height 27
type input "sbdc capital summit"
click at [722, 295] on textarea "*Please briefly tell us about your business" at bounding box center [784, 306] width 314 height 55
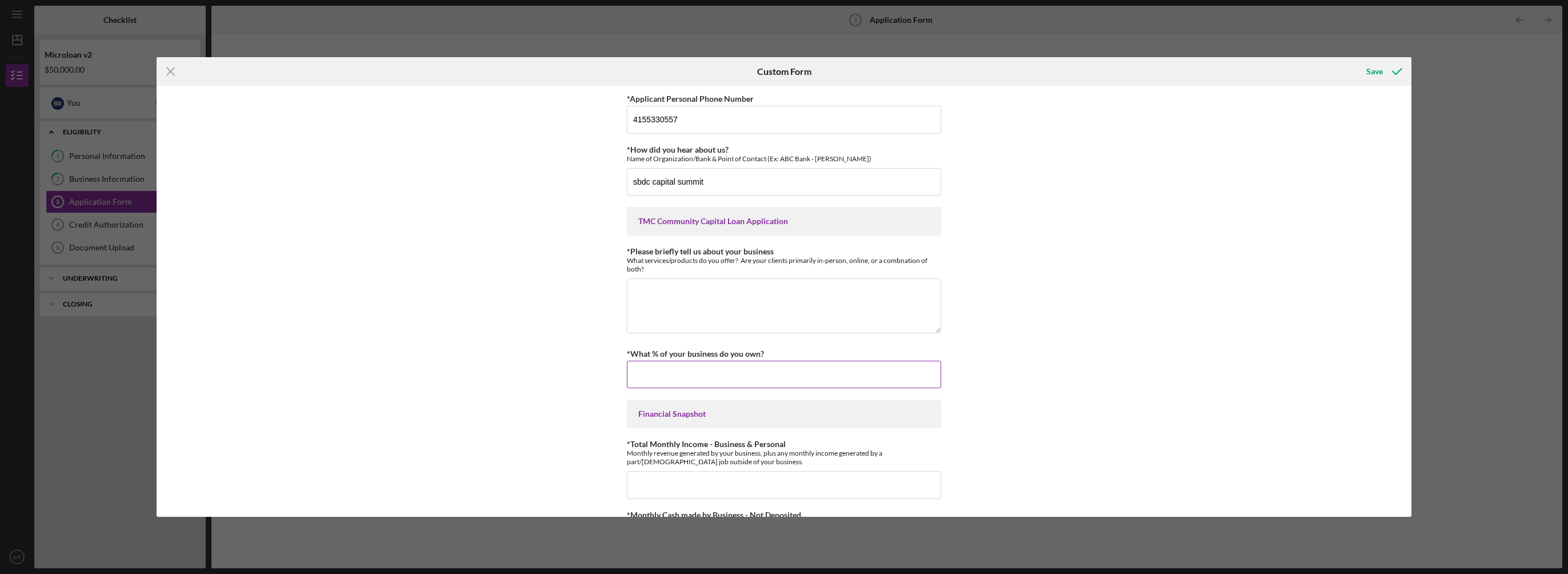
click at [696, 371] on input "*What % of your business do you own?" at bounding box center [784, 374] width 314 height 27
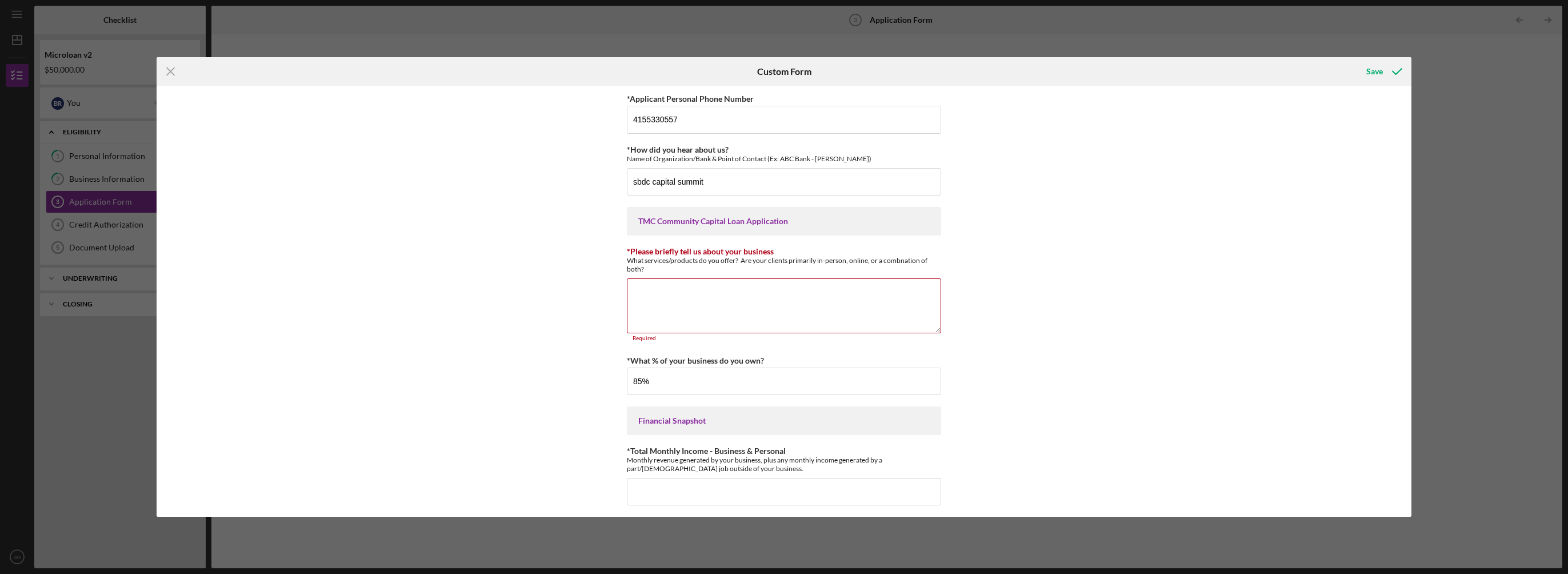
type input "85.00000%"
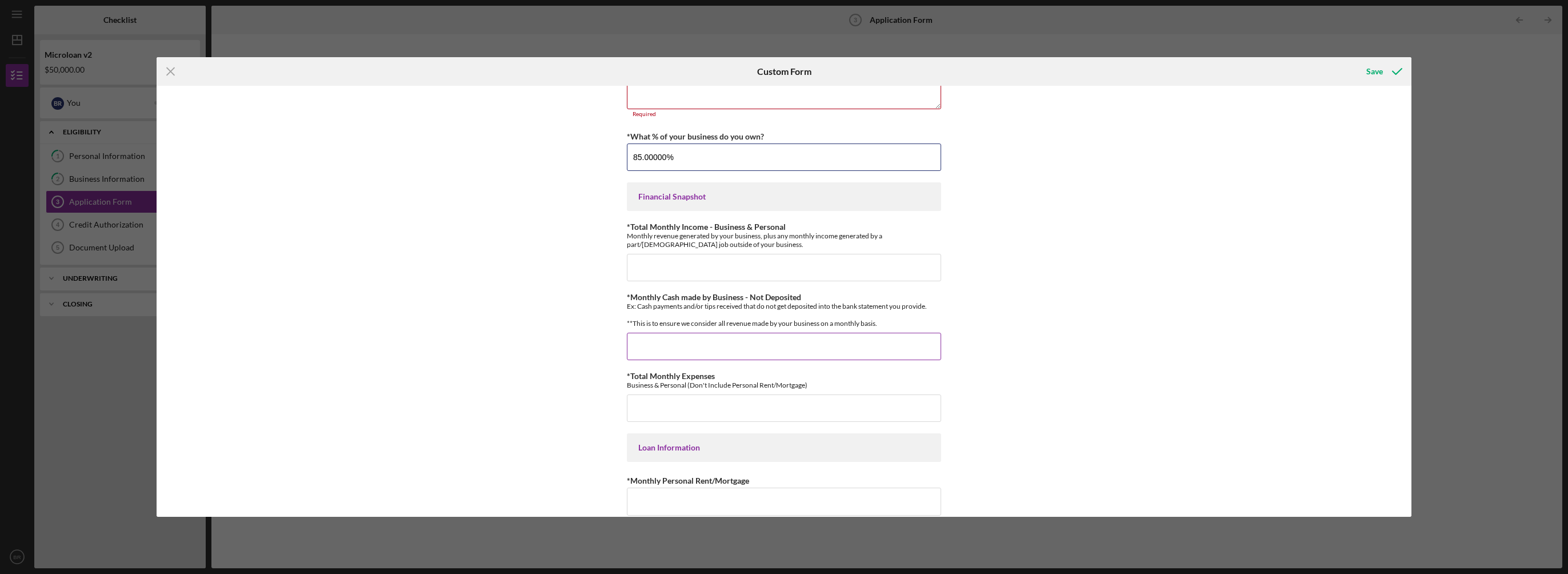
scroll to position [229, 0]
click at [704, 345] on input "*Monthly Cash made by Business - Not Deposited" at bounding box center [784, 341] width 314 height 27
type input "$0"
click at [695, 407] on input "*Total Monthly Expenses" at bounding box center [784, 403] width 314 height 27
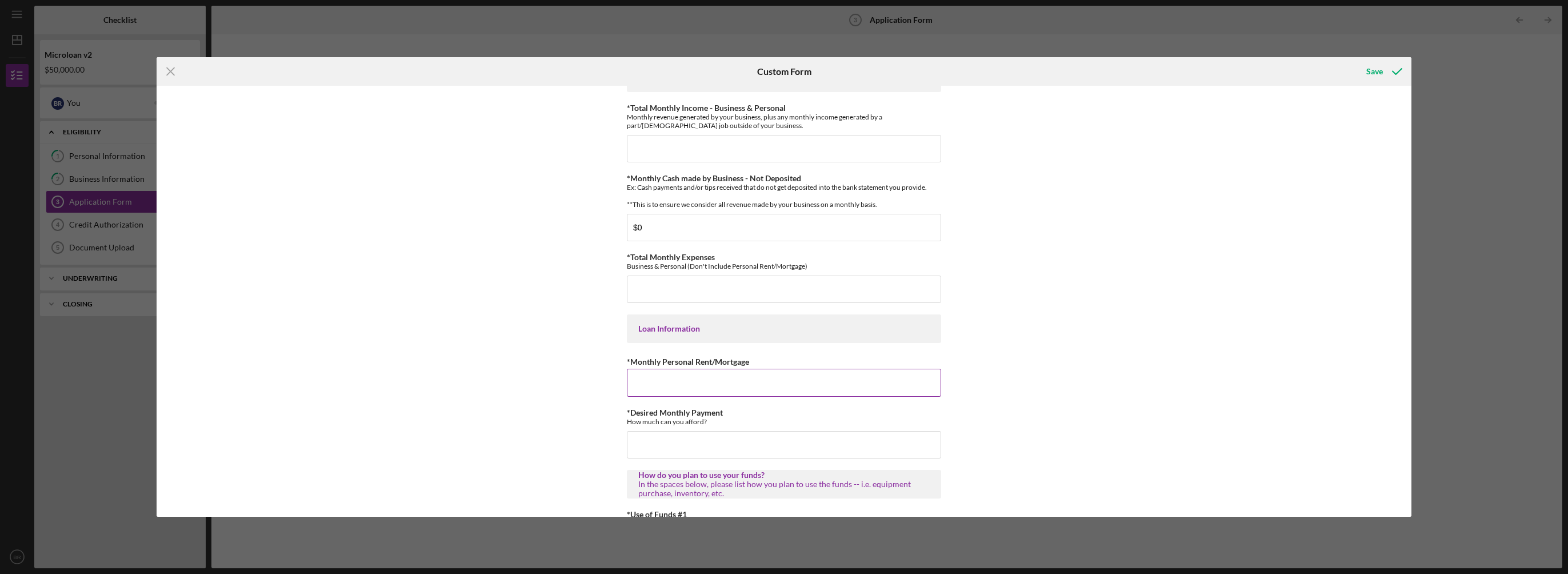
click at [698, 391] on input "*Monthly Personal Rent/Mortgage" at bounding box center [784, 382] width 314 height 27
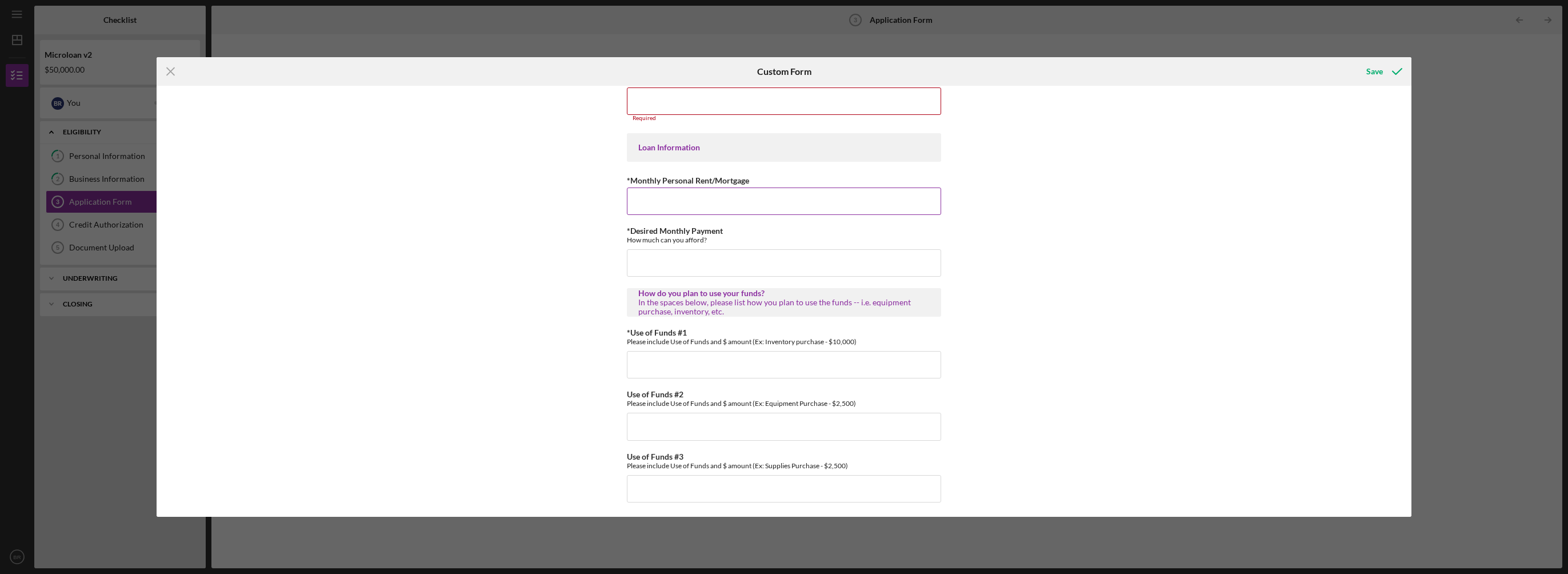
scroll to position [539, 0]
click at [682, 362] on input "*Use of Funds #1" at bounding box center [784, 362] width 314 height 27
type input "T"
type input "Tradeshow $10000"
click at [648, 433] on input "Use of Funds #2" at bounding box center [784, 424] width 314 height 27
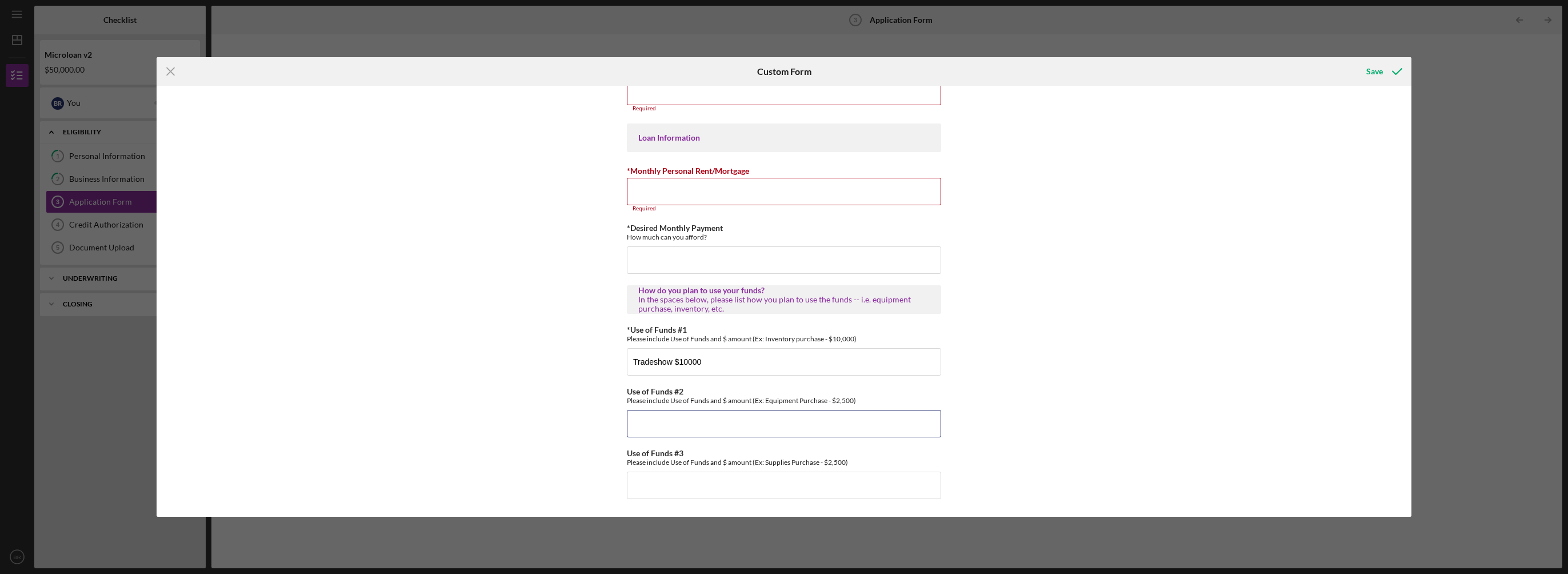
scroll to position [546, 0]
type input "Inventory $35000"
click at [719, 187] on input "*Monthly Personal Rent/Mortgage" at bounding box center [784, 191] width 314 height 27
type input "$10,000"
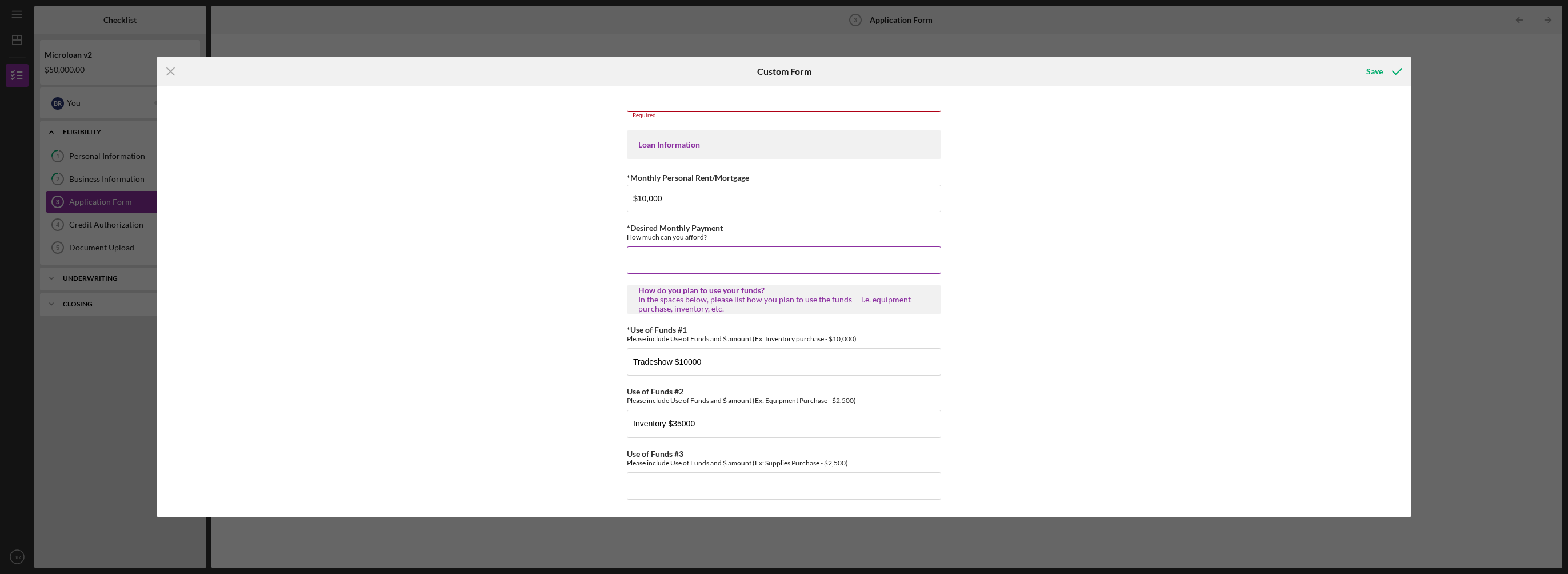
click at [715, 265] on input "*Desired Monthly Payment" at bounding box center [784, 260] width 314 height 27
type input "$5,000"
drag, startPoint x: 685, startPoint y: 362, endPoint x: 704, endPoint y: 363, distance: 19.0
click at [685, 362] on input "Tradeshow $10000" at bounding box center [784, 362] width 314 height 27
type input "Tradeshow $10000"
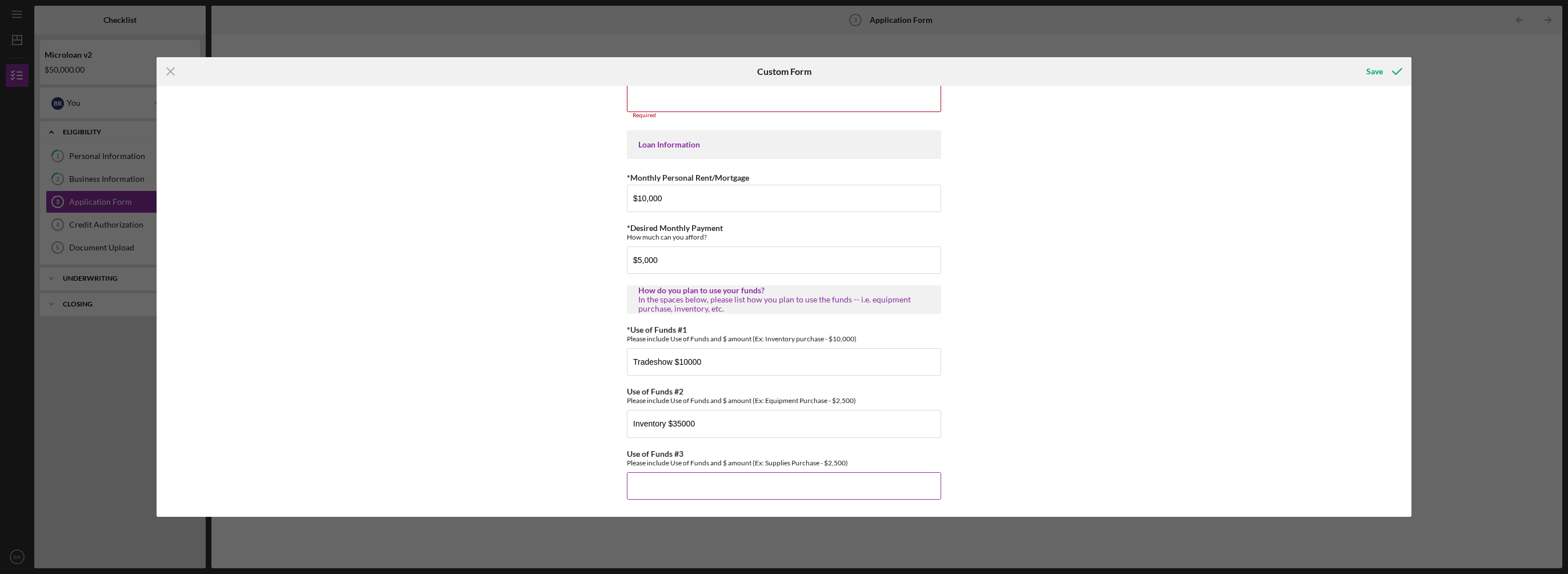
click at [708, 478] on input "Use of Funds #3" at bounding box center [784, 485] width 314 height 27
type input "u"
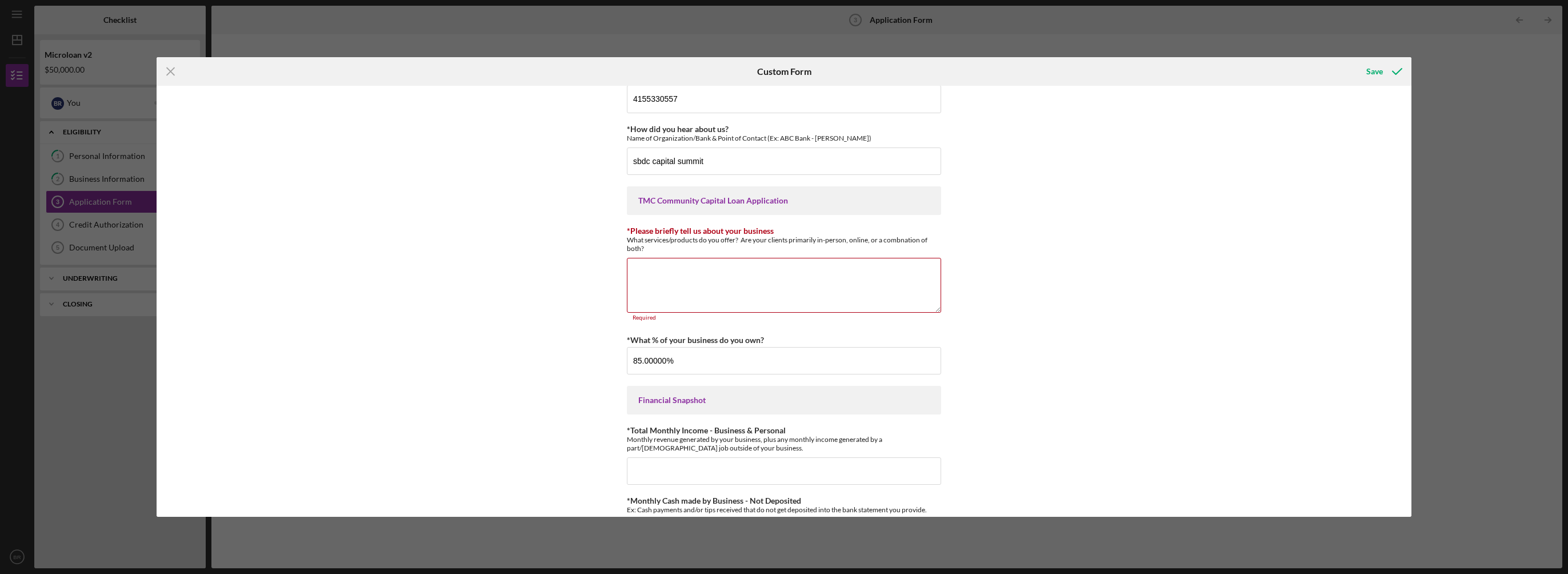
scroll to position [0, 0]
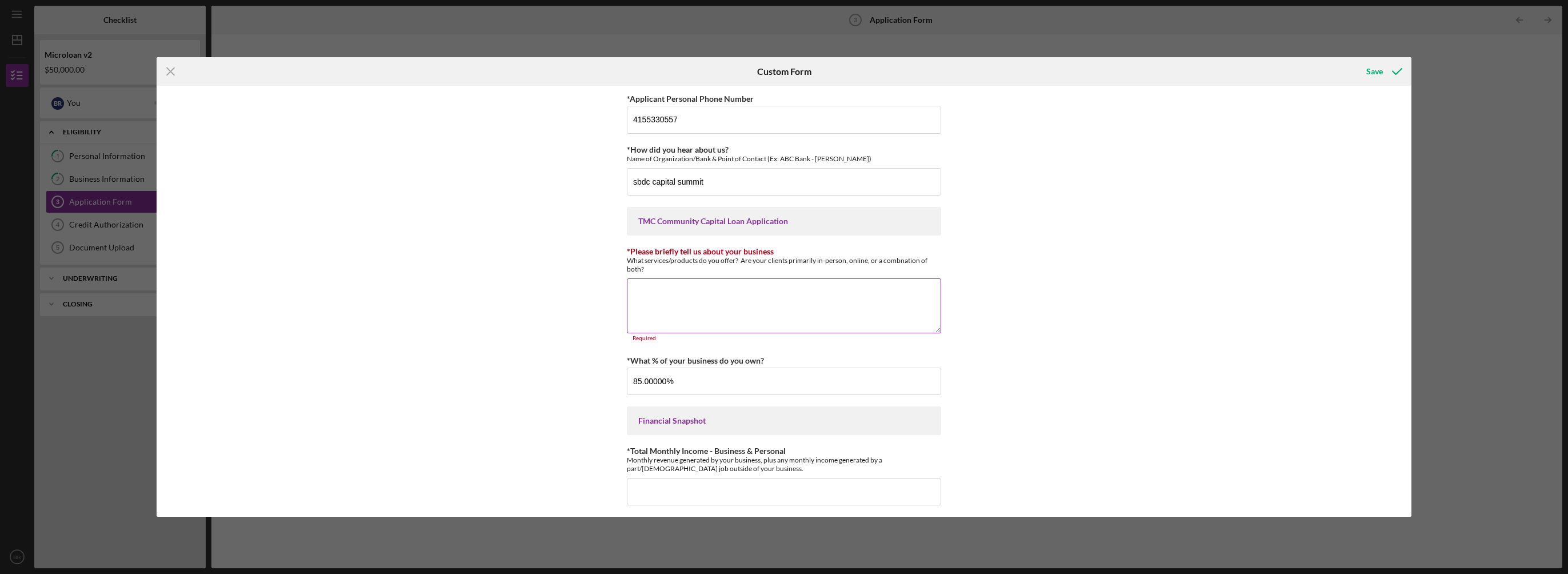
type input "Payroll $5000"
click at [734, 304] on textarea "*Please briefly tell us about your business" at bounding box center [784, 306] width 314 height 55
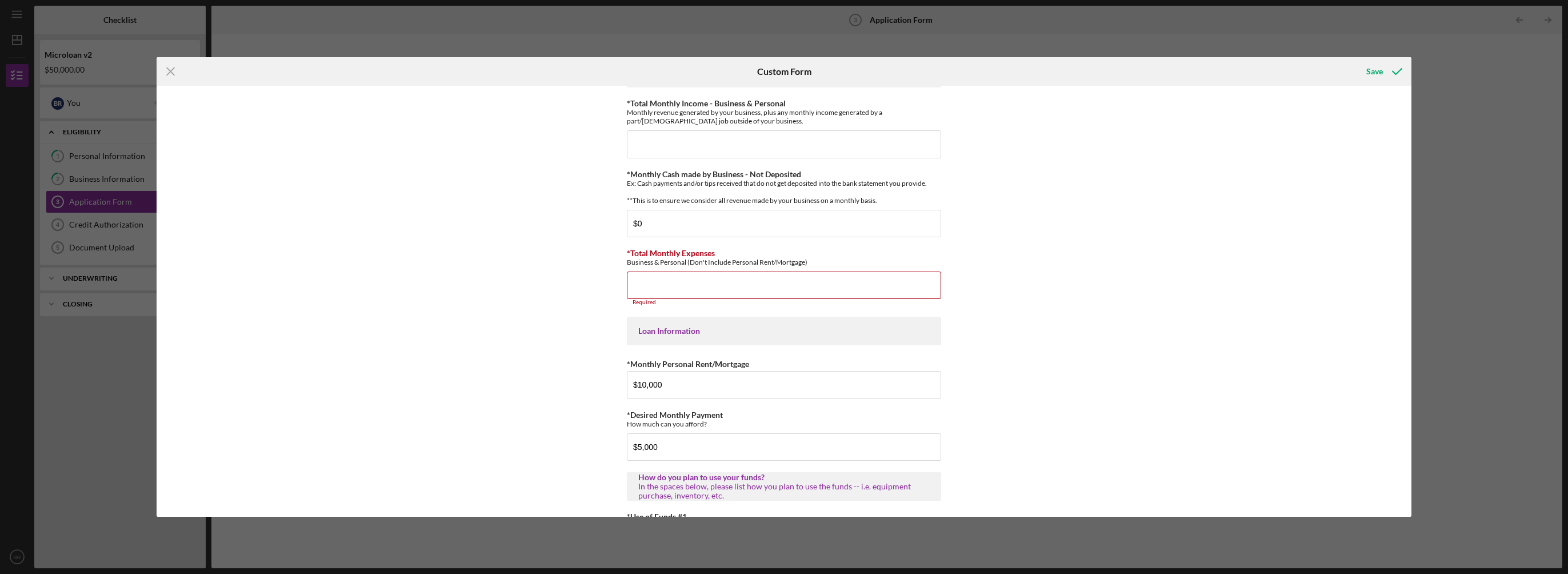
scroll to position [343, 0]
type textarea "we manufacture vanilla product line using Madagascar whole vanilla bean: vanill…"
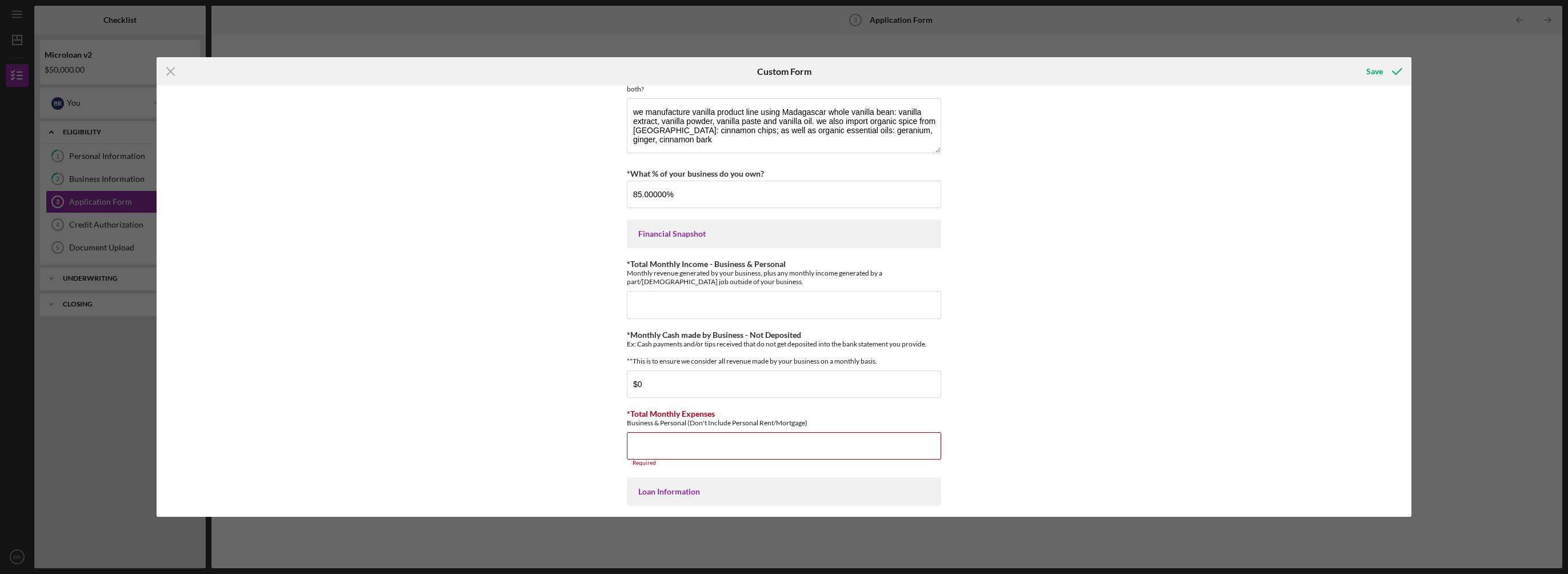
scroll to position [172, 0]
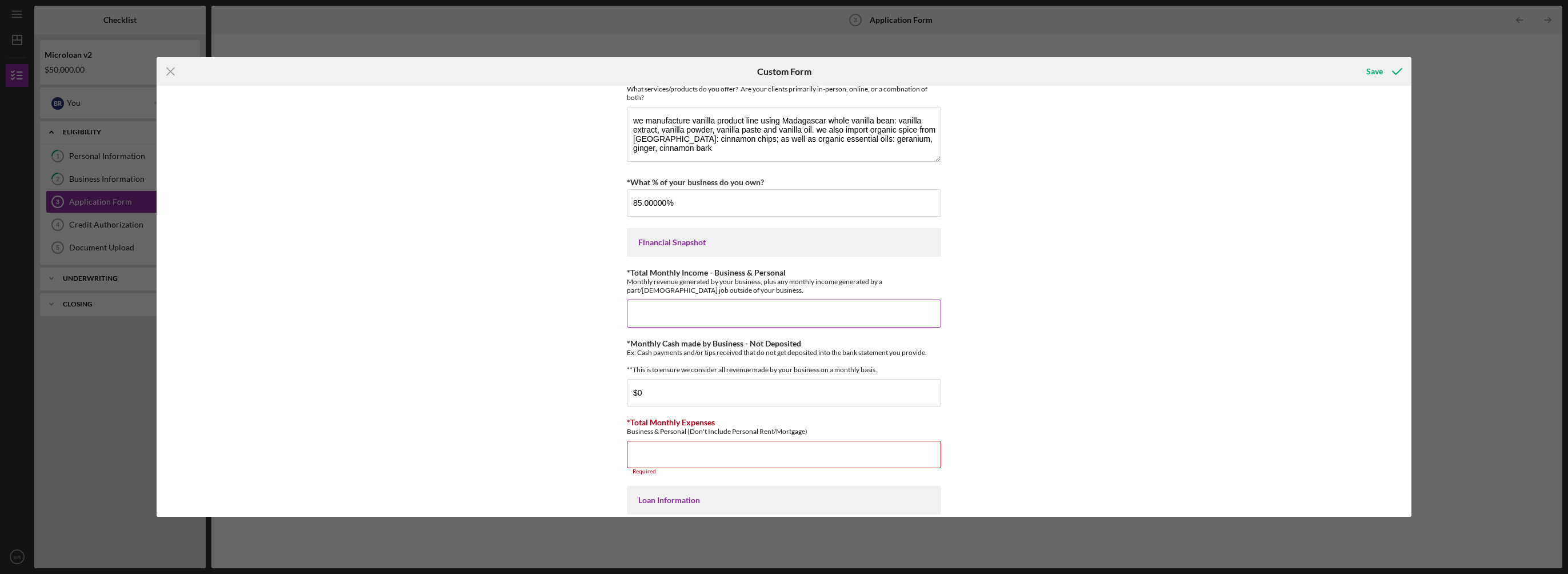
click at [665, 313] on input "*Total Monthly Income - Business & Personal" at bounding box center [784, 313] width 314 height 27
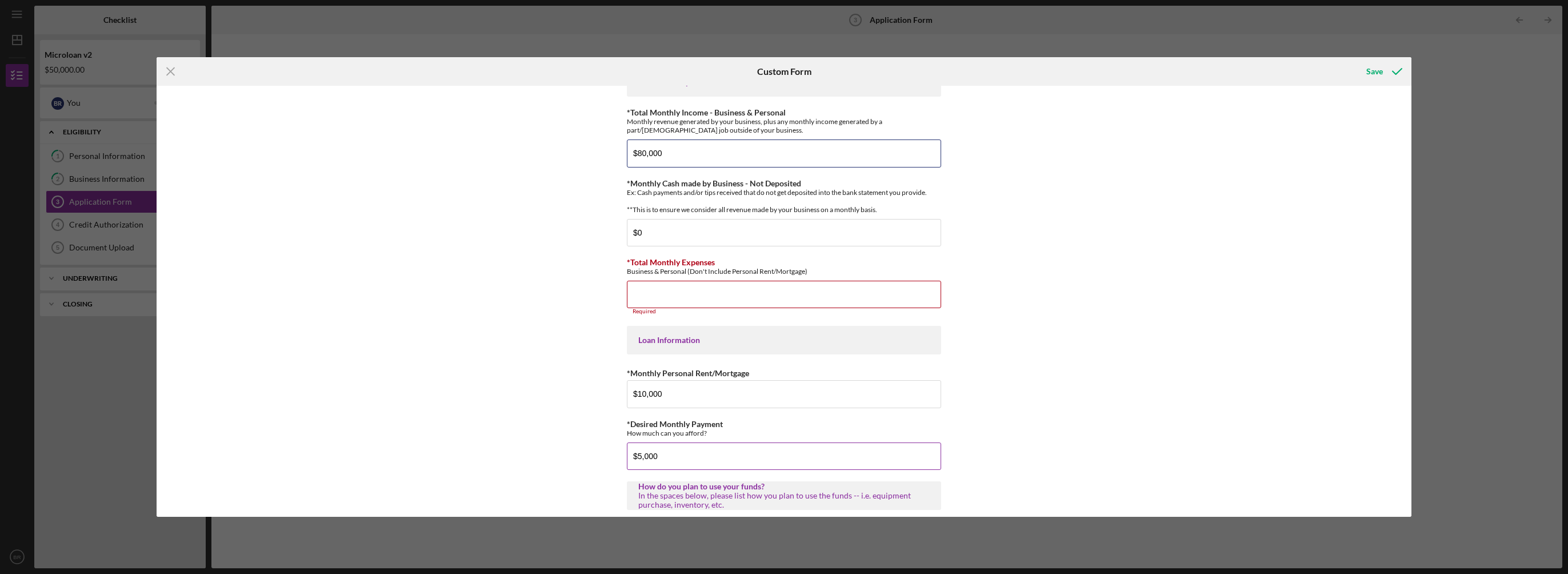
scroll to position [229, 0]
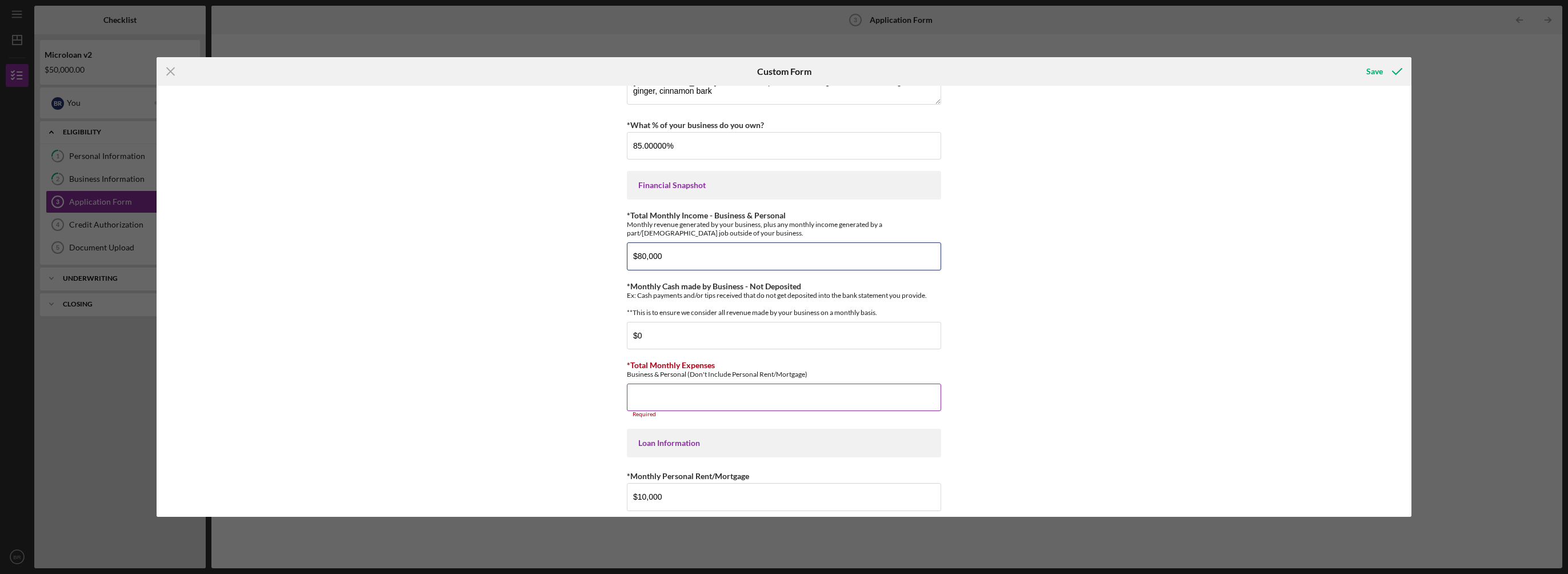
type input "$80,000"
click at [668, 405] on input "*Total Monthly Expenses" at bounding box center [784, 397] width 314 height 27
drag, startPoint x: 747, startPoint y: 407, endPoint x: 740, endPoint y: 405, distance: 7.3
click at [746, 406] on input "*Total Monthly Expenses" at bounding box center [784, 397] width 314 height 27
click at [690, 397] on input "*Total Monthly Expenses" at bounding box center [784, 397] width 314 height 27
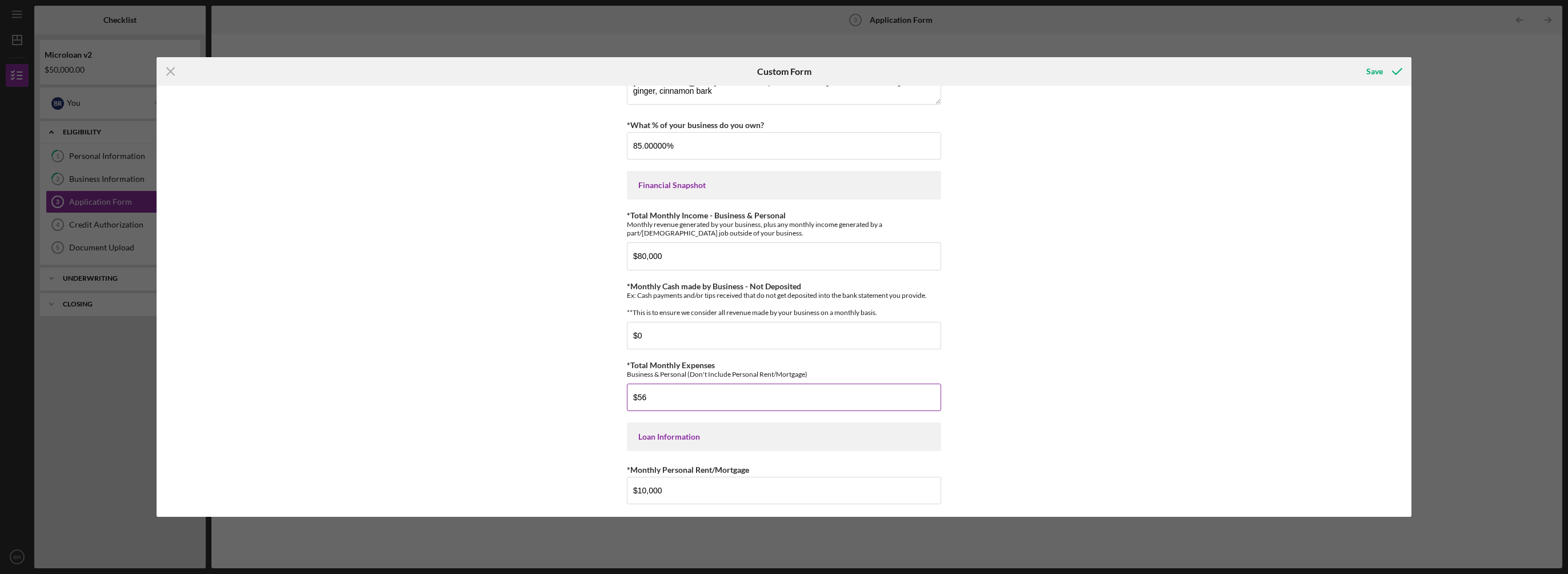
click at [660, 404] on input "$56" at bounding box center [784, 397] width 314 height 27
click at [635, 404] on input "$56,000" at bounding box center [784, 397] width 314 height 27
click at [1087, 373] on div "*Applicant Personal Phone Number [PHONE_NUMBER] *How did you hear about us? Nam…" at bounding box center [783, 301] width 1255 height 430
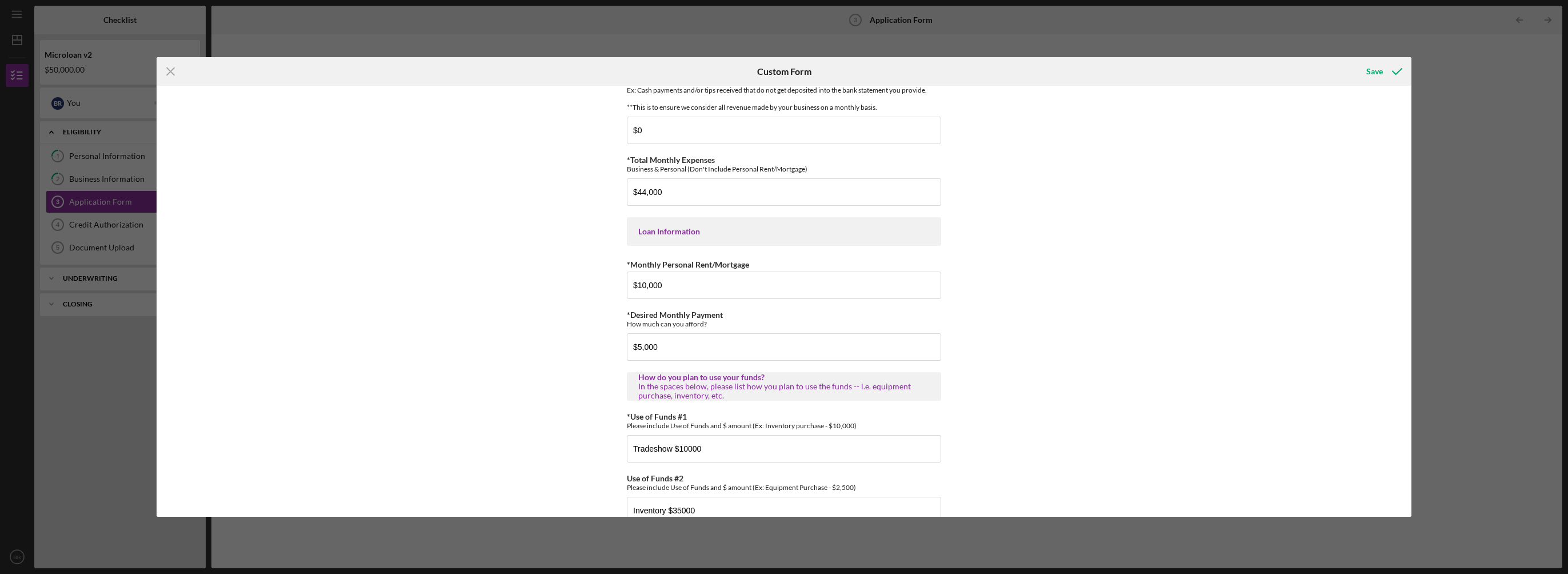
scroll to position [412, 0]
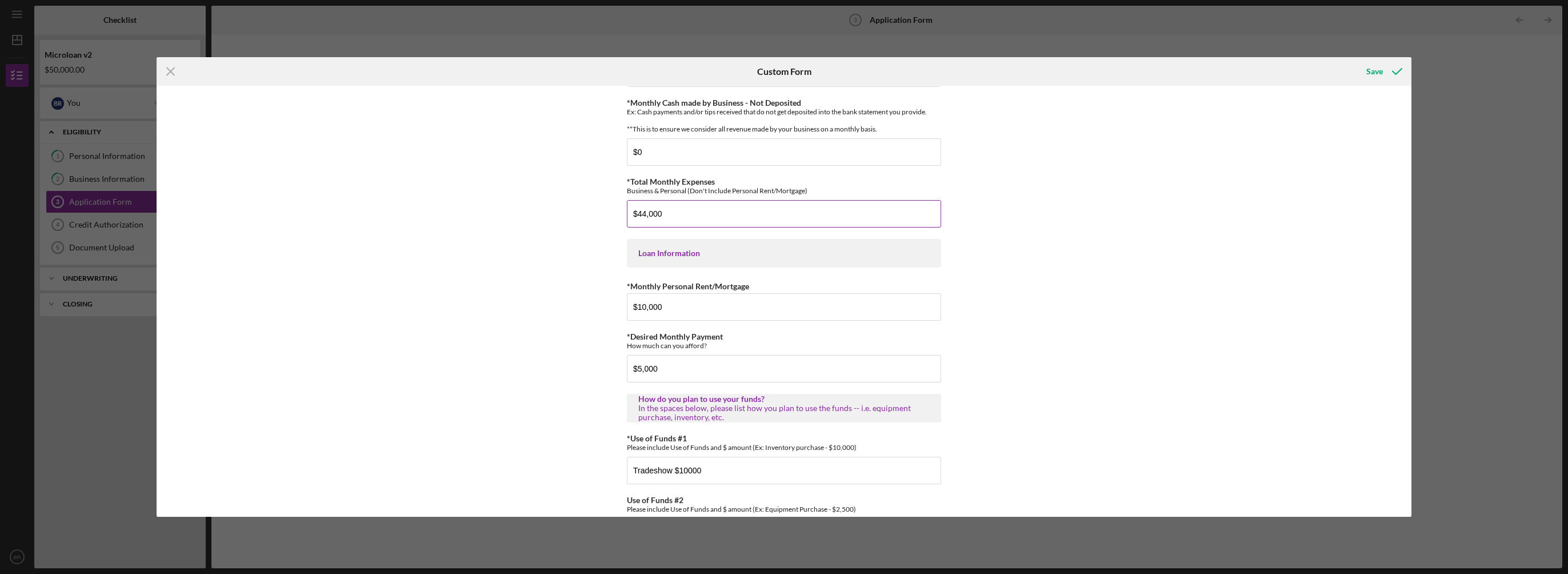
click at [639, 219] on input "$44,000" at bounding box center [784, 214] width 314 height 27
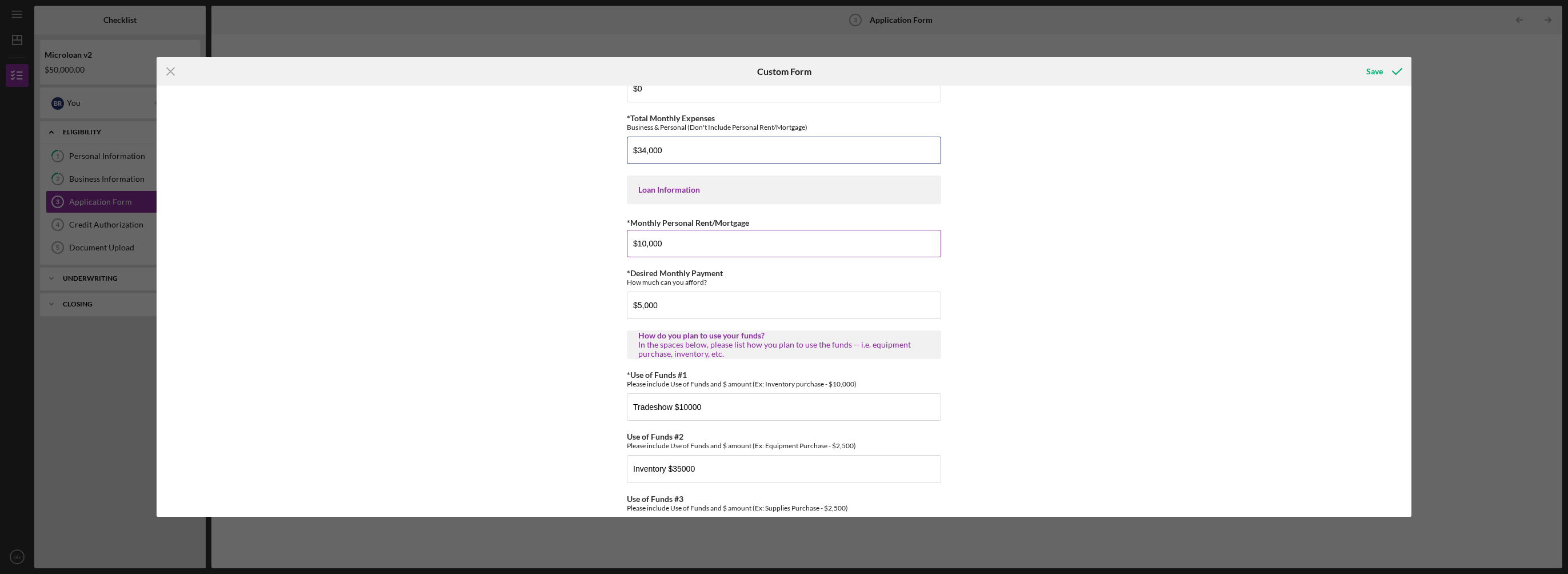
scroll to position [527, 0]
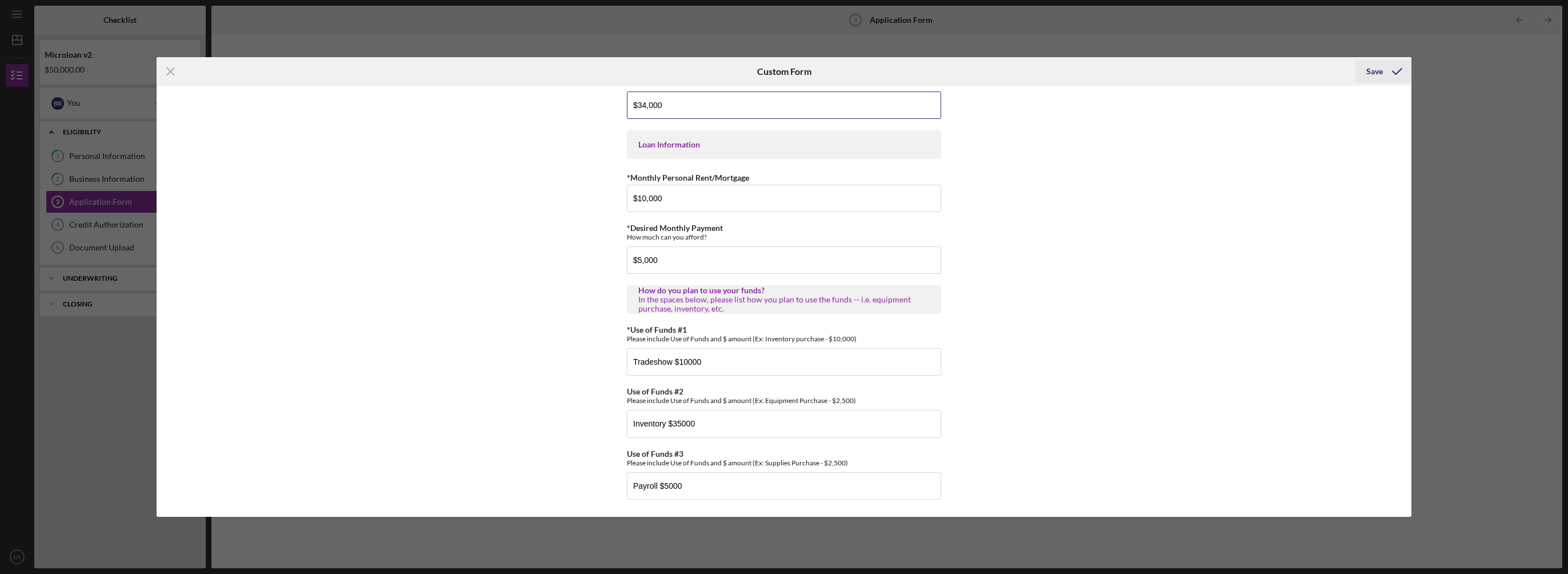
type input "$34,000"
click at [1368, 73] on div "Save" at bounding box center [1374, 72] width 16 height 23
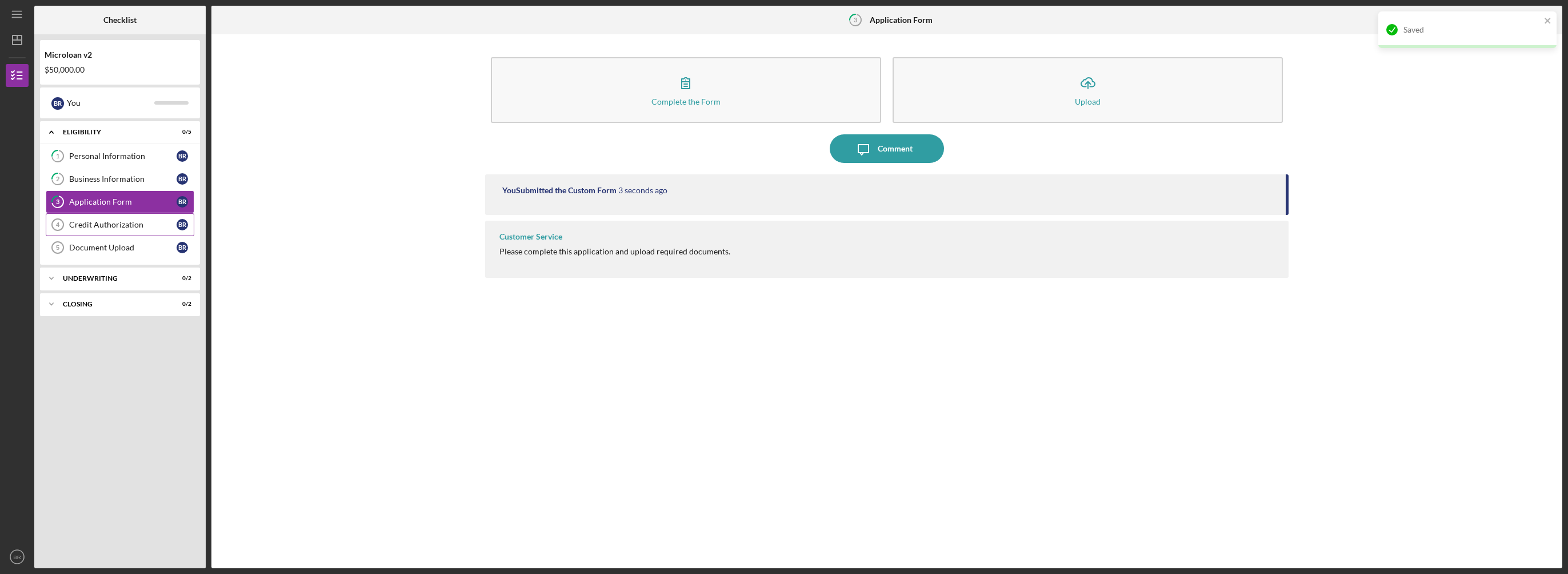
click at [113, 220] on div "Credit Authorization" at bounding box center [123, 224] width 107 height 9
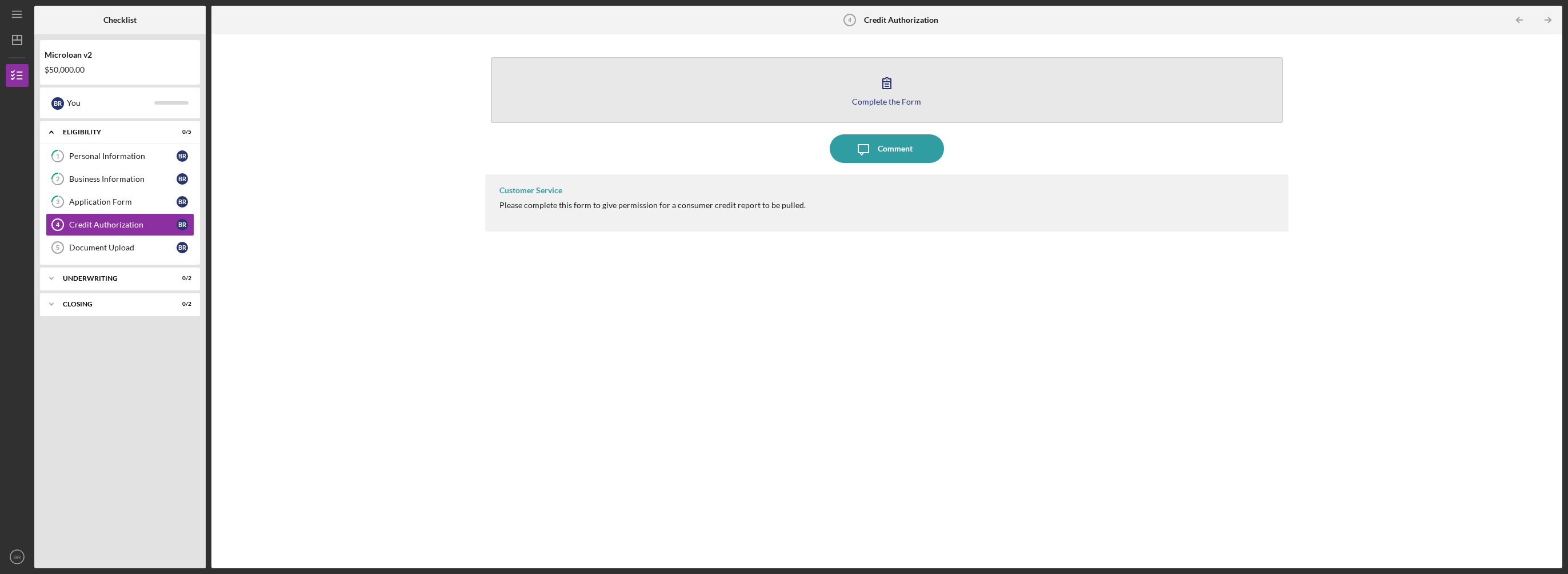
click at [889, 93] on icon "button" at bounding box center [887, 83] width 29 height 29
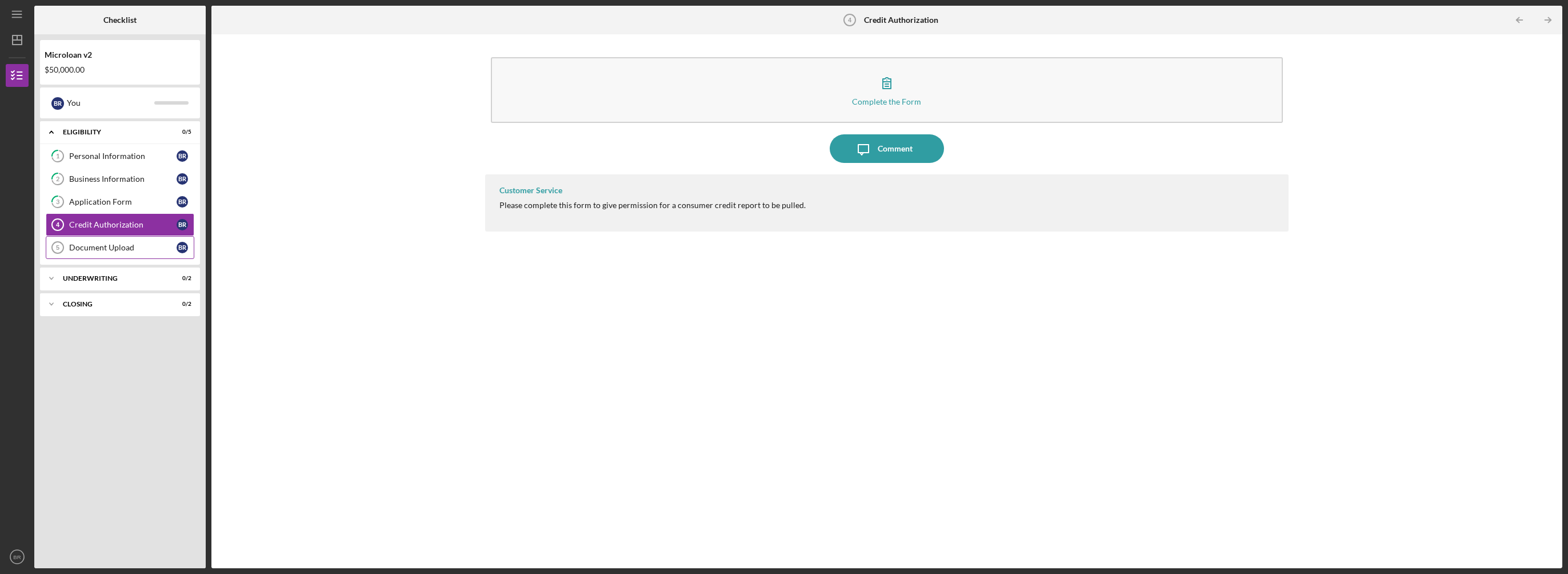
click at [146, 247] on div "Document Upload" at bounding box center [123, 247] width 107 height 9
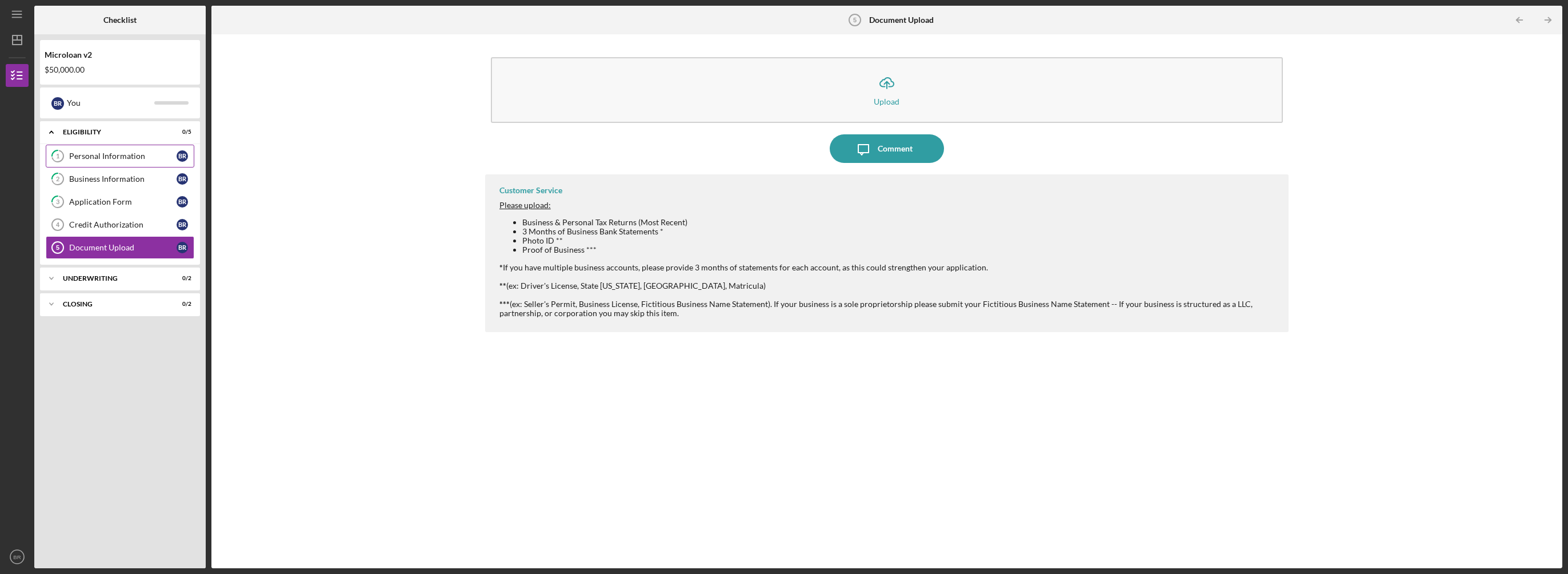
click at [86, 150] on link "1 Personal Information B R" at bounding box center [120, 156] width 149 height 23
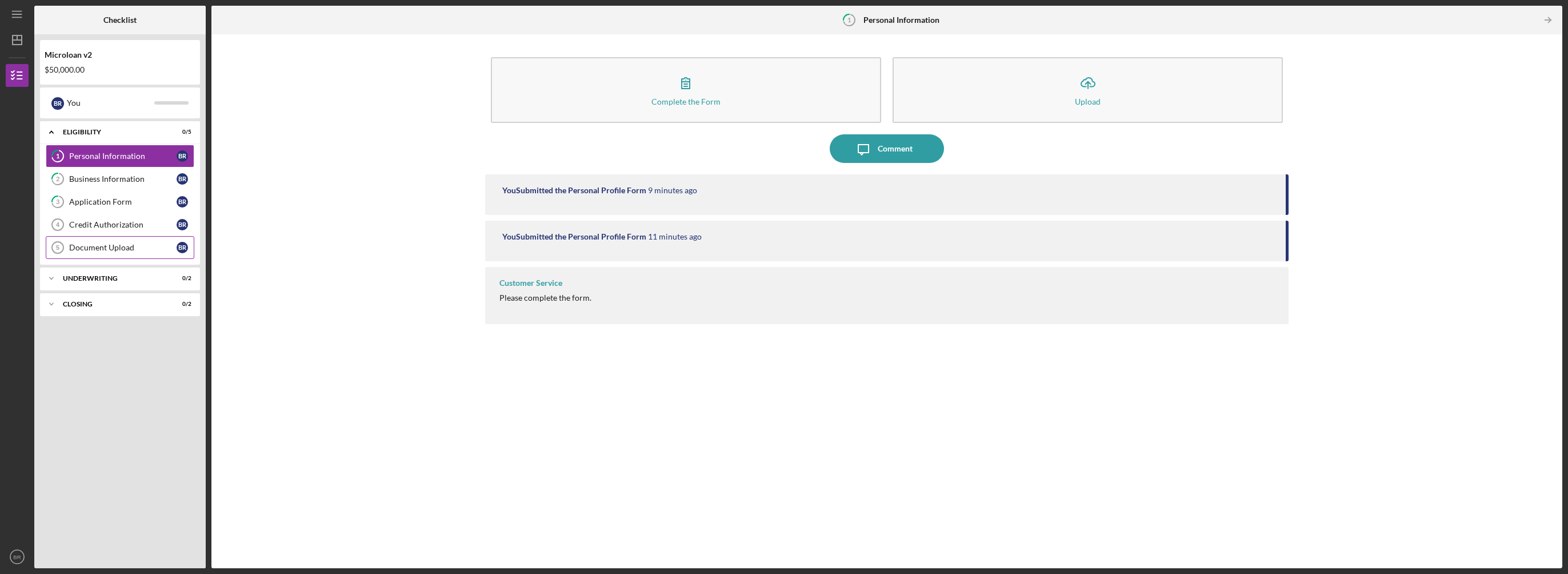
click at [97, 244] on div "Document Upload" at bounding box center [123, 247] width 107 height 9
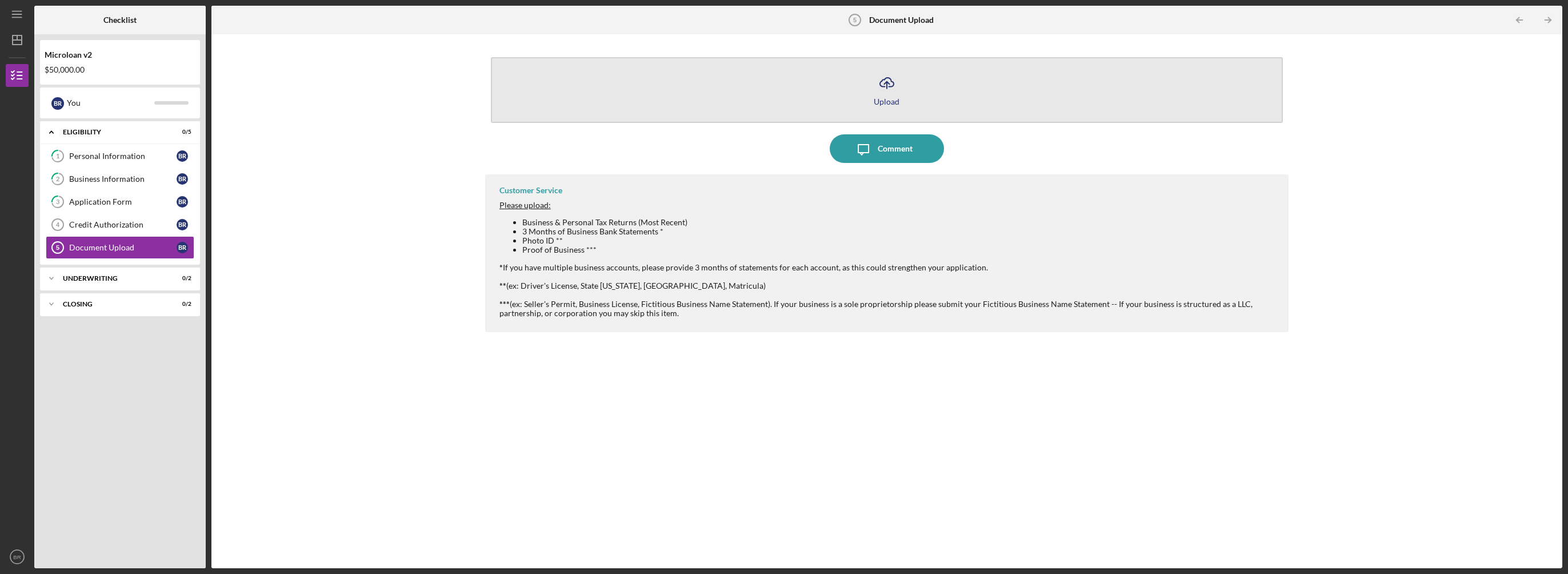
click at [884, 85] on icon "Icon/Upload" at bounding box center [887, 83] width 29 height 29
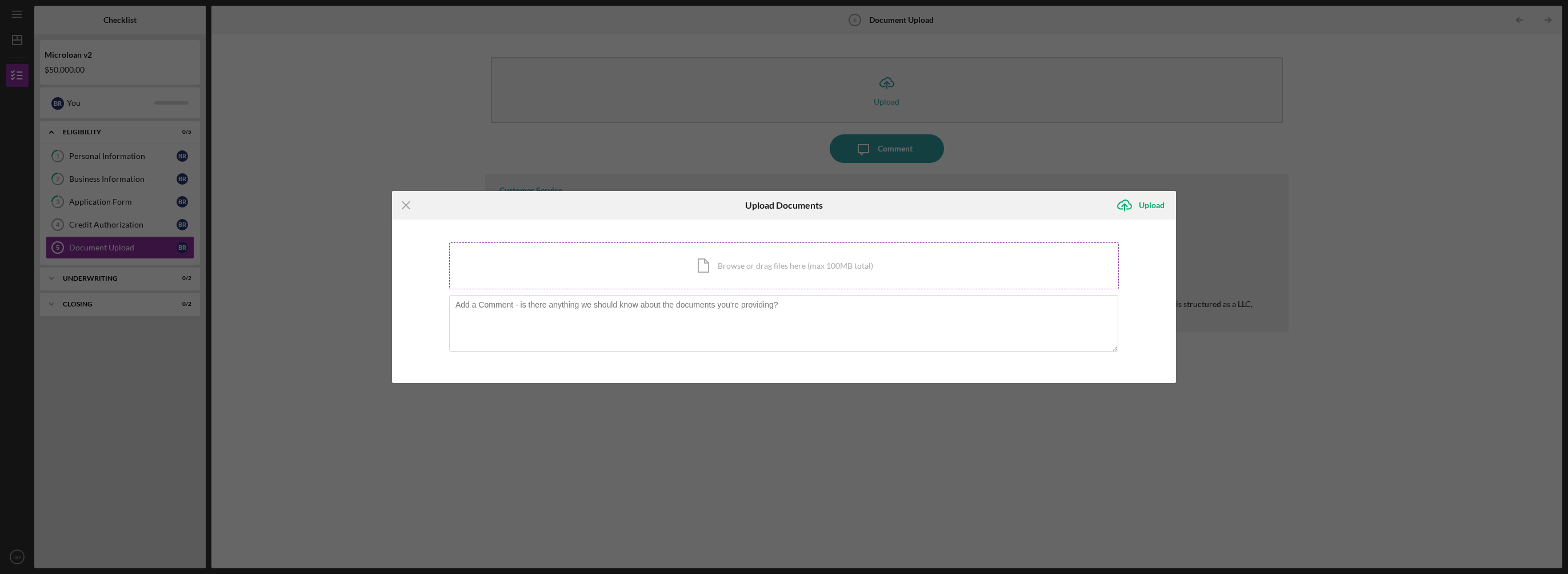
click at [787, 263] on div "Icon/Document Browse or drag files here (max 100MB total) Tap to choose files o…" at bounding box center [784, 265] width 670 height 47
click at [404, 204] on line at bounding box center [406, 205] width 7 height 7
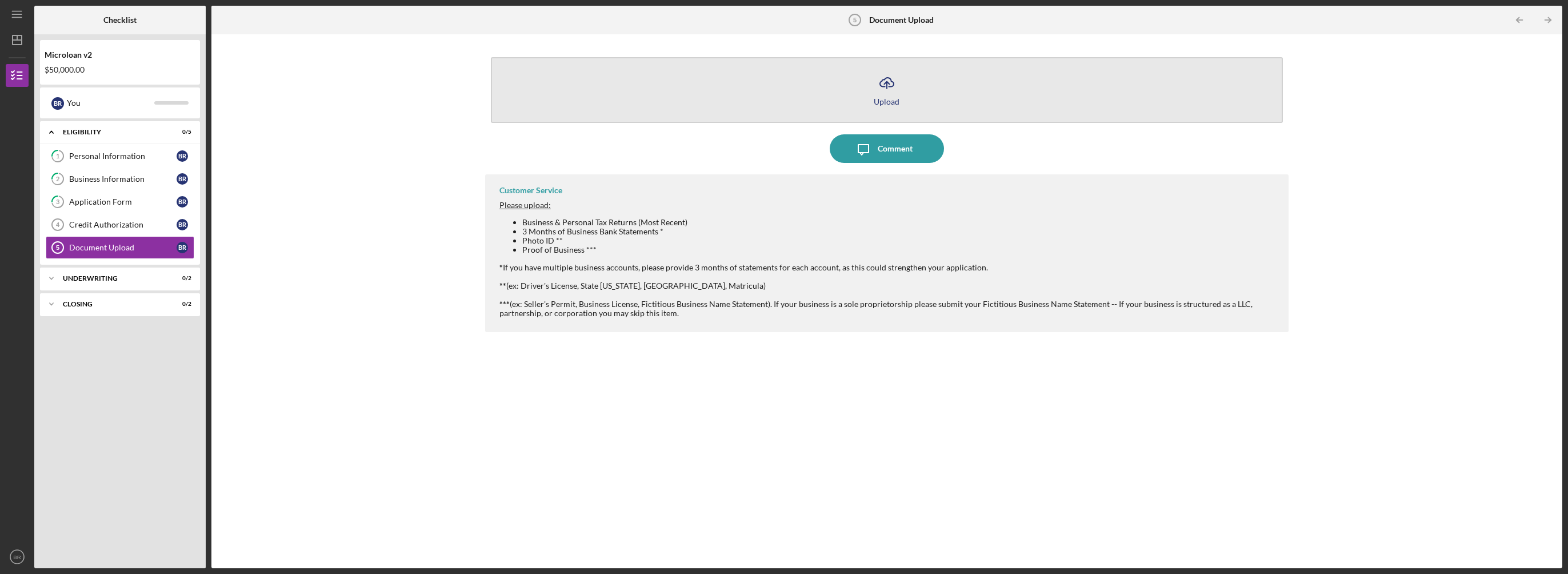
click at [883, 86] on icon "Icon/Upload" at bounding box center [887, 83] width 29 height 29
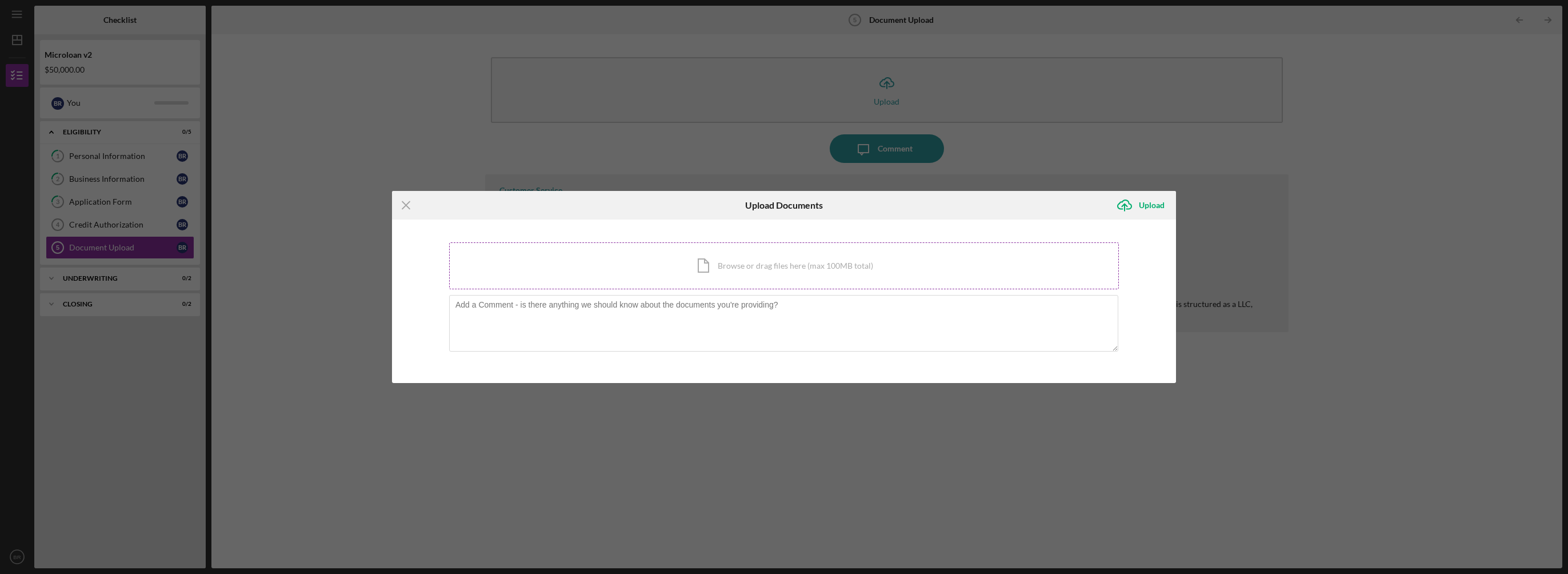
click at [695, 273] on div "Icon/Document Browse or drag files here (max 100MB total) Tap to choose files o…" at bounding box center [784, 265] width 670 height 47
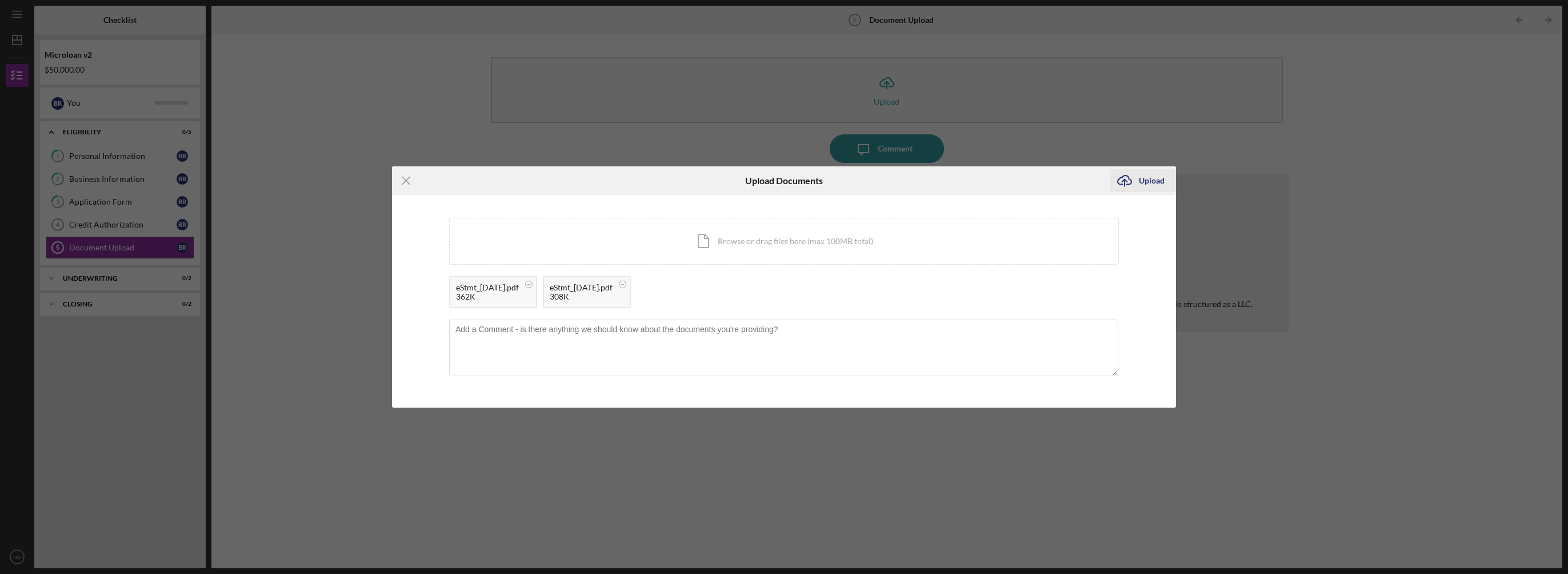
click at [1135, 181] on icon "Icon/Upload" at bounding box center [1124, 180] width 29 height 29
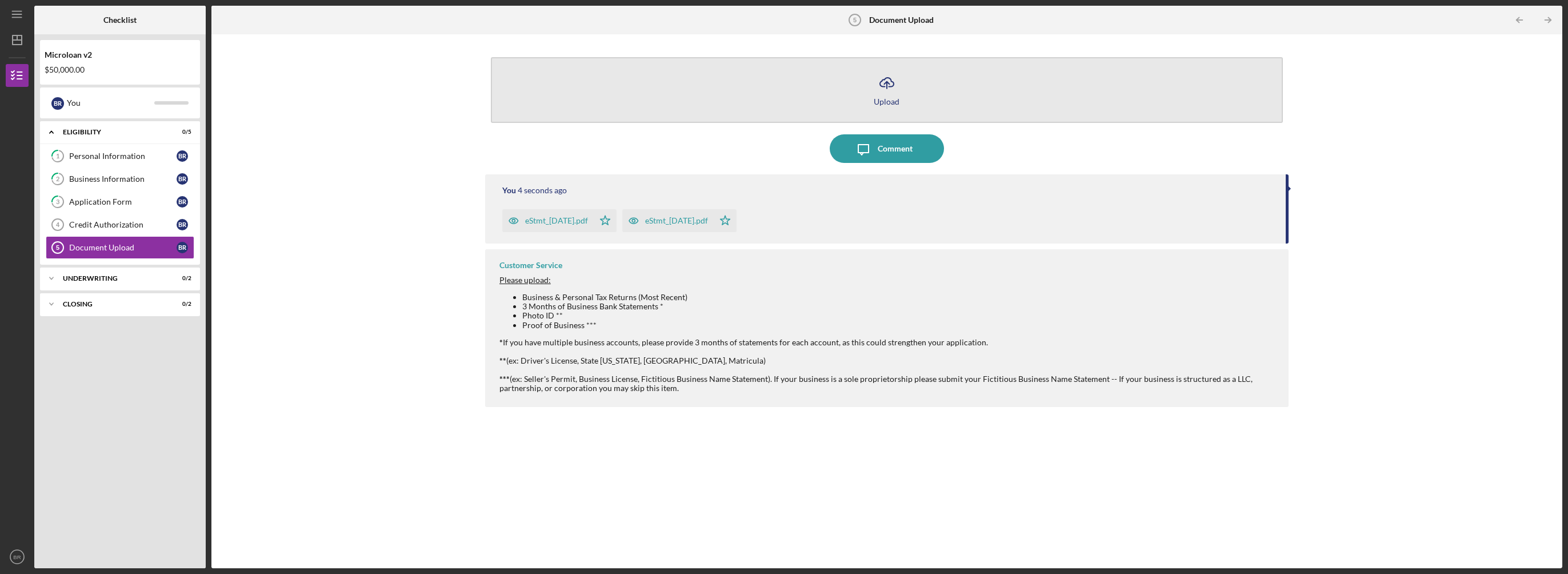
click at [884, 91] on icon "Icon/Upload" at bounding box center [887, 83] width 29 height 29
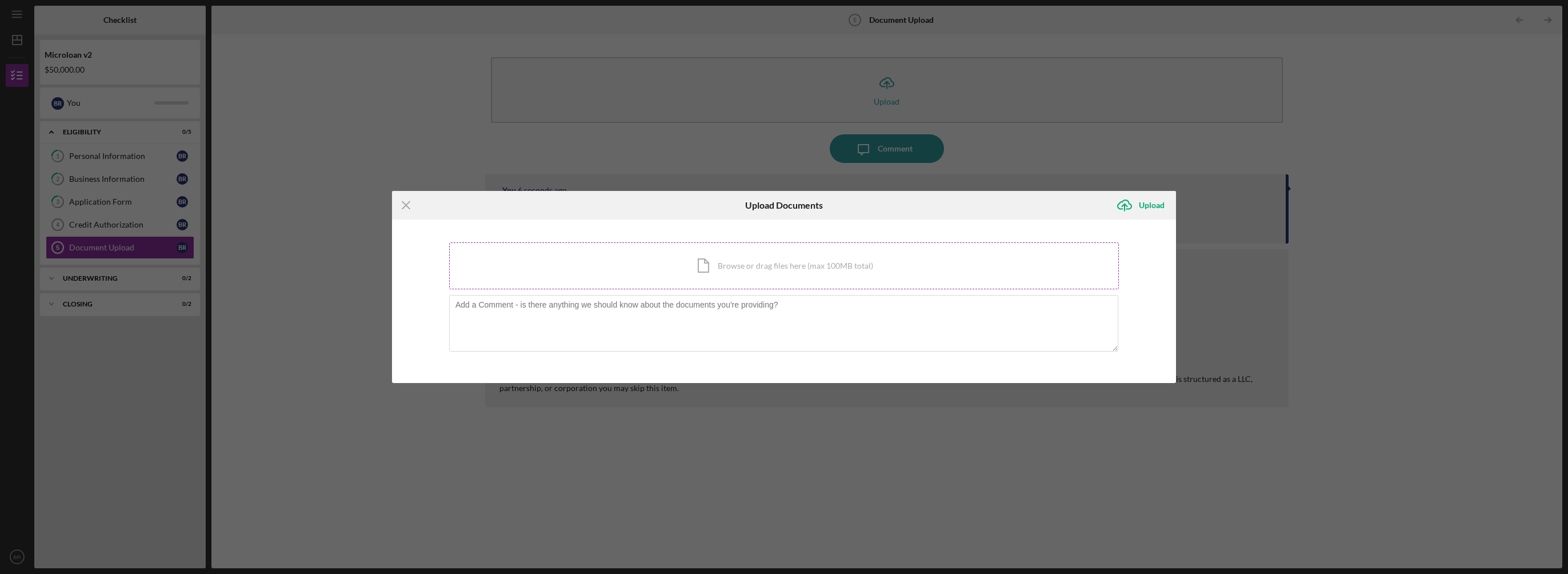
click at [751, 259] on div "Icon/Document Browse or drag files here (max 100MB total) Tap to choose files o…" at bounding box center [784, 265] width 670 height 47
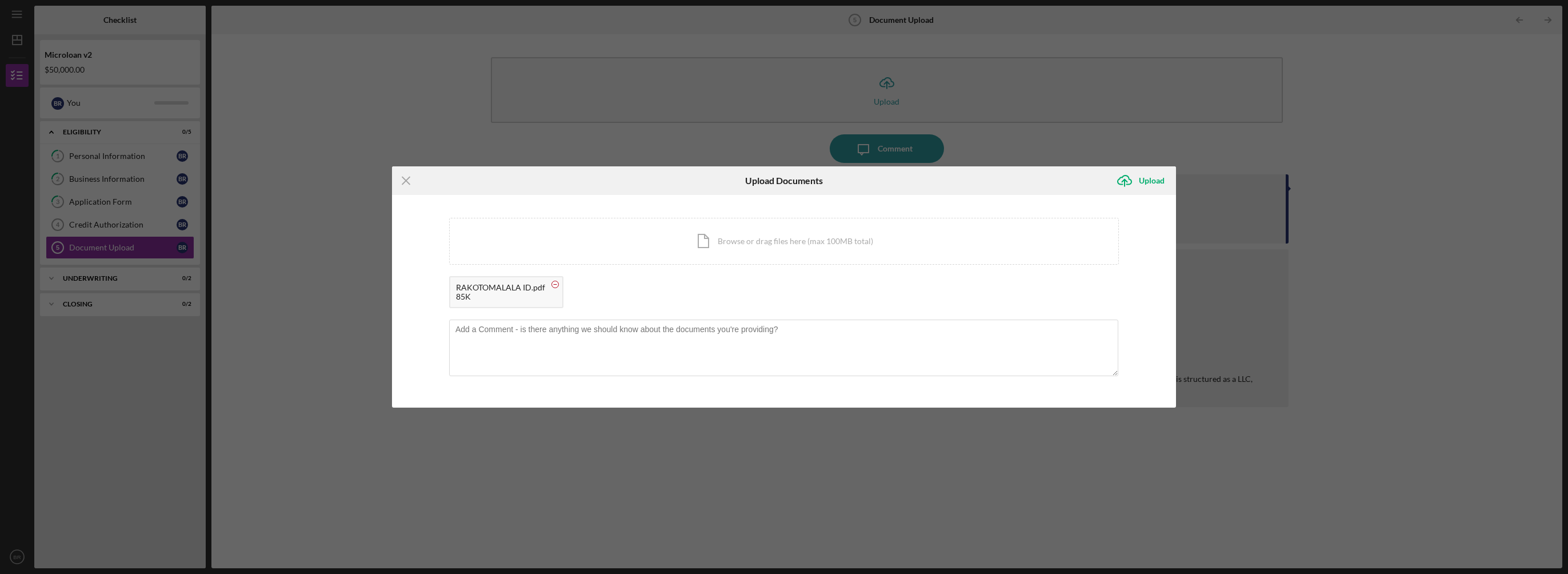
click at [554, 284] on circle at bounding box center [555, 284] width 7 height 7
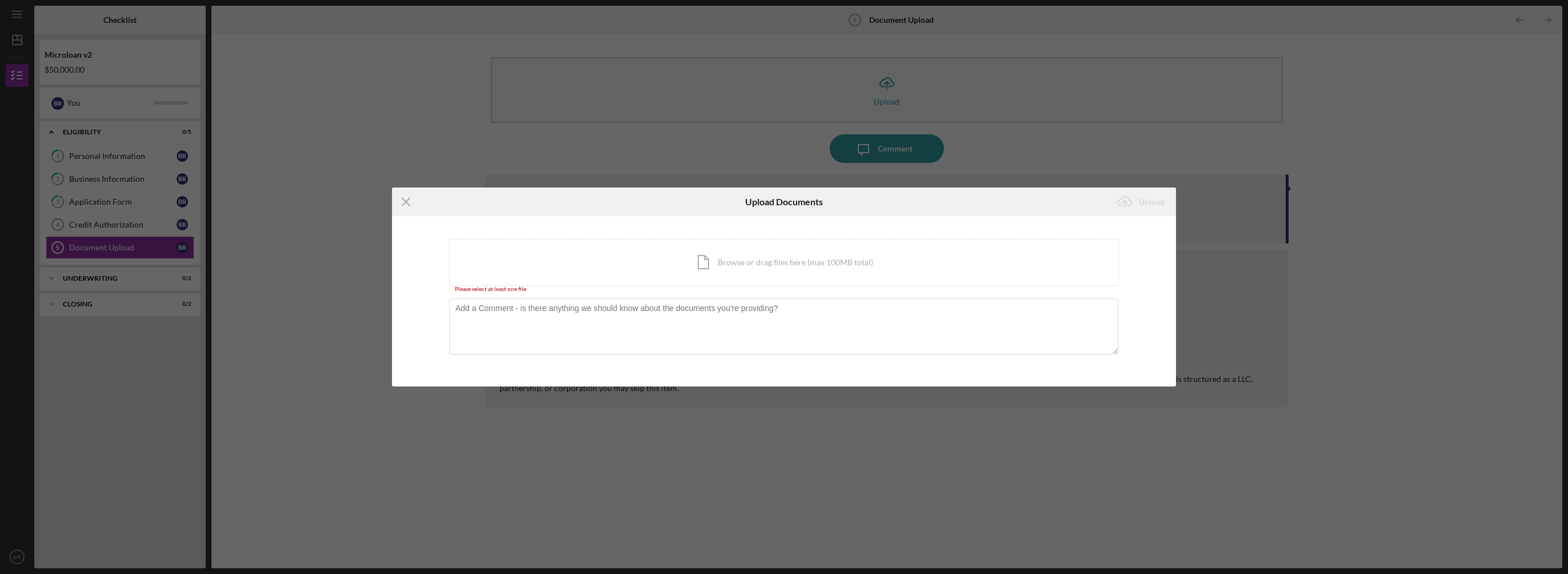
click at [422, 530] on div "Icon/Menu Close Upload Documents Icon/Upload Upload You're uploading documents …" at bounding box center [784, 287] width 1568 height 574
click at [744, 266] on div "Icon/Document Browse or drag files here (max 100MB total) Tap to choose files o…" at bounding box center [784, 262] width 670 height 47
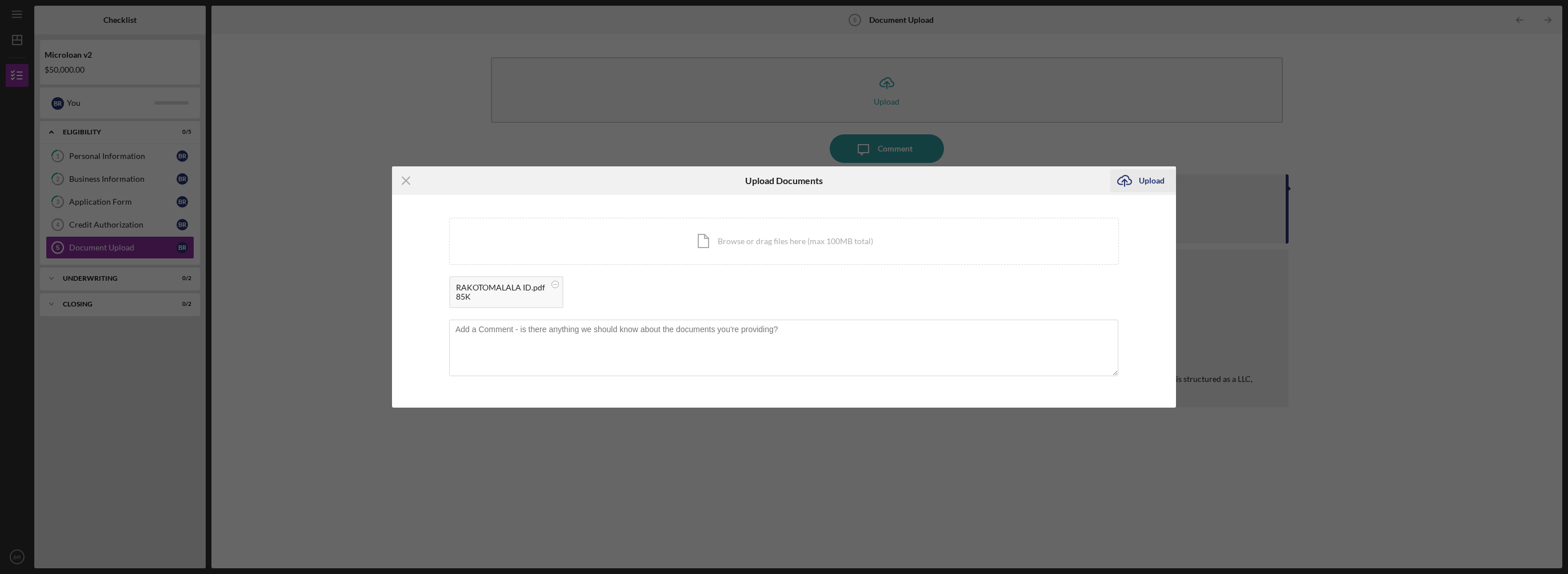
click at [1155, 178] on div "Upload" at bounding box center [1152, 181] width 26 height 23
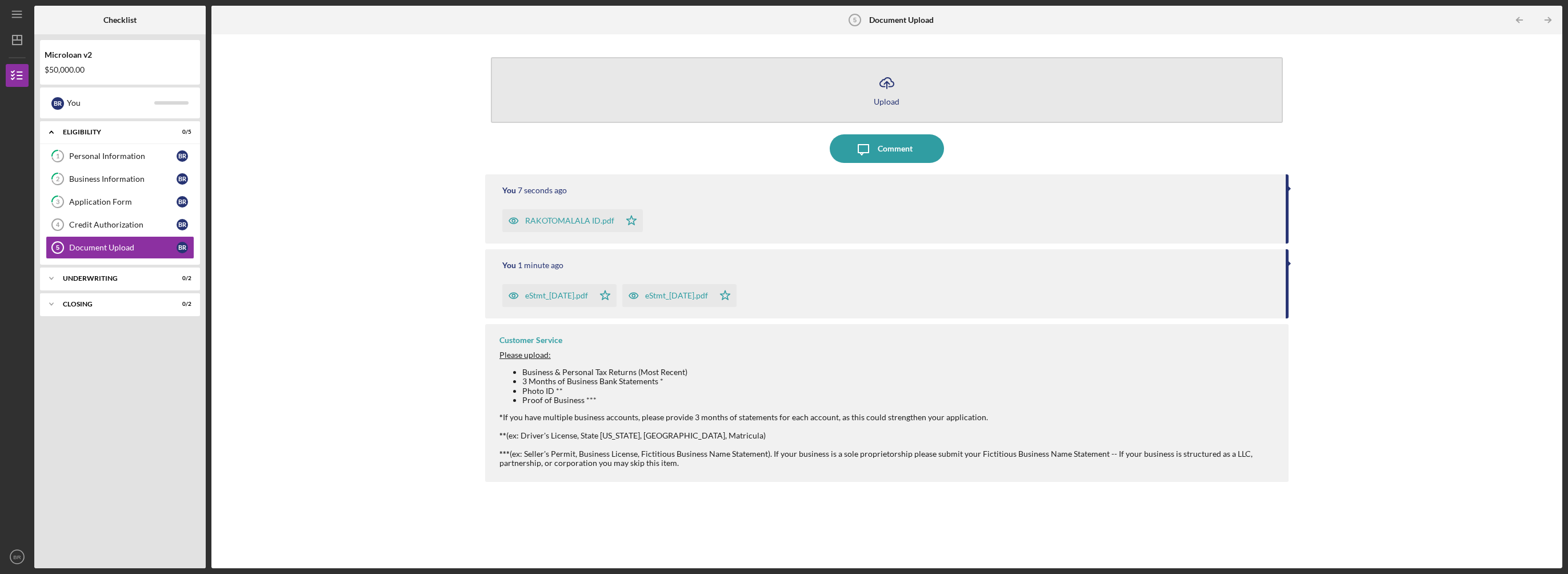
click at [877, 99] on div "Upload" at bounding box center [886, 102] width 26 height 9
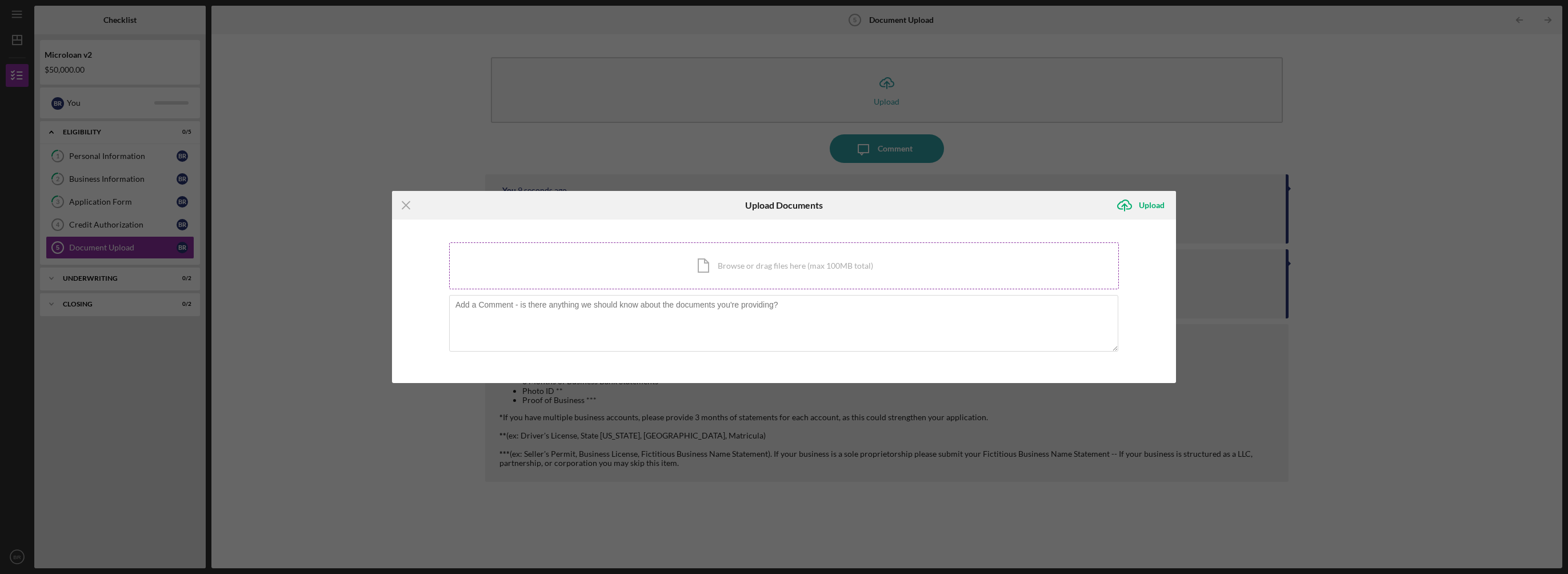
click at [644, 265] on div "Icon/Document Browse or drag files here (max 100MB total) Tap to choose files o…" at bounding box center [784, 265] width 670 height 47
click at [751, 271] on div "Icon/Document Browse or drag files here (max 100MB total) Tap to choose files o…" at bounding box center [784, 265] width 670 height 47
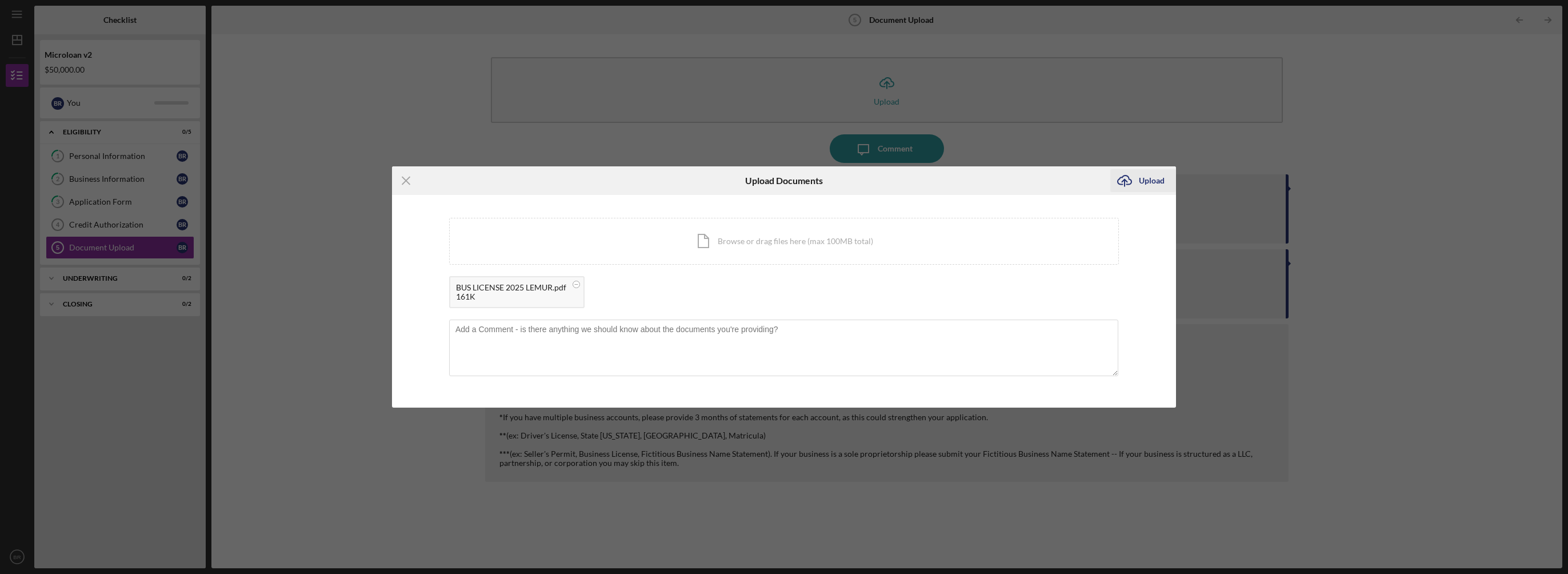
click at [1136, 180] on icon "Icon/Upload" at bounding box center [1124, 180] width 29 height 29
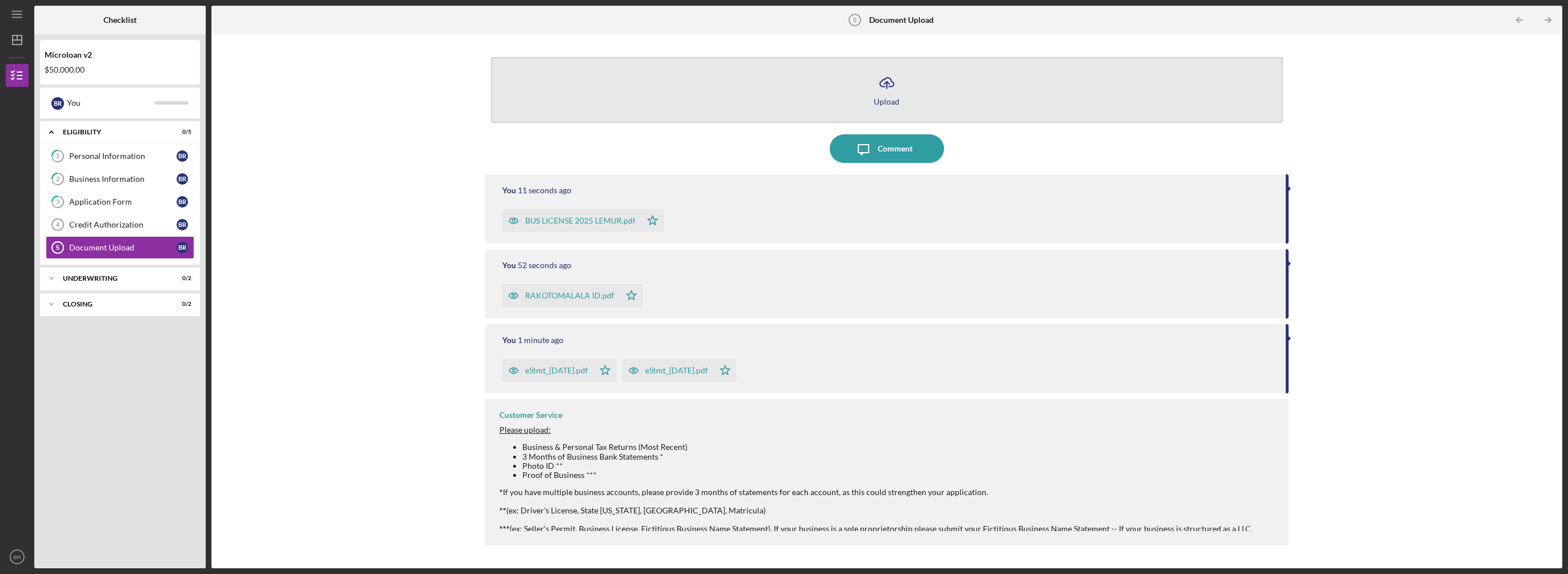
click at [881, 80] on icon "Icon/Upload" at bounding box center [887, 83] width 29 height 29
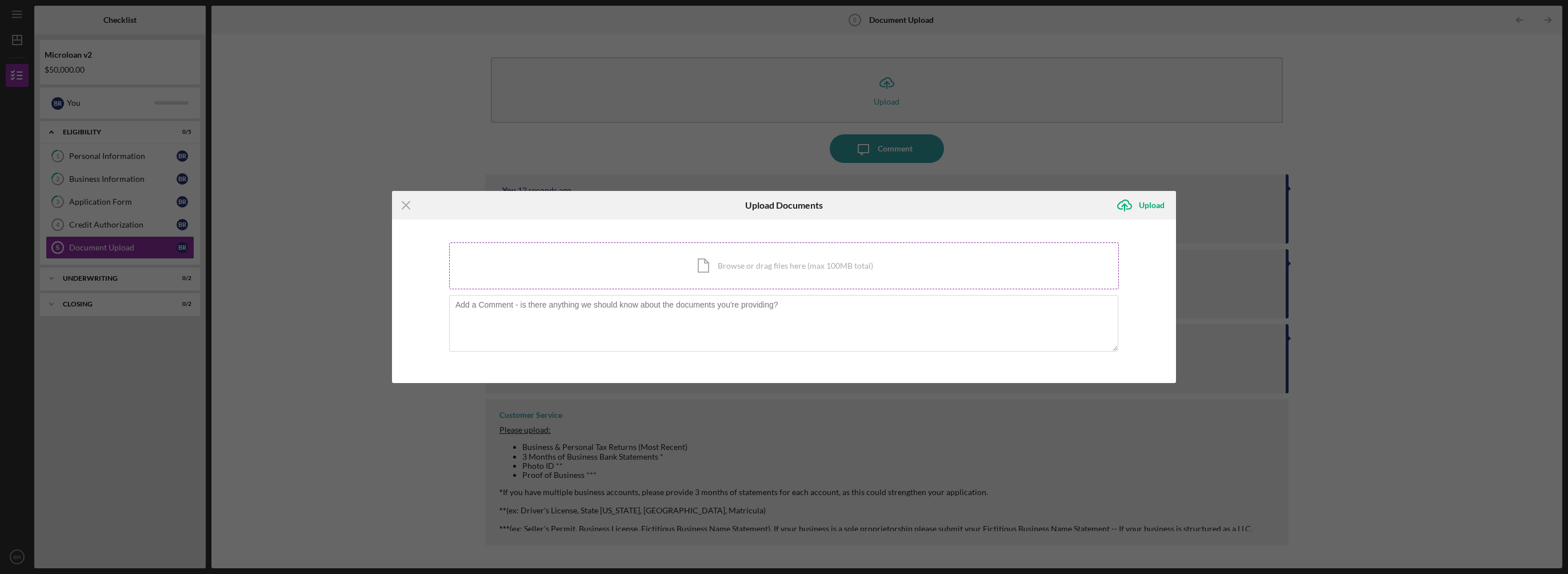
click at [749, 267] on div "Icon/Document Browse or drag files here (max 100MB total) Tap to choose files o…" at bounding box center [784, 265] width 670 height 47
click at [763, 267] on div "Icon/Document Browse or drag files here (max 100MB total) Tap to choose files o…" at bounding box center [784, 265] width 670 height 47
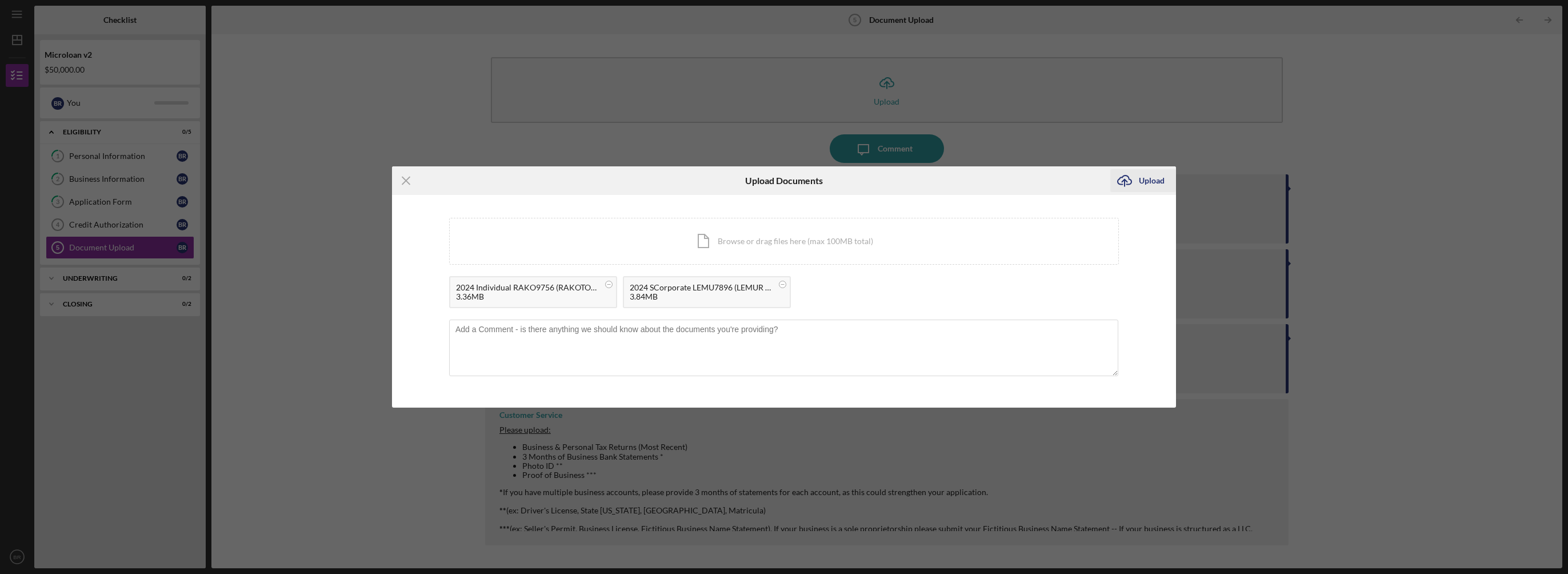
click at [1136, 181] on icon "Icon/Upload" at bounding box center [1124, 180] width 29 height 29
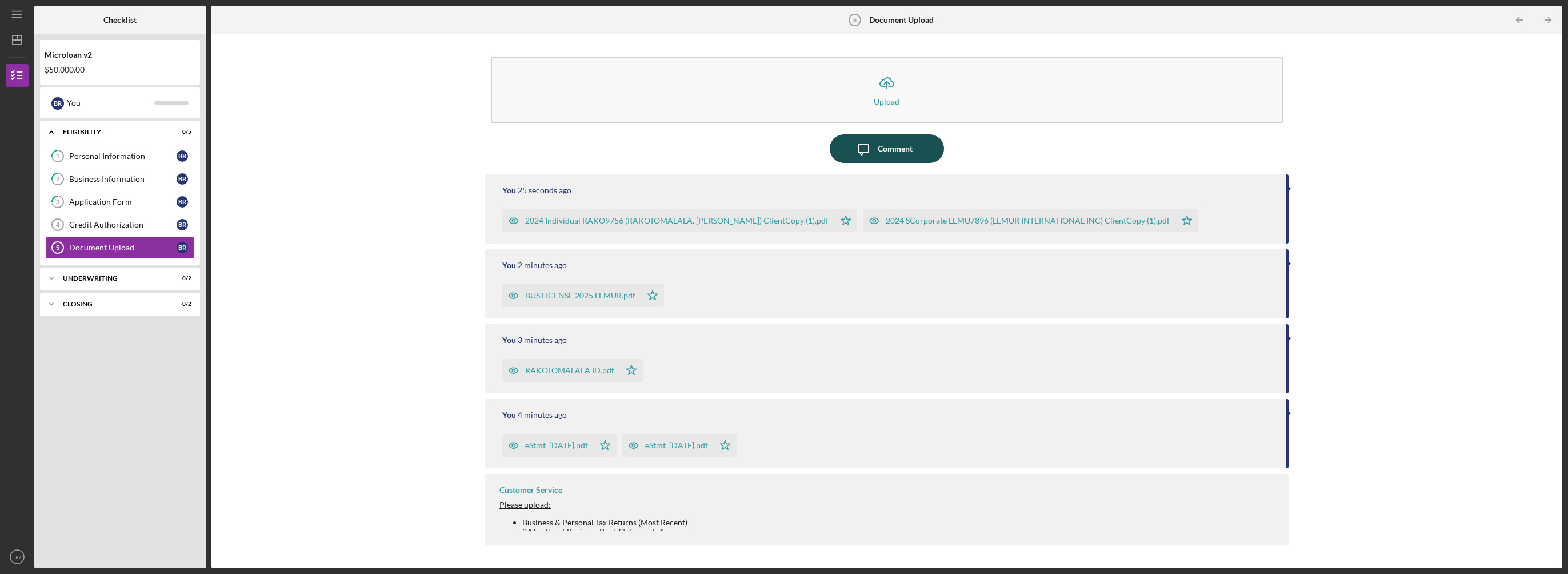
click at [887, 144] on div "Comment" at bounding box center [895, 149] width 35 height 29
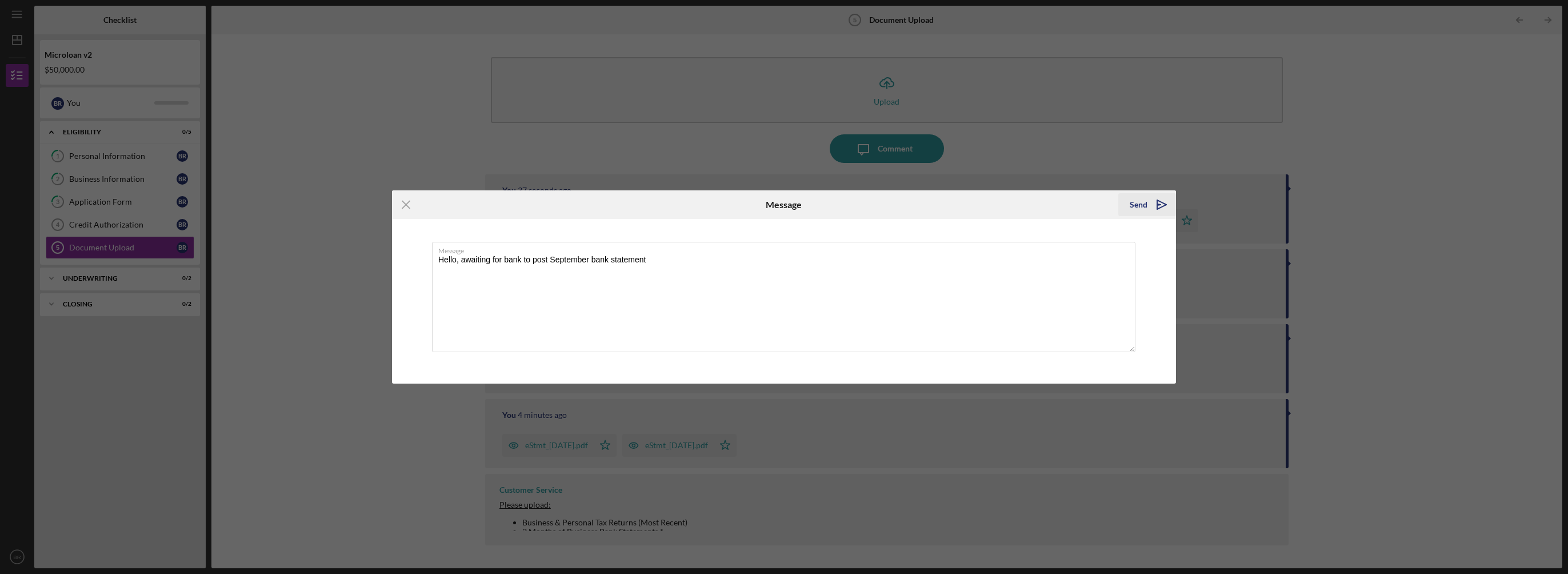
type textarea "Hello, awaiting for bank to post September bank statement"
click at [1139, 203] on div "Send" at bounding box center [1138, 205] width 18 height 23
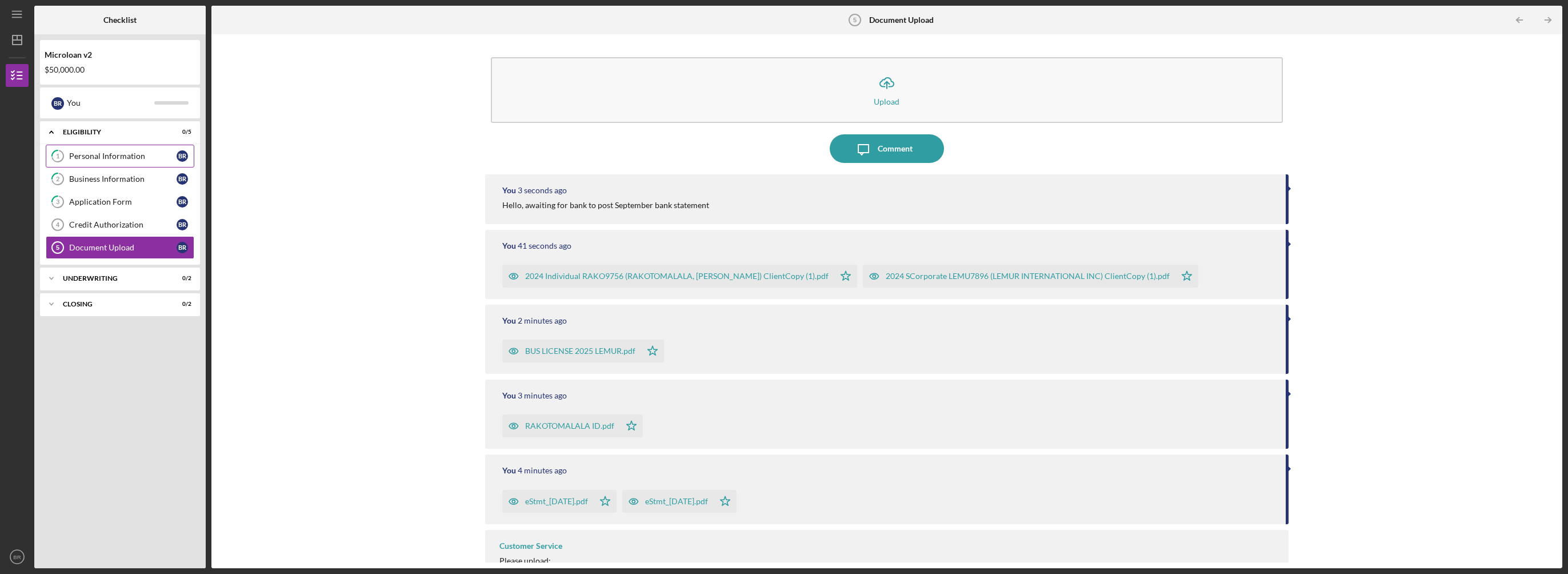
click at [94, 155] on div "Personal Information" at bounding box center [123, 156] width 107 height 9
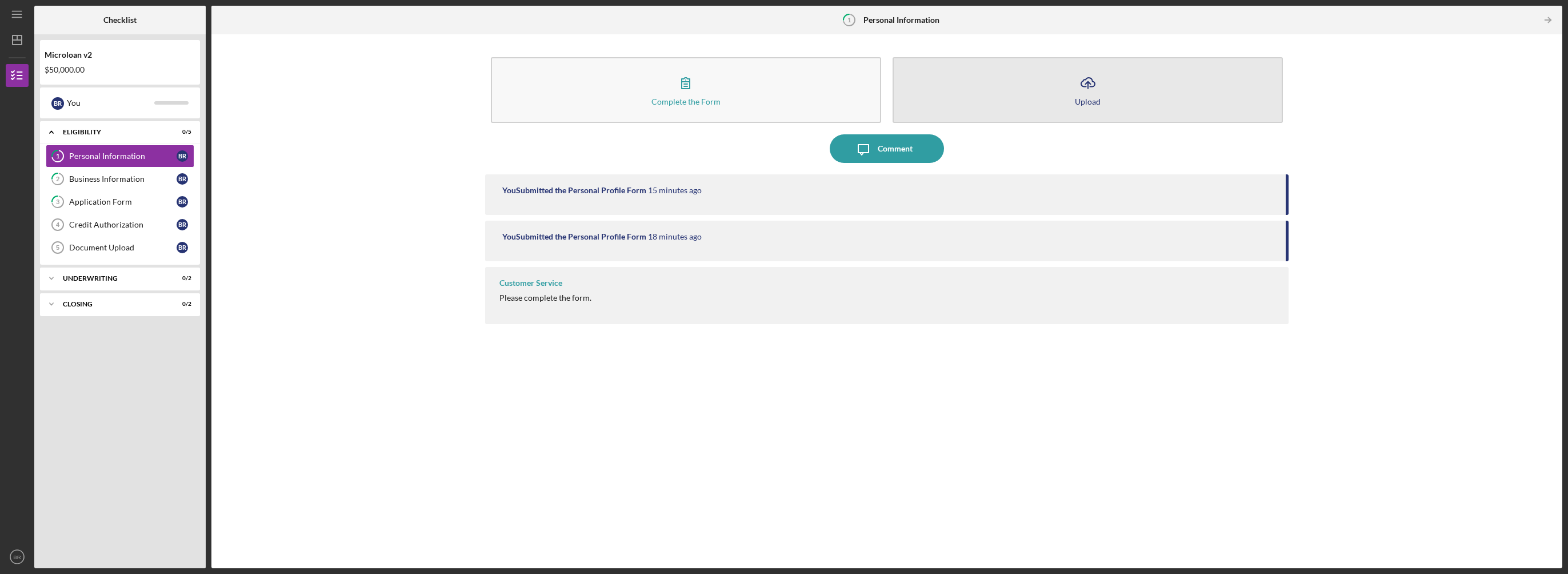
click at [1078, 91] on icon "Icon/Upload" at bounding box center [1088, 83] width 29 height 29
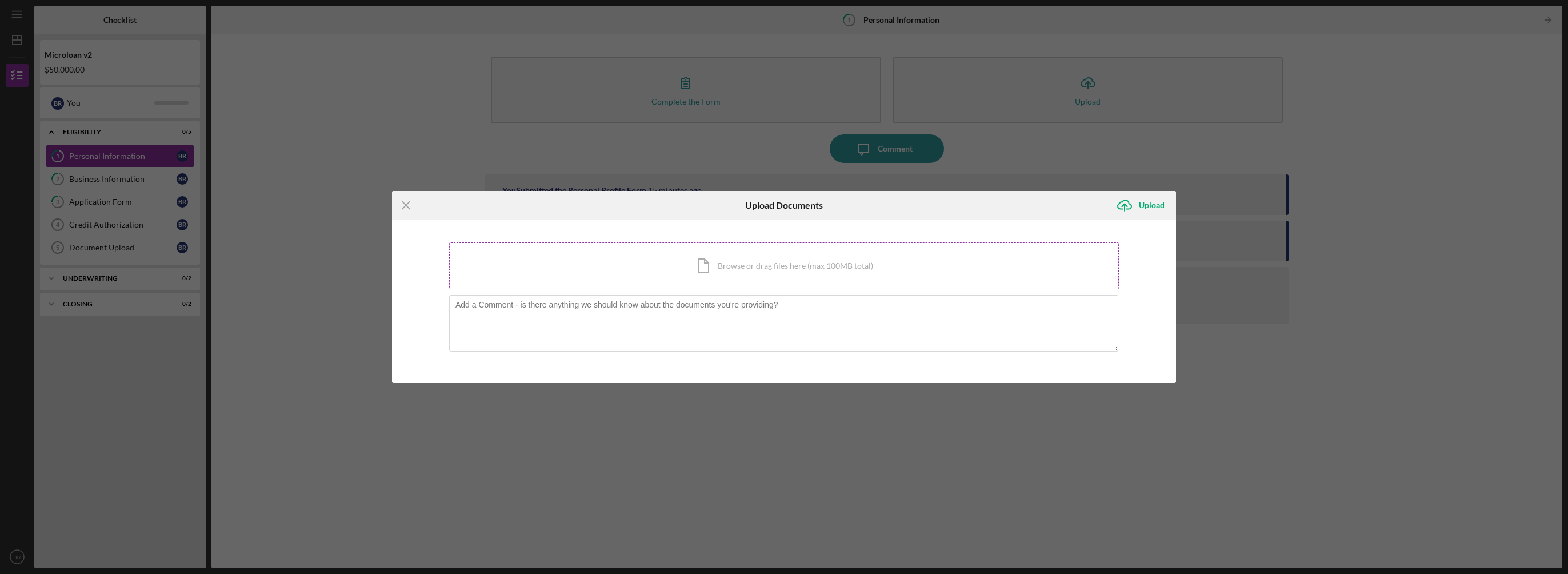
click at [798, 258] on div "Icon/Document Browse or drag files here (max 100MB total) Tap to choose files o…" at bounding box center [784, 265] width 670 height 47
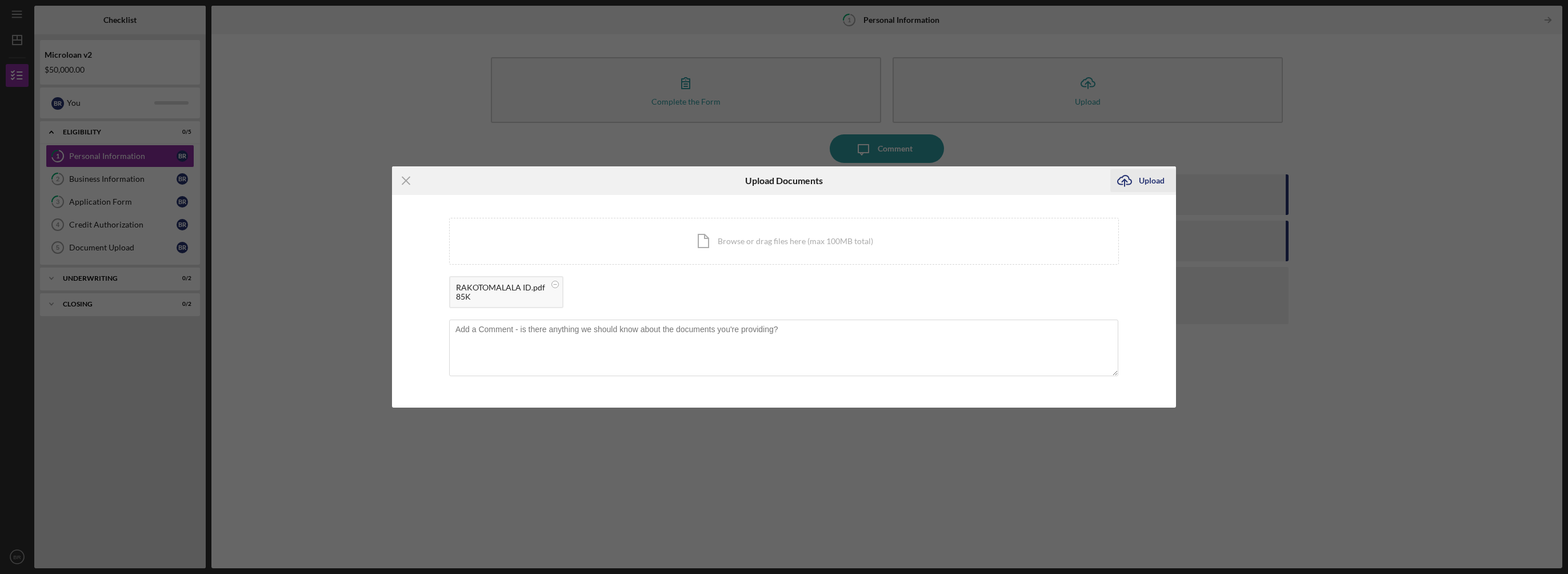
click at [1138, 178] on icon "Icon/Upload" at bounding box center [1124, 180] width 29 height 29
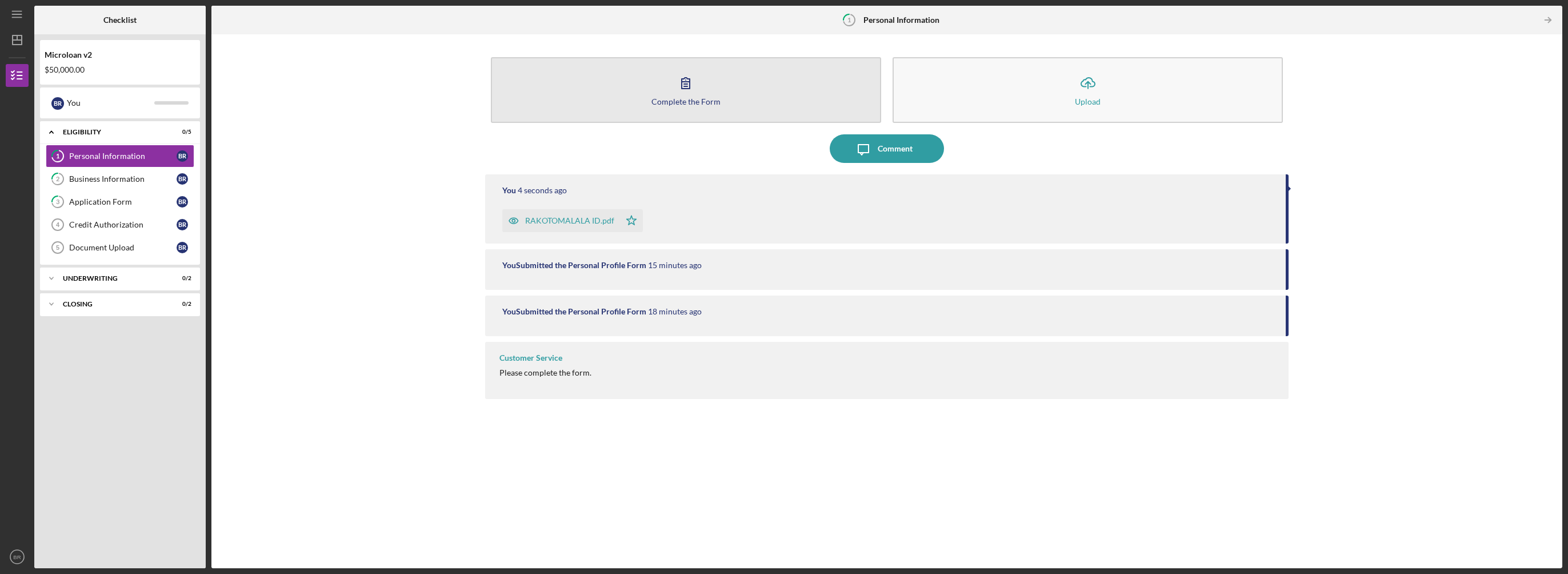
click at [692, 97] on div "Complete the Form" at bounding box center [686, 102] width 69 height 9
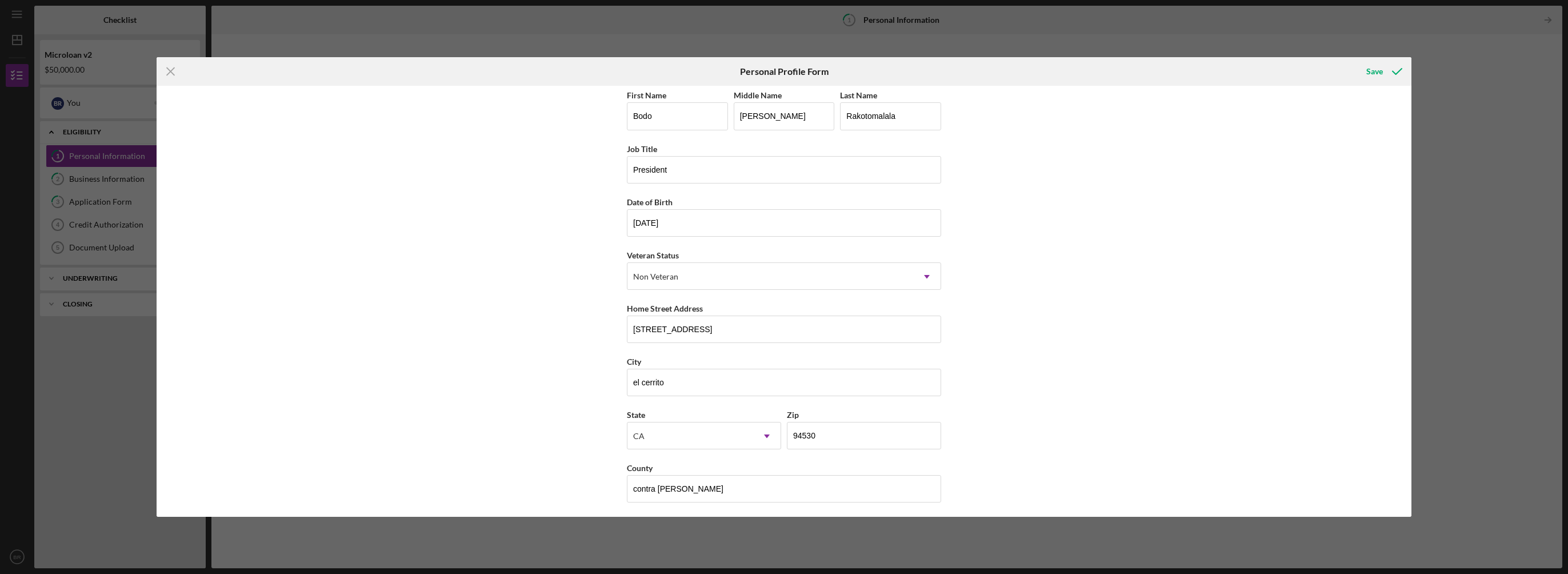
scroll to position [5, 0]
click at [1374, 67] on div "Save" at bounding box center [1374, 72] width 16 height 23
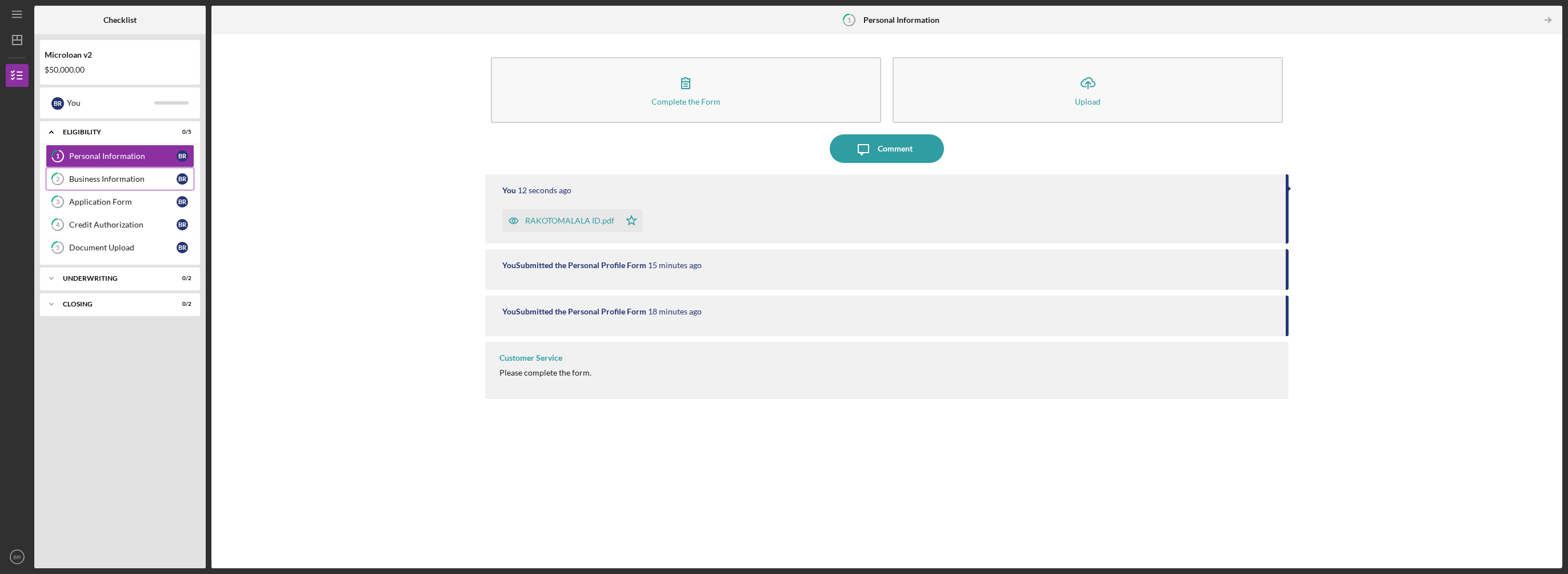
click at [98, 177] on div "Business Information" at bounding box center [123, 178] width 107 height 9
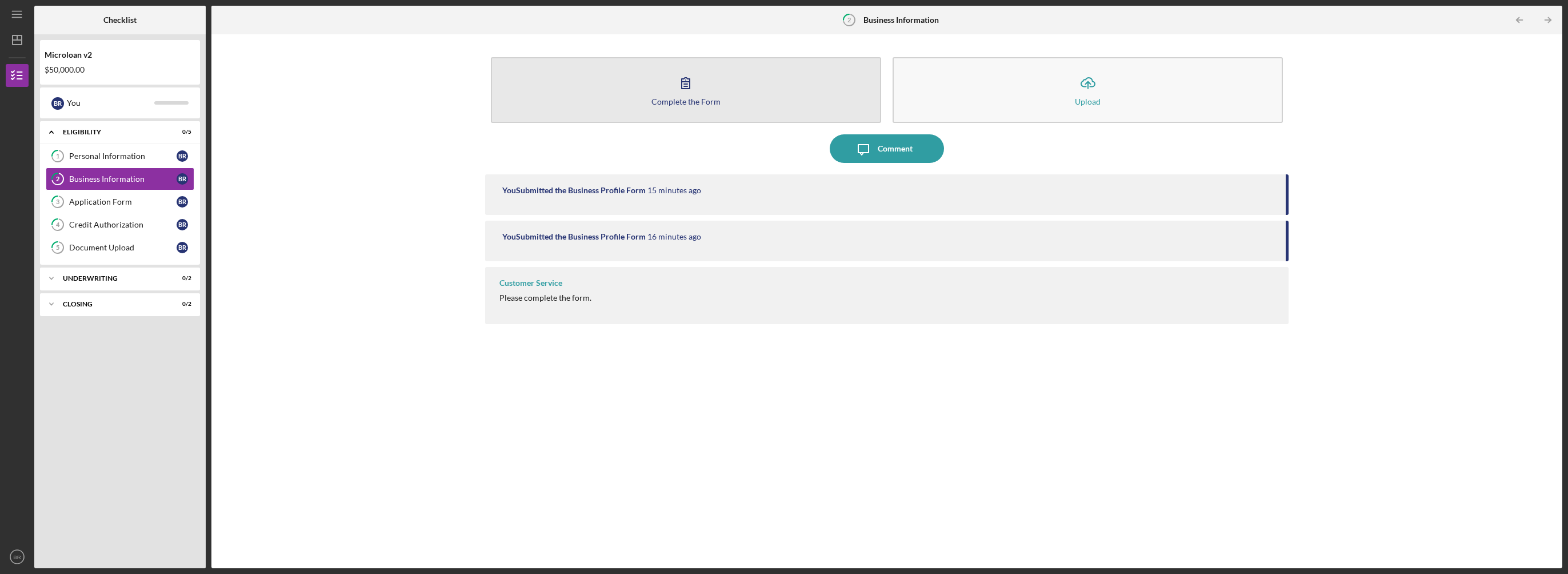
click at [692, 97] on div "Complete the Form" at bounding box center [686, 102] width 69 height 9
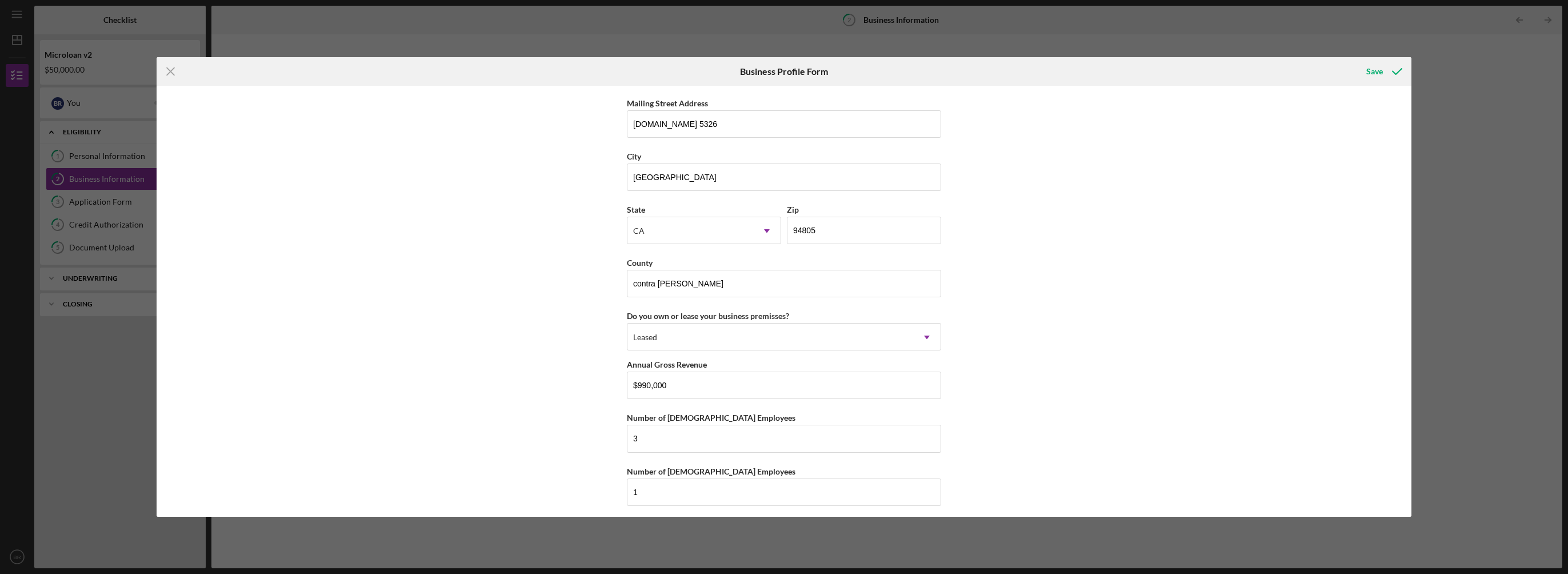
scroll to position [1035, 0]
click at [1374, 70] on div "Save" at bounding box center [1374, 72] width 16 height 23
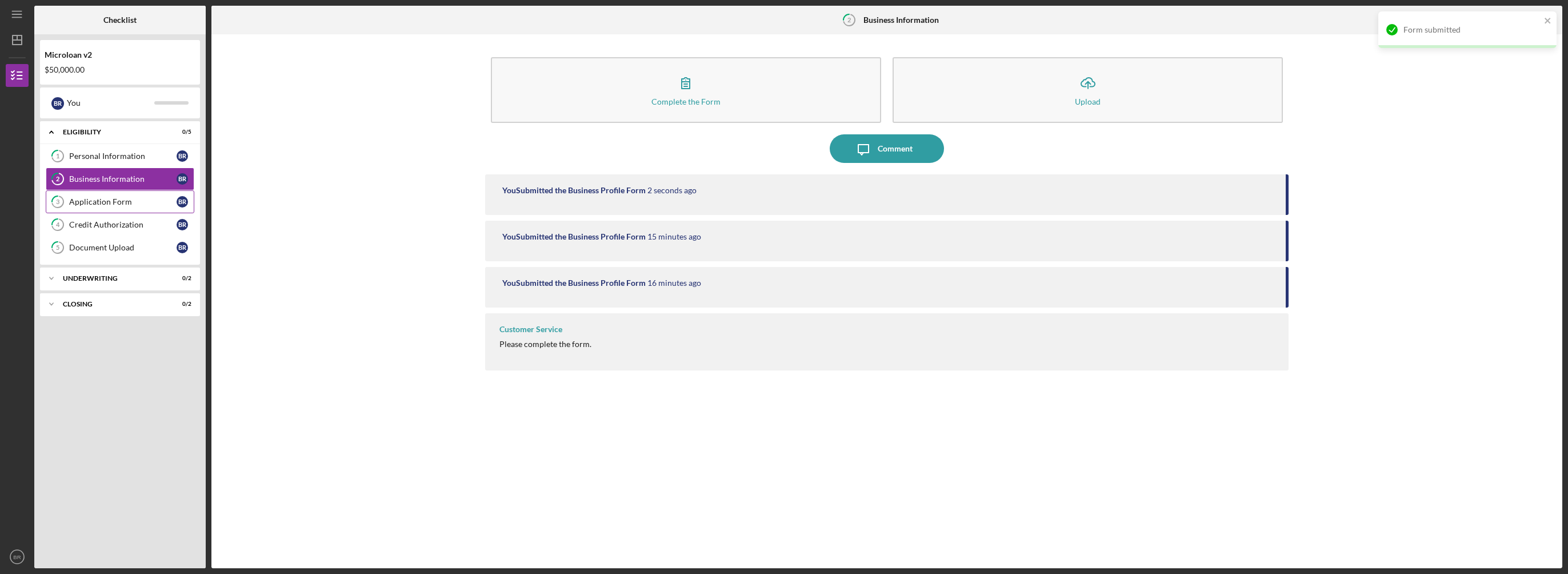
click at [84, 201] on div "Application Form" at bounding box center [123, 201] width 107 height 9
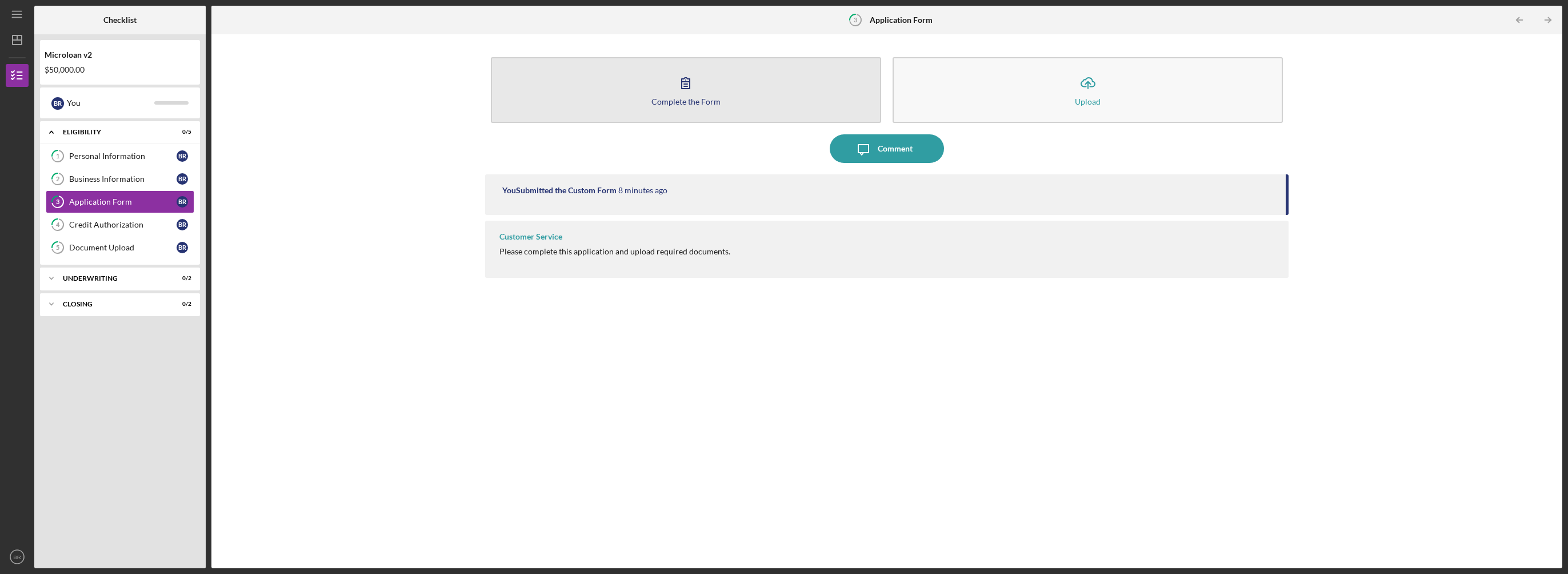
click at [686, 96] on icon "button" at bounding box center [685, 83] width 29 height 29
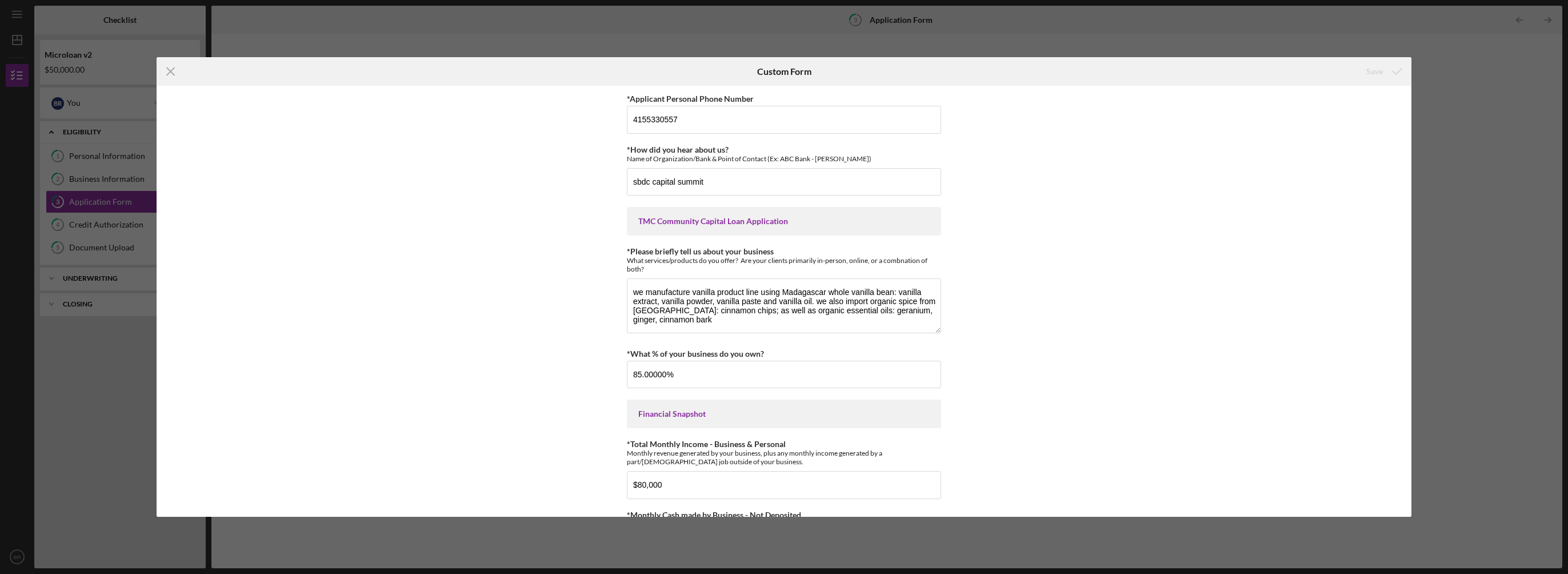
click at [1455, 74] on div "Icon/Menu Close Custom Form Save *Applicant Personal Phone Number [PHONE_NUMBER…" at bounding box center [784, 287] width 1568 height 574
click at [173, 73] on line at bounding box center [171, 72] width 7 height 7
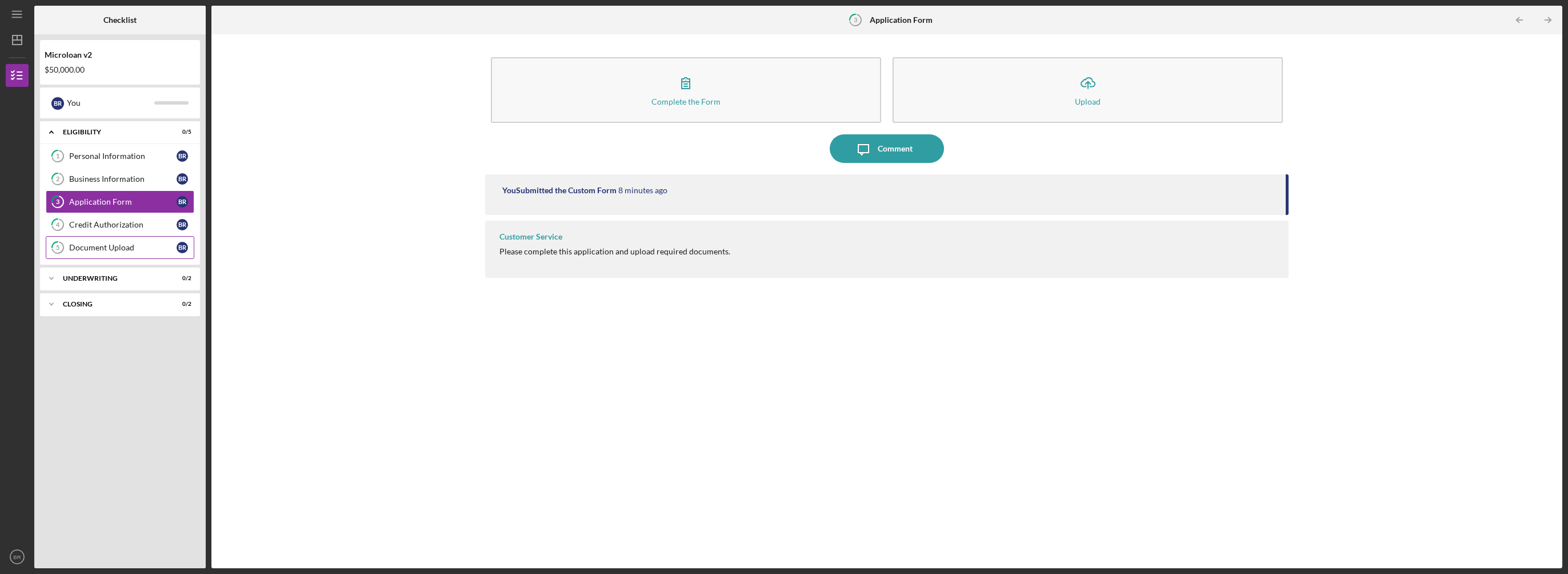
click at [105, 244] on div "Document Upload" at bounding box center [123, 247] width 107 height 9
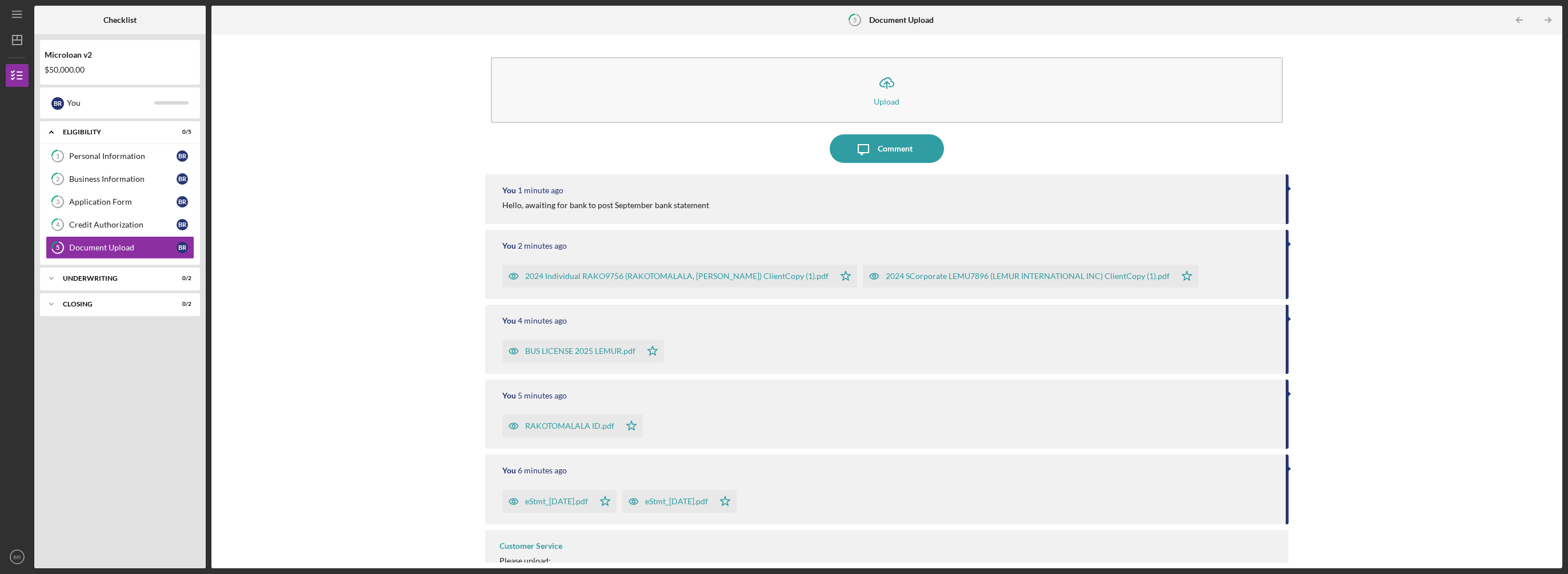
click at [83, 13] on div at bounding box center [63, 19] width 57 height 29
click at [21, 37] on polygon "button" at bounding box center [17, 40] width 9 height 9
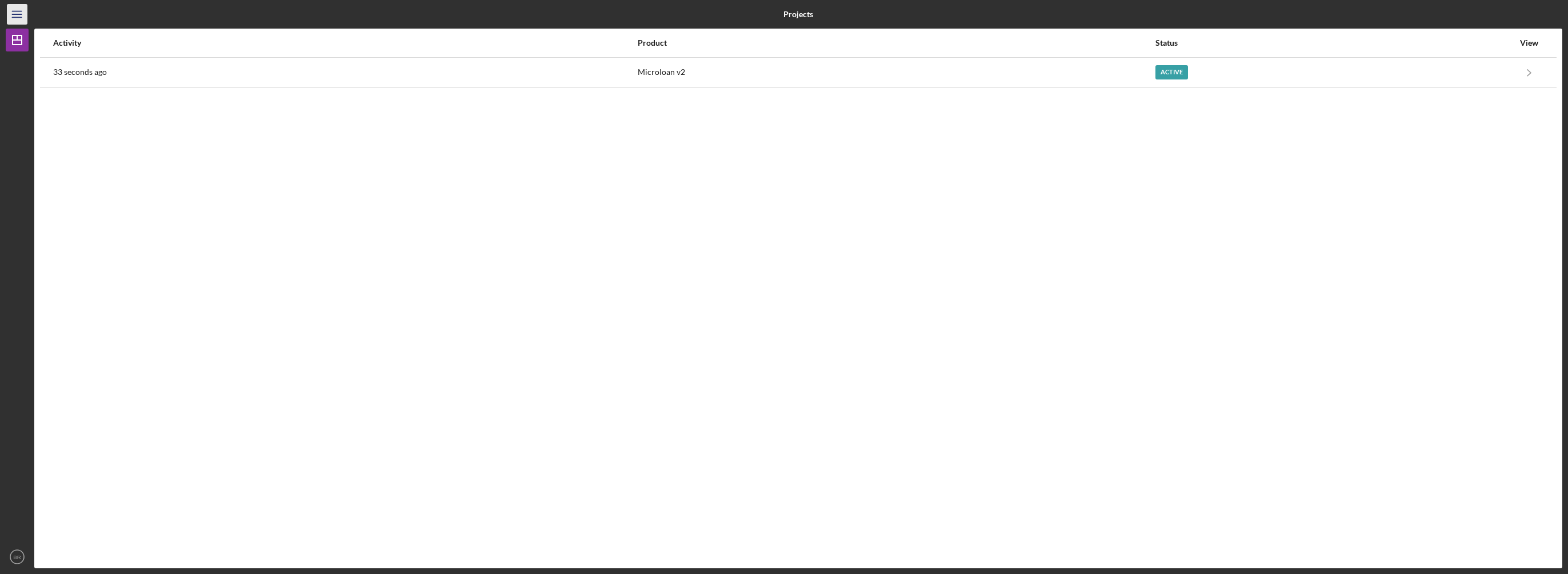
click at [18, 14] on line "button" at bounding box center [16, 14] width 9 height 0
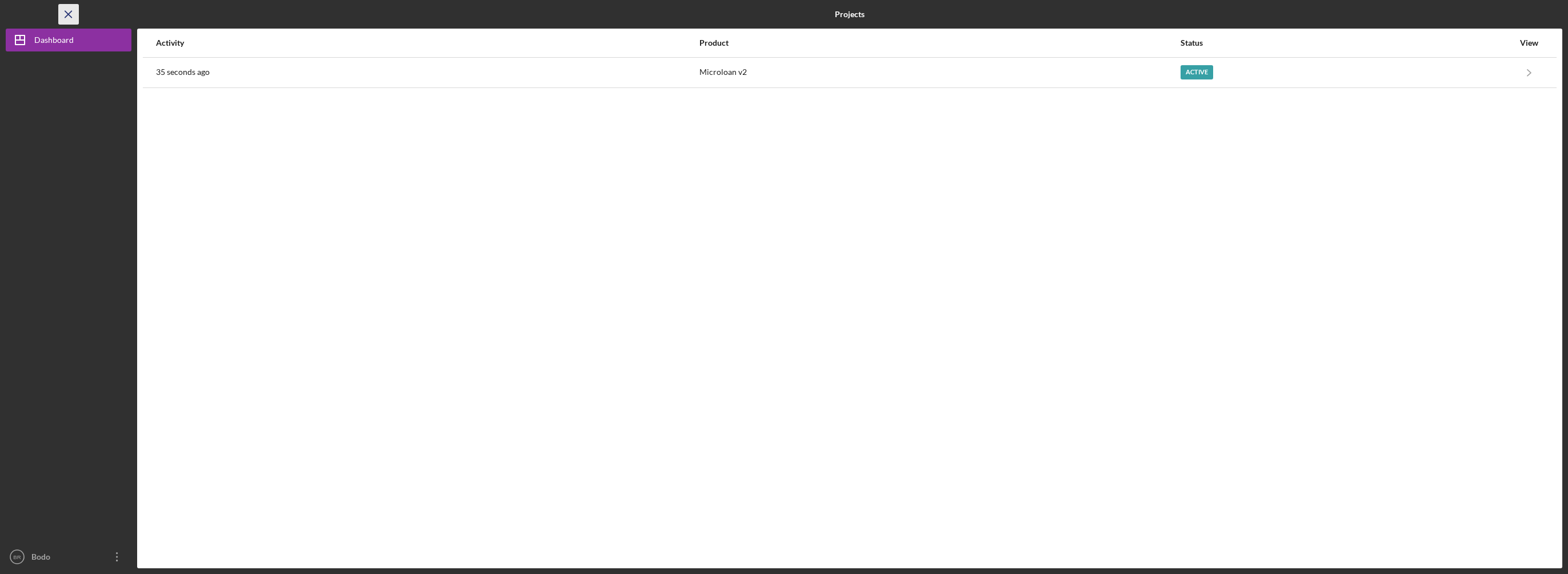
click at [69, 10] on icon "Icon/Menu Close" at bounding box center [69, 15] width 26 height 26
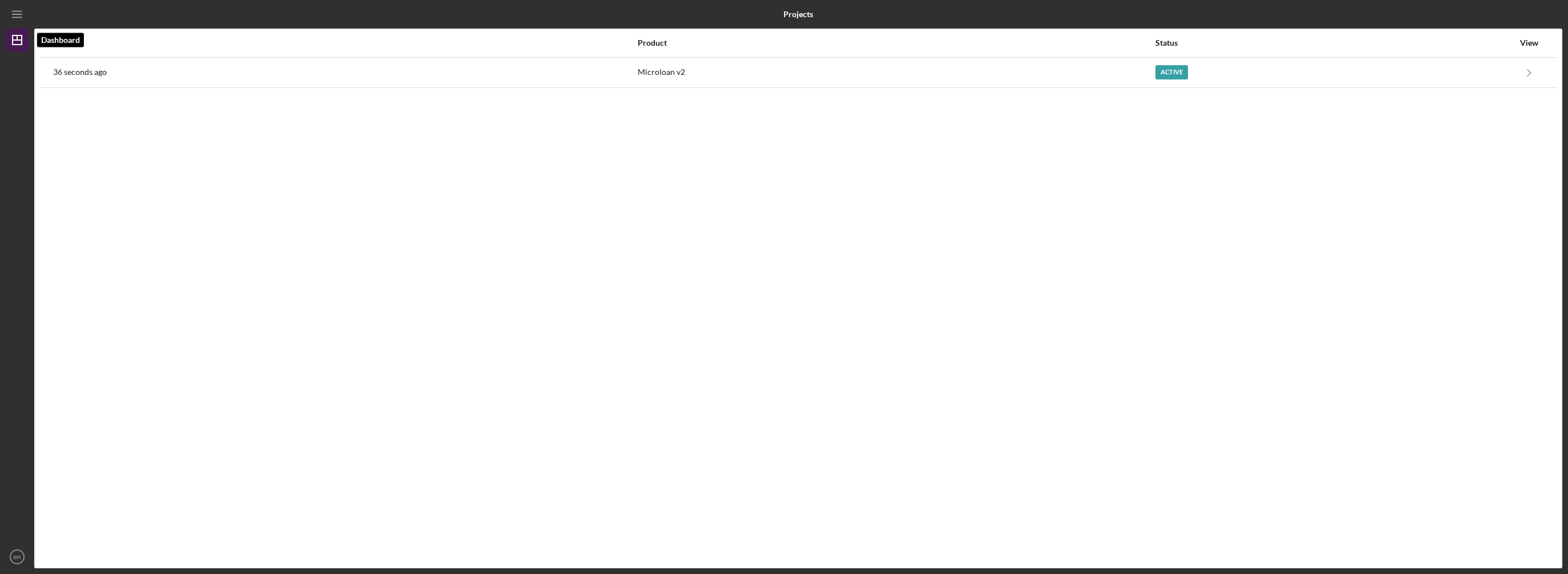
click at [19, 41] on icon "Icon/Dashboard" at bounding box center [17, 40] width 29 height 29
click at [16, 17] on line "button" at bounding box center [16, 17] width 9 height 0
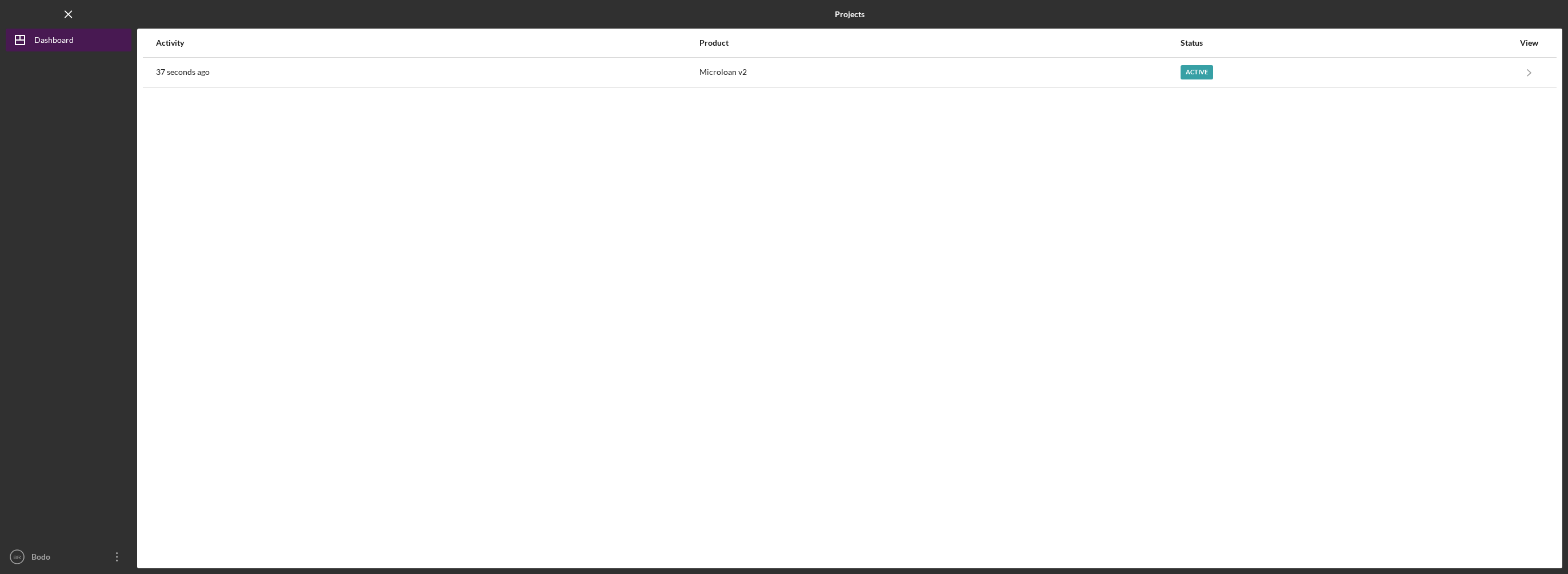
click at [32, 38] on icon "Icon/Dashboard" at bounding box center [19, 40] width 29 height 29
click at [62, 11] on icon "Icon/Menu Close" at bounding box center [69, 15] width 26 height 26
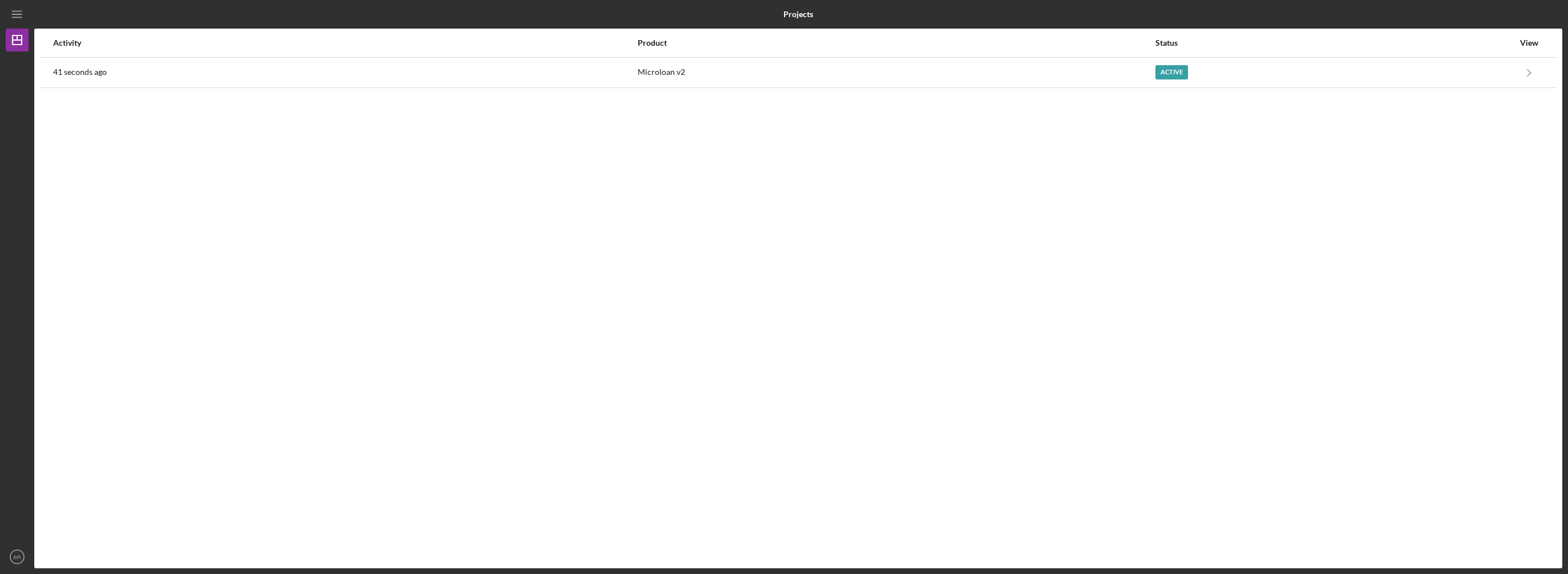
click at [1529, 39] on div "View" at bounding box center [1529, 43] width 29 height 9
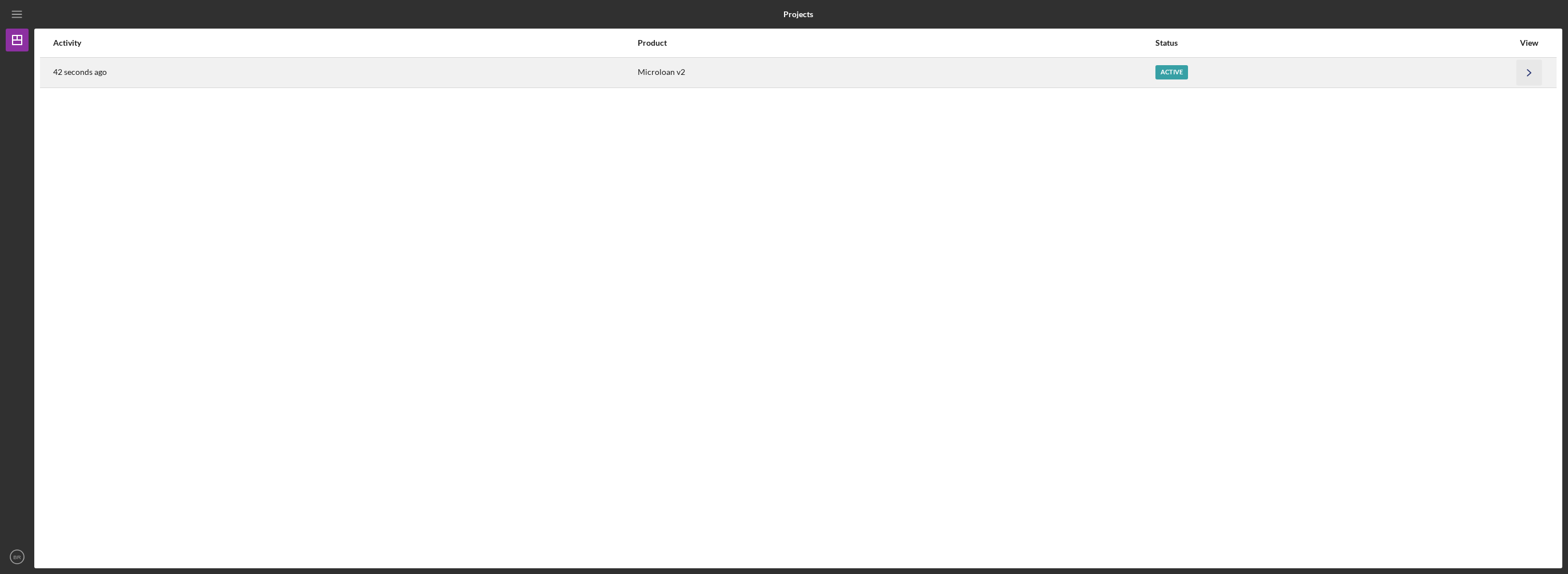
click at [1530, 69] on icon "Icon/Navigate" at bounding box center [1530, 72] width 26 height 26
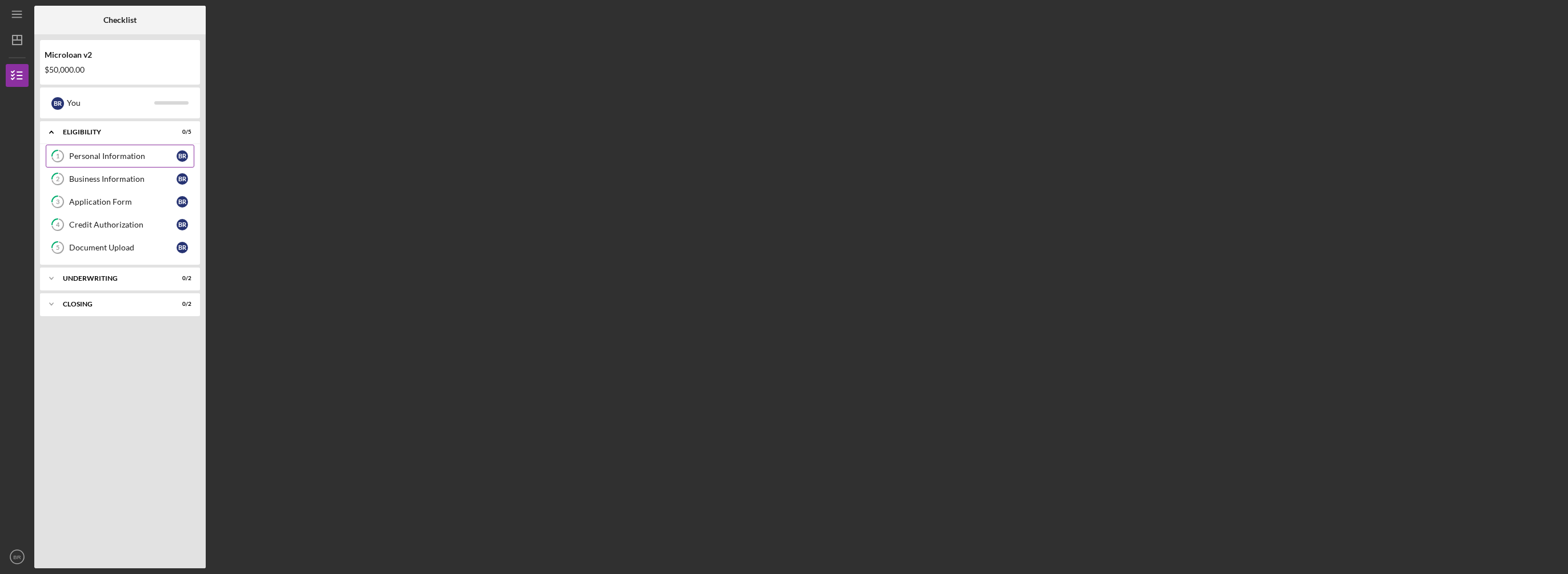
click at [130, 152] on div "Personal Information" at bounding box center [123, 156] width 107 height 9
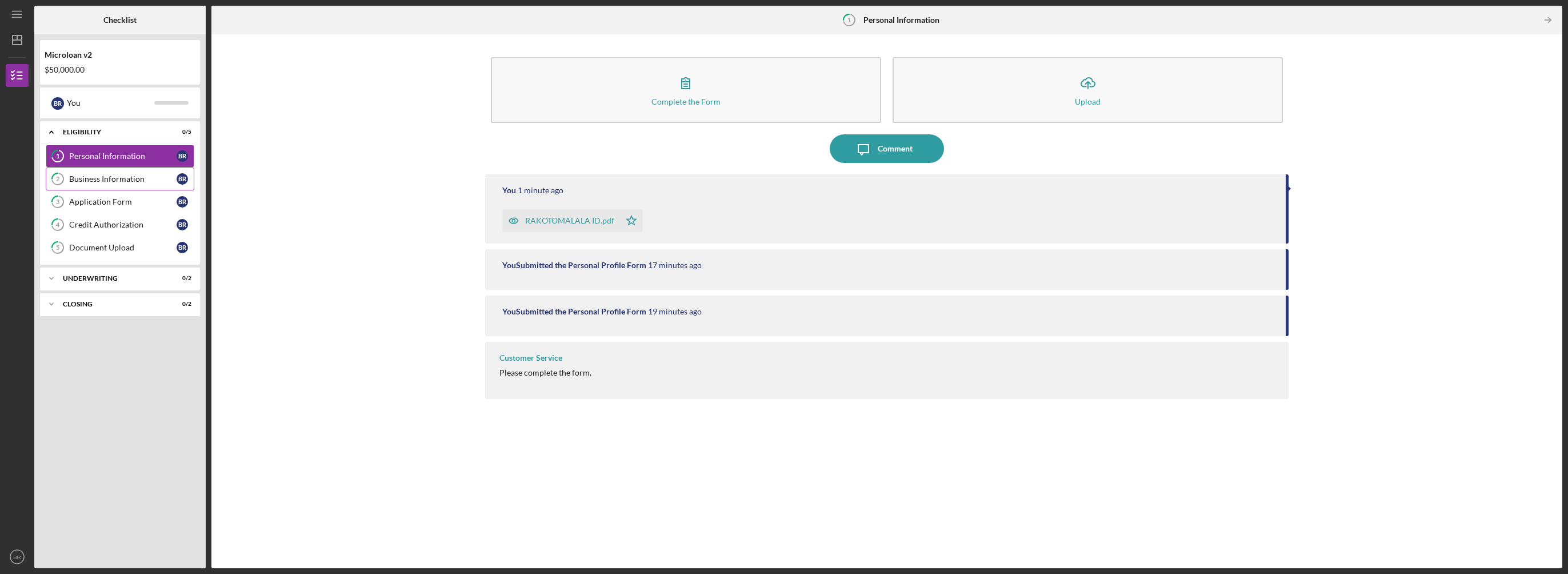
click at [117, 182] on div "Business Information" at bounding box center [123, 178] width 107 height 9
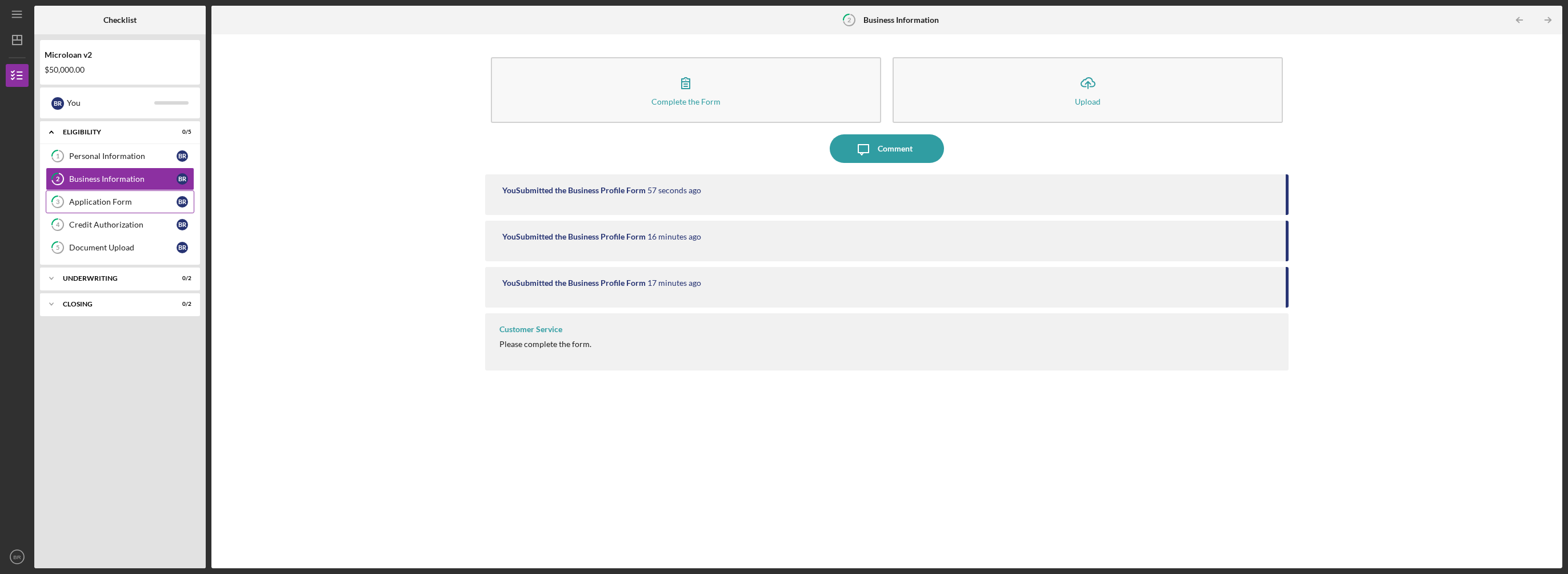
click at [115, 198] on div "Application Form" at bounding box center [123, 201] width 107 height 9
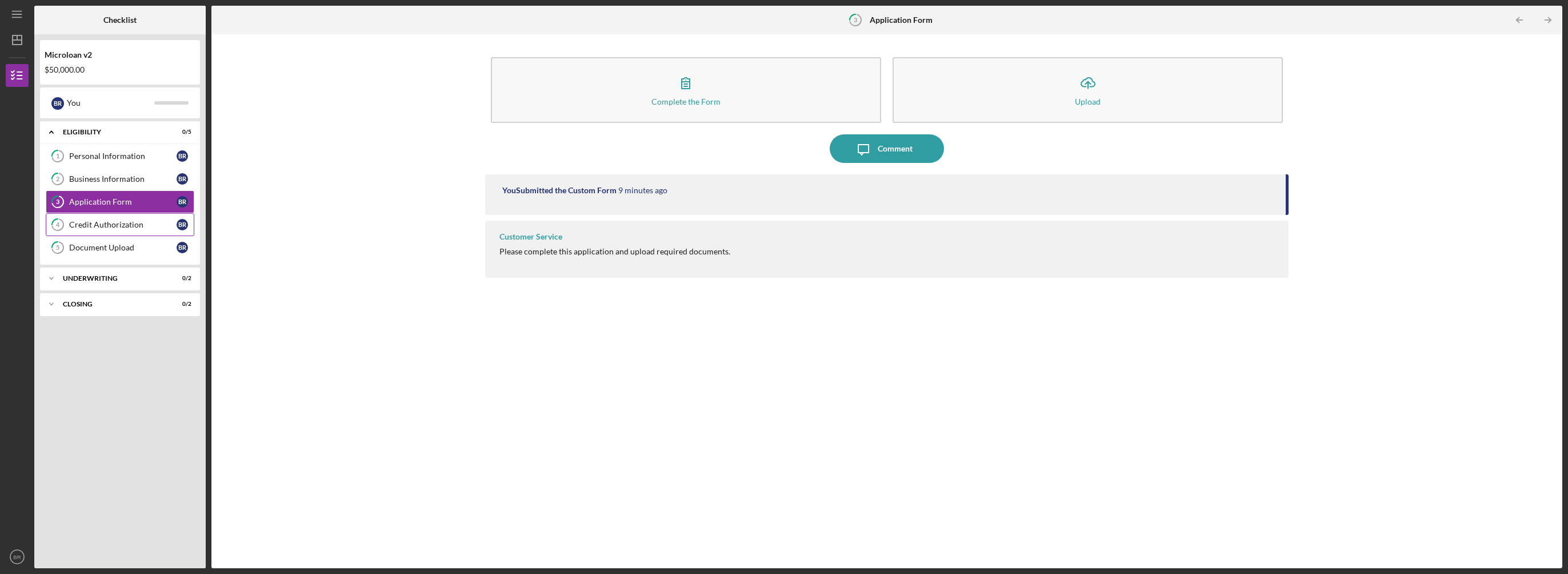
click at [121, 219] on link "4 Credit Authorization B R" at bounding box center [120, 225] width 149 height 23
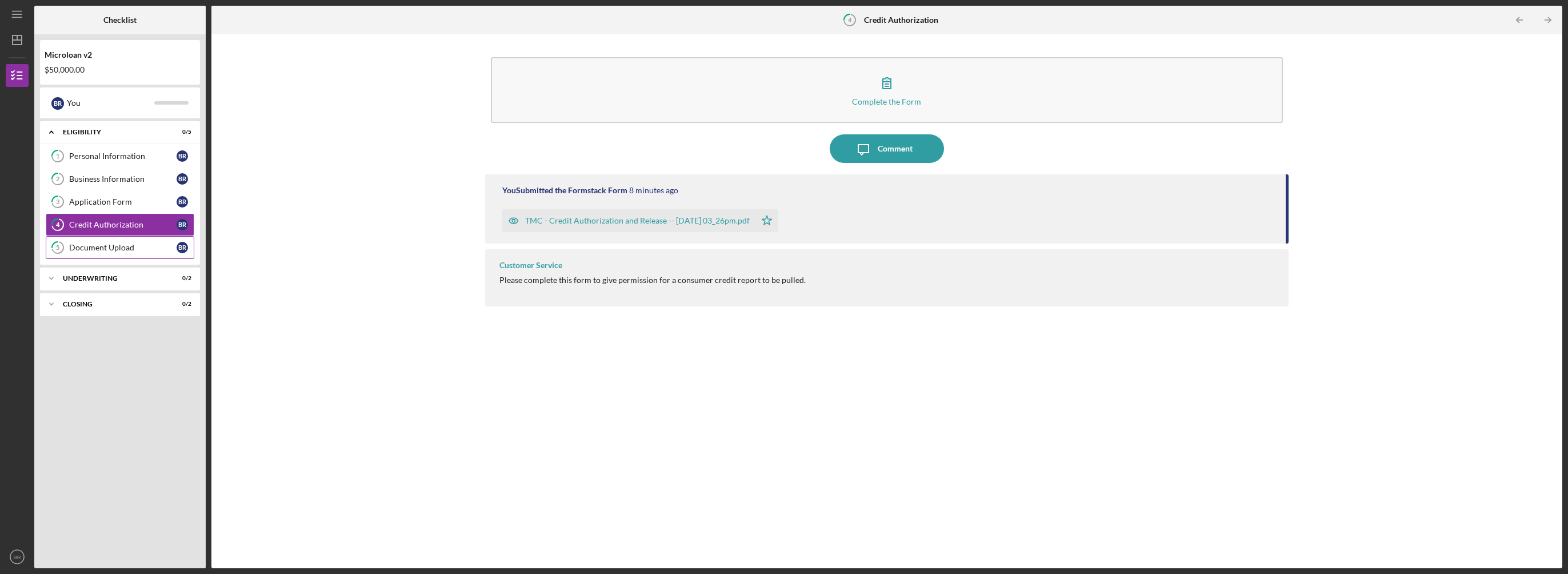
click at [121, 248] on div "Document Upload" at bounding box center [123, 247] width 107 height 9
